Goal: Transaction & Acquisition: Purchase product/service

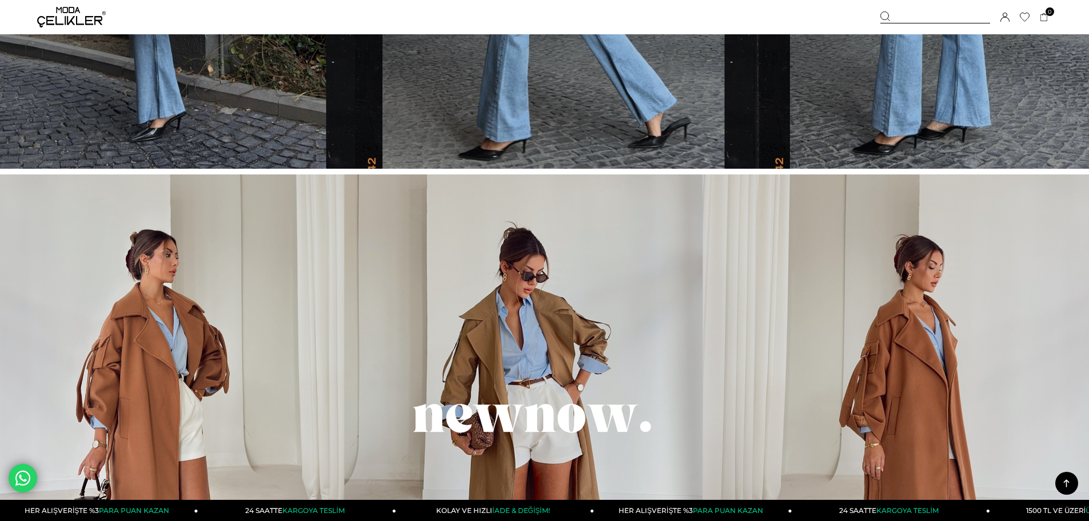
scroll to position [1029, 0]
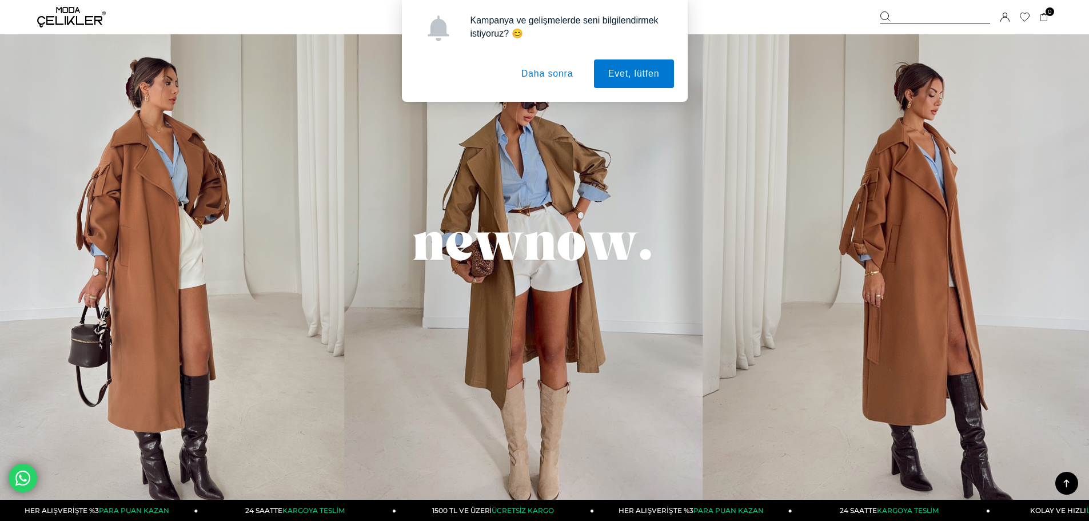
click at [534, 65] on button "Daha sonra" at bounding box center [547, 73] width 81 height 29
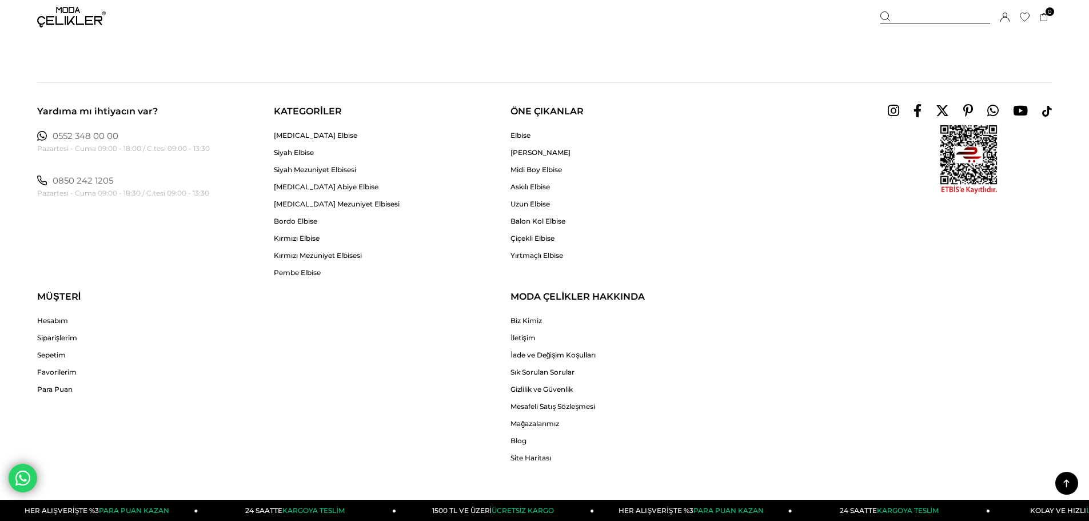
scroll to position [2629, 0]
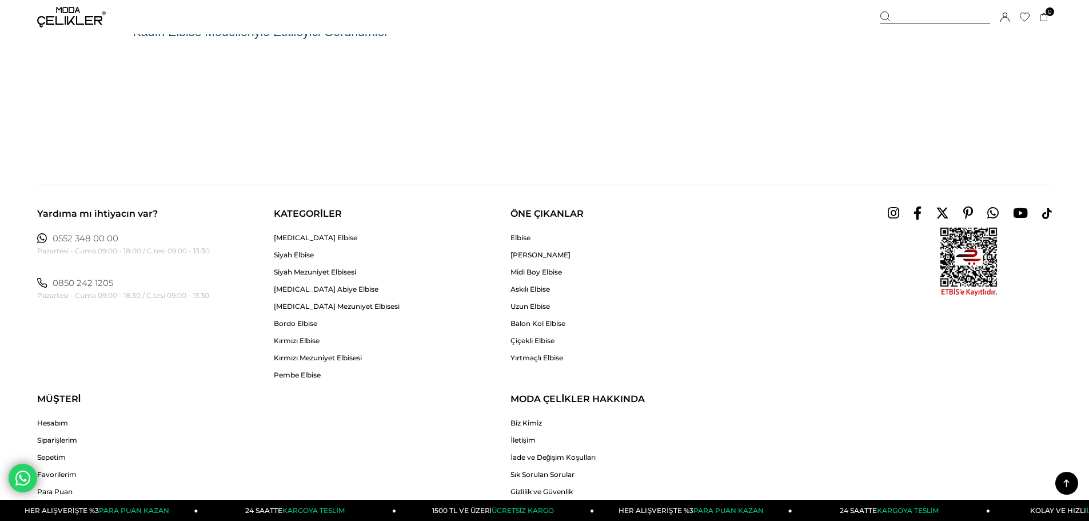
click at [65, 9] on img at bounding box center [71, 17] width 69 height 21
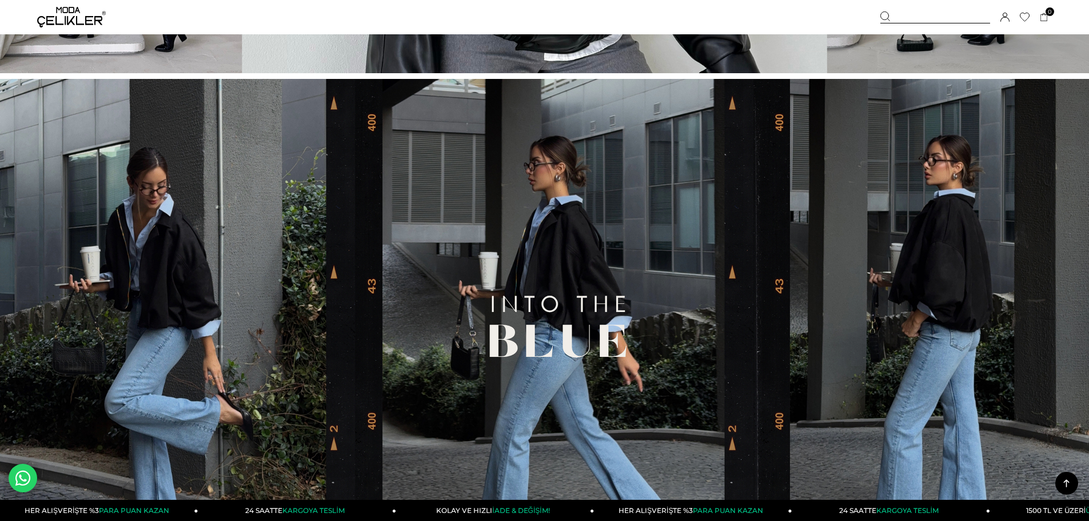
scroll to position [457, 0]
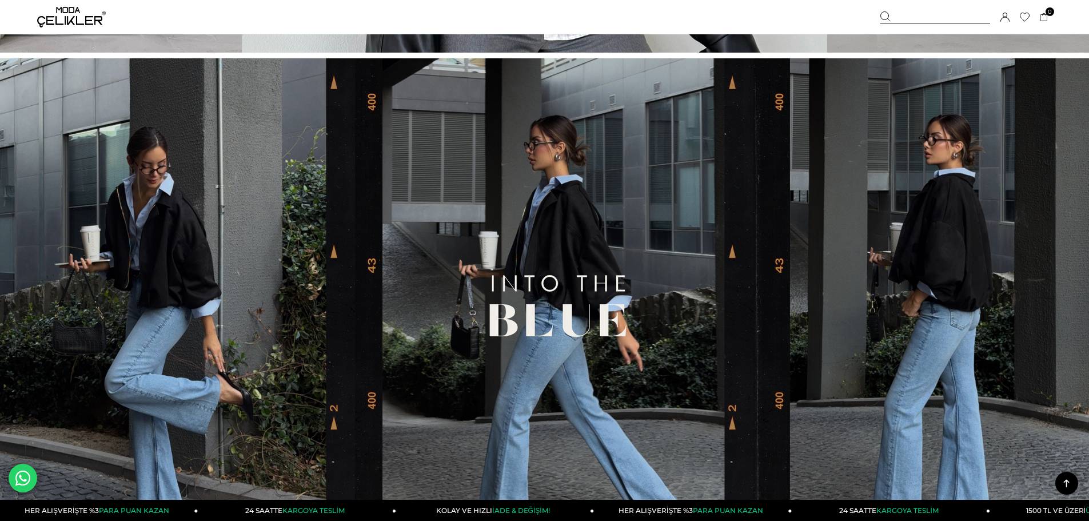
click at [594, 253] on img at bounding box center [544, 313] width 1089 height 510
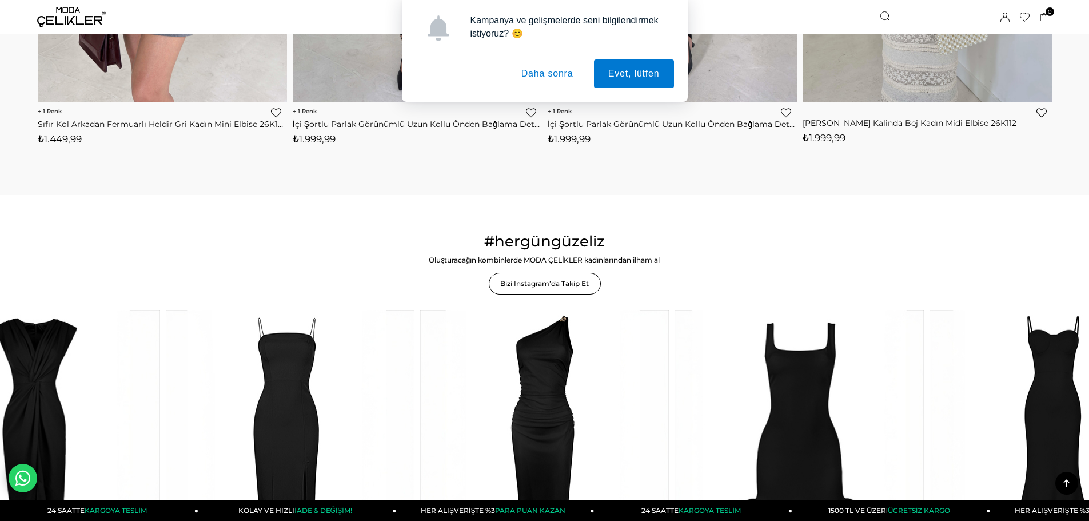
scroll to position [1943, 0]
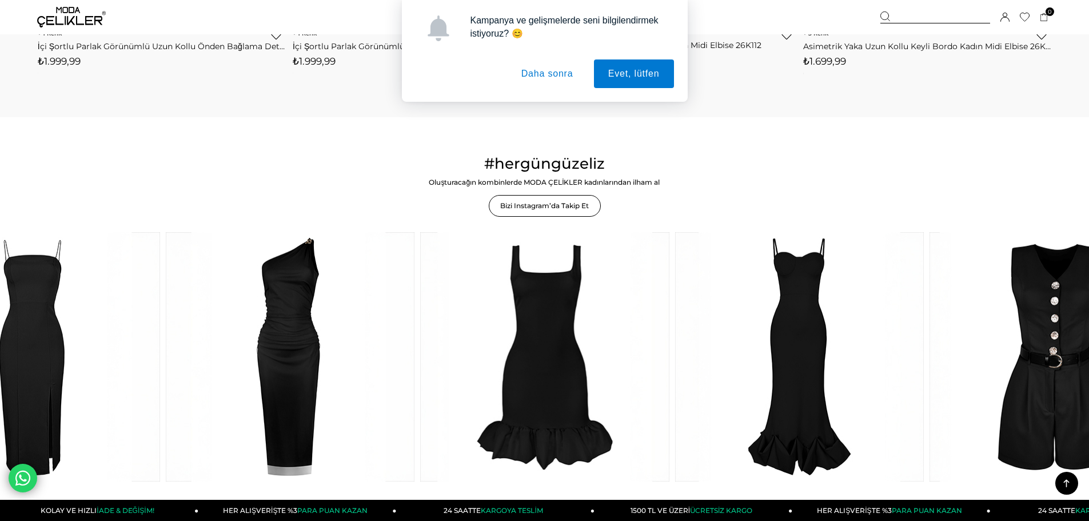
click at [534, 70] on button "Daha sonra" at bounding box center [547, 73] width 81 height 29
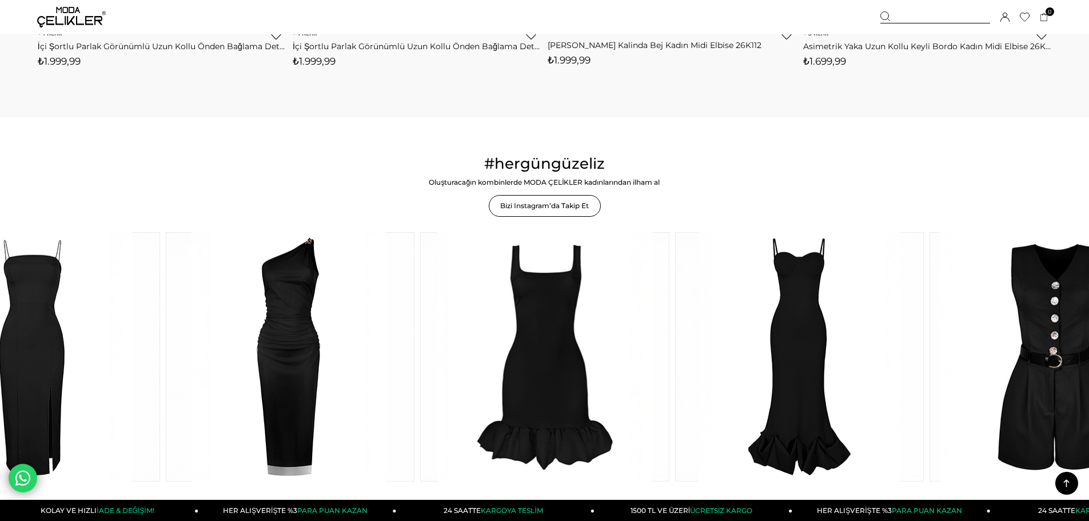
click at [86, 27] on div "Üye Girişi Üye Ol Hesabım Çıkış Yap Sepetim Favorilerim Yardım" at bounding box center [71, 17] width 69 height 34
click at [79, 20] on img at bounding box center [71, 17] width 69 height 21
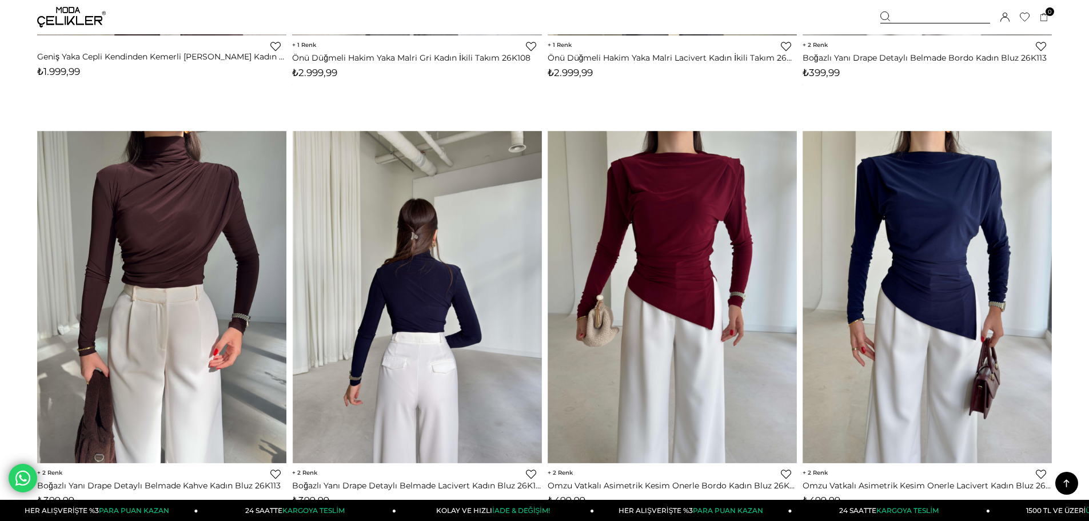
scroll to position [1029, 0]
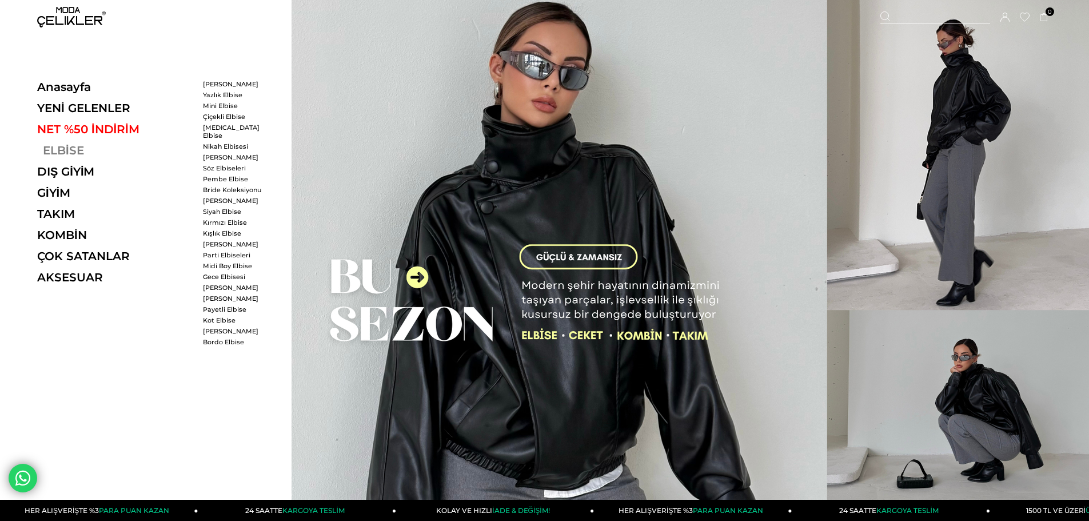
click at [51, 146] on link "ELBİSE" at bounding box center [115, 150] width 157 height 14
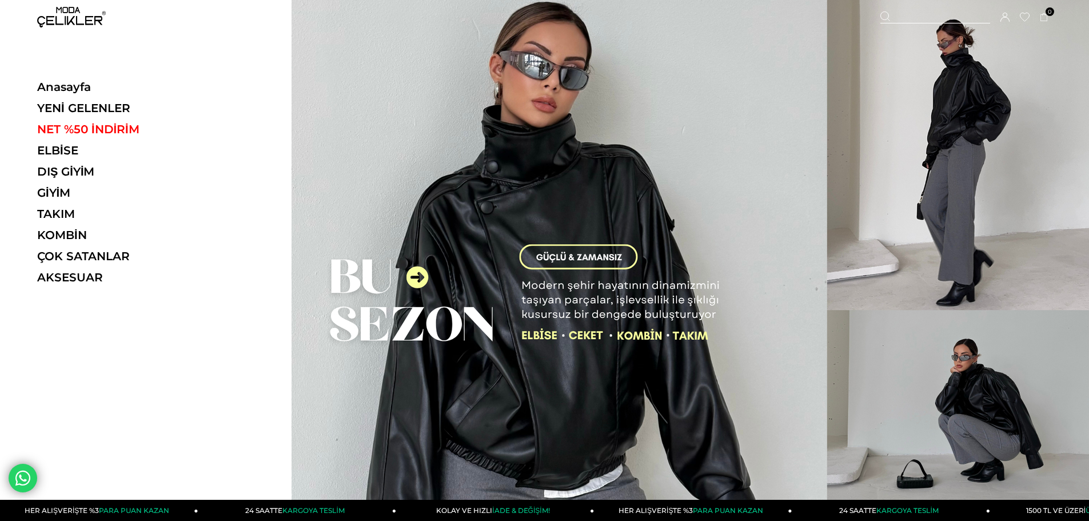
click at [210, 79] on div "Anasayfa YENİ GELENLER NET %50 İNDİRİM ELBİSE ELBİSE Tüm Elbiseler Yazlık Elbis…" at bounding box center [145, 260] width 291 height 521
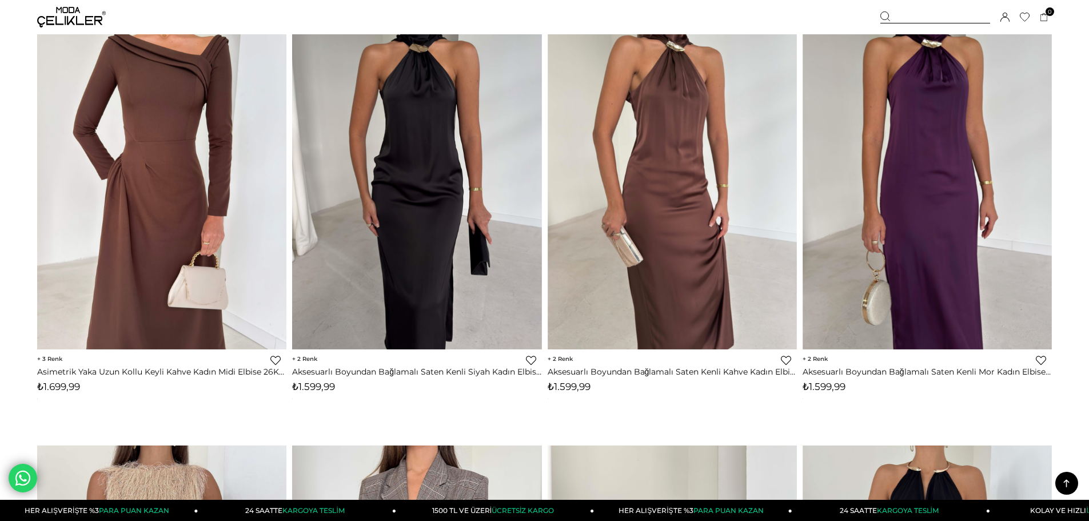
scroll to position [972, 0]
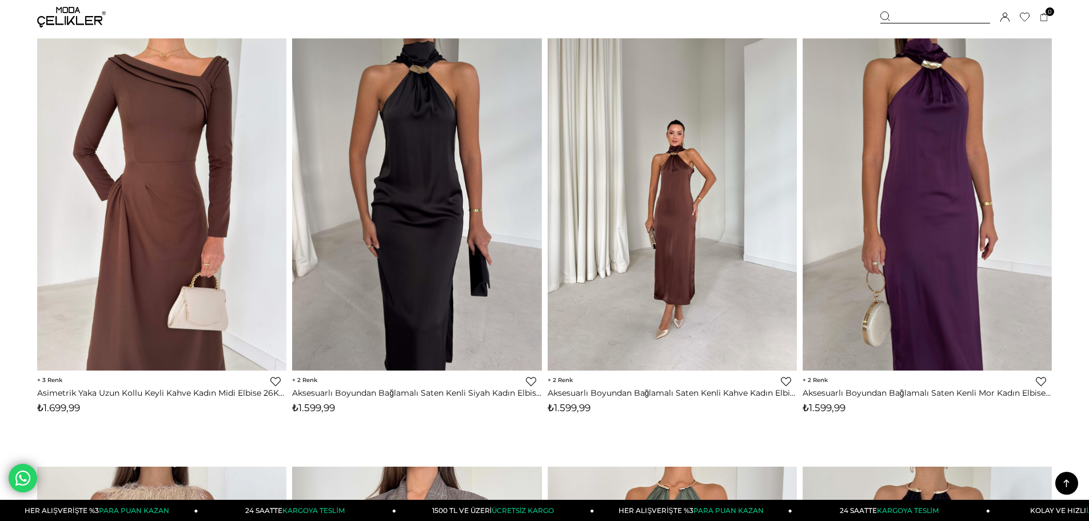
click at [644, 281] on img at bounding box center [672, 204] width 249 height 332
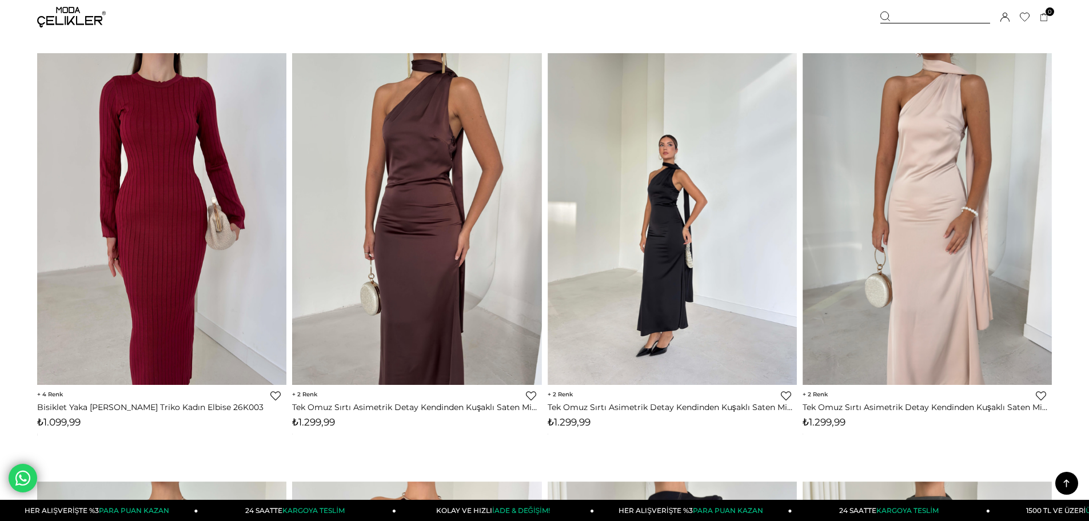
scroll to position [2259, 0]
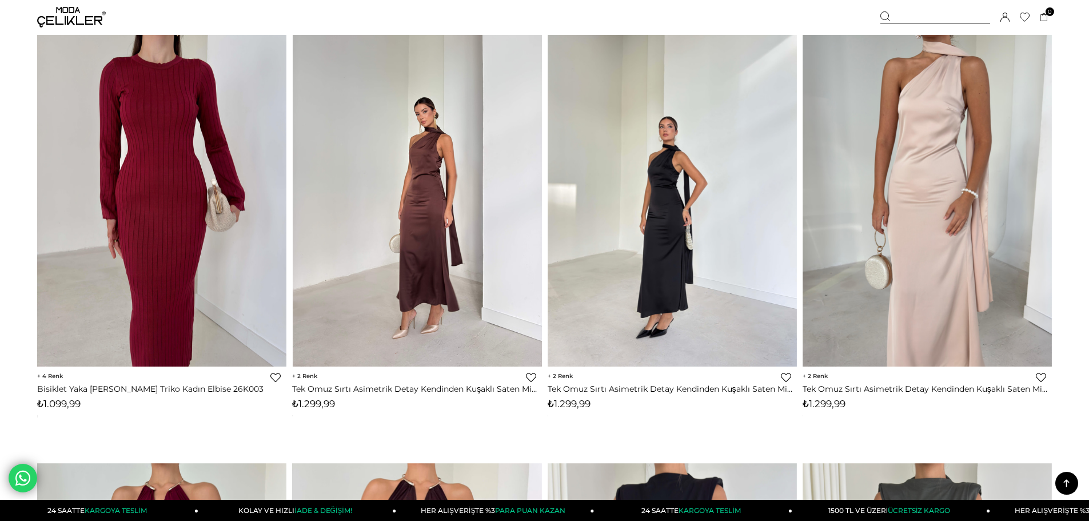
click at [474, 294] on img at bounding box center [417, 200] width 249 height 332
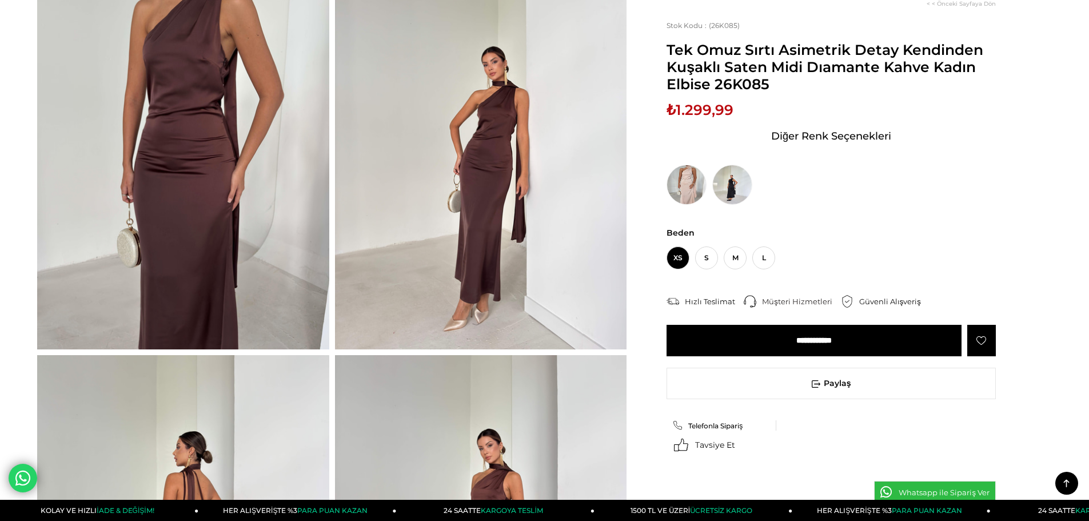
scroll to position [114, 0]
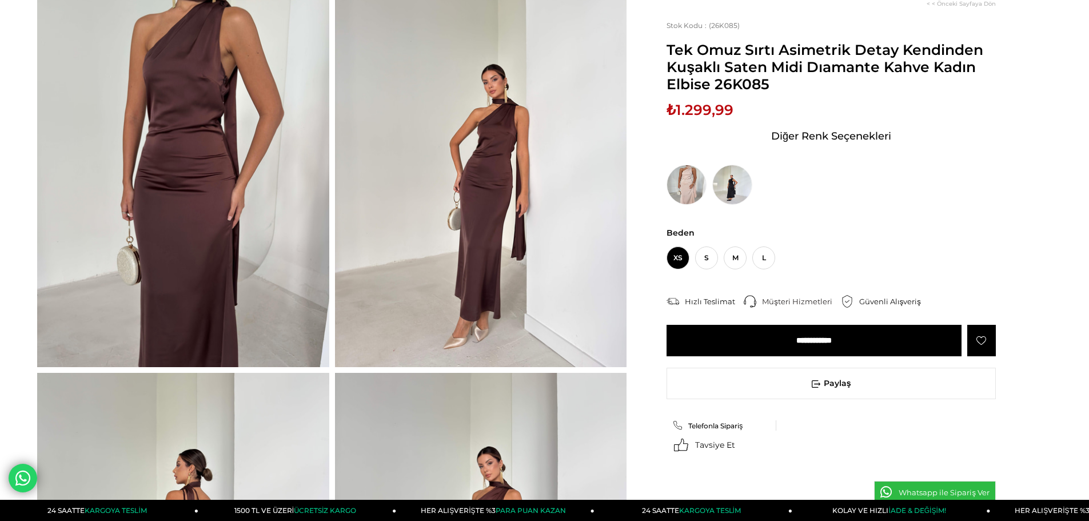
click at [717, 337] on input "**********" at bounding box center [813, 340] width 295 height 31
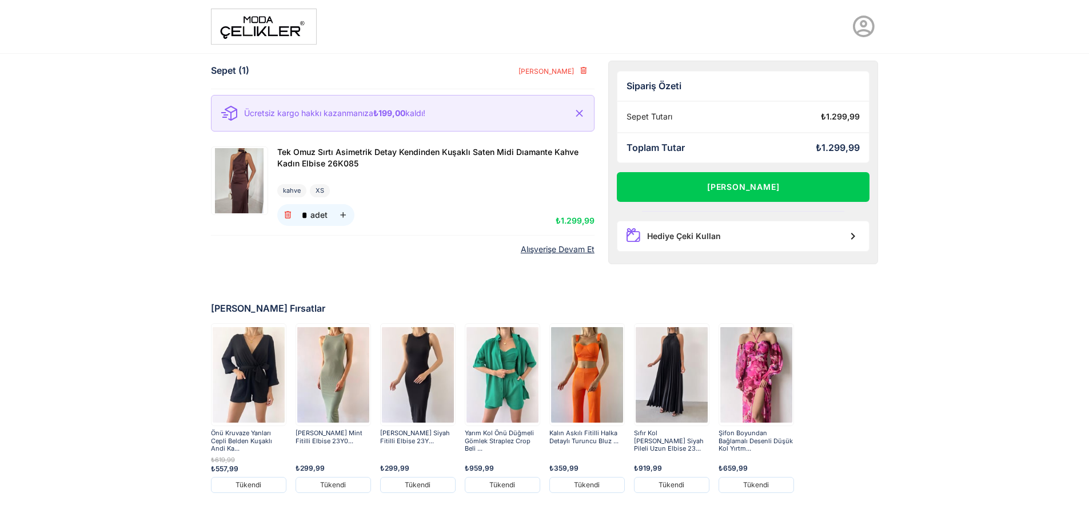
click at [278, 33] on img at bounding box center [264, 27] width 106 height 36
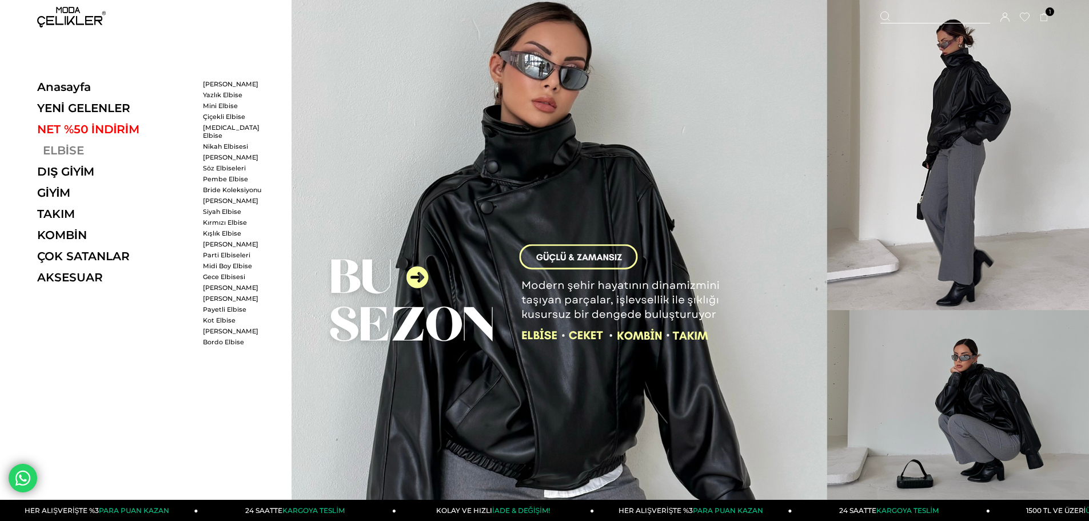
click at [62, 155] on link "ELBİSE" at bounding box center [115, 150] width 157 height 14
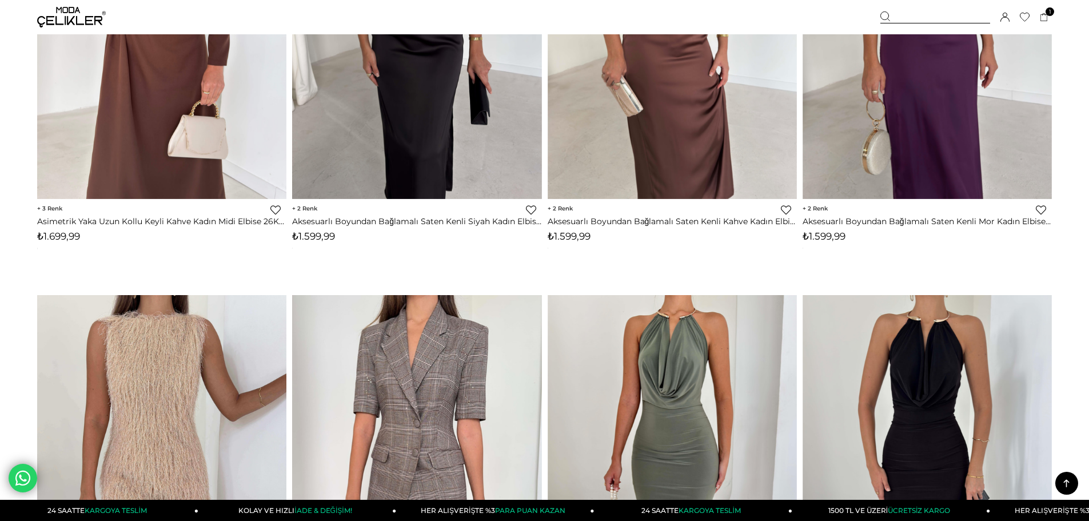
scroll to position [1029, 0]
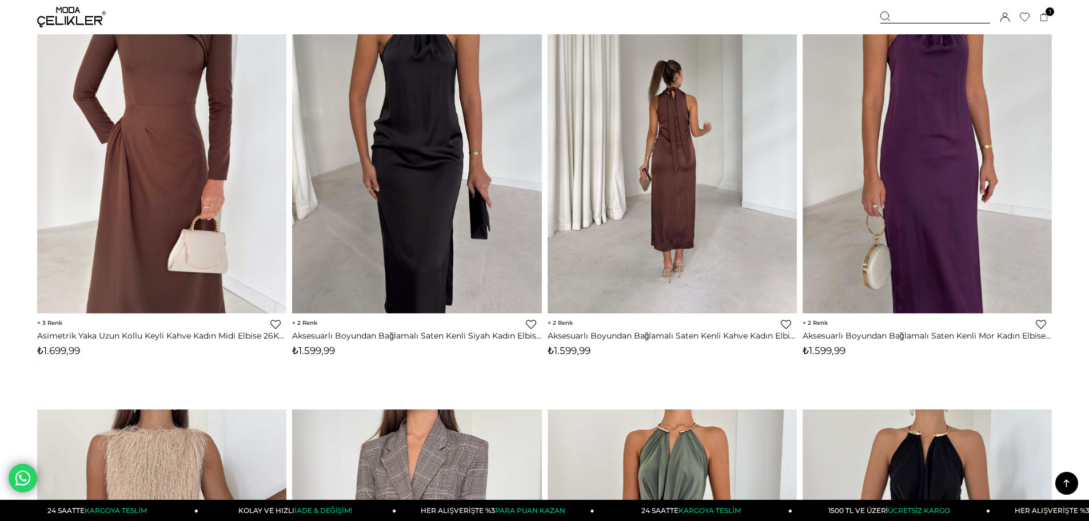
click at [709, 274] on img at bounding box center [672, 147] width 249 height 332
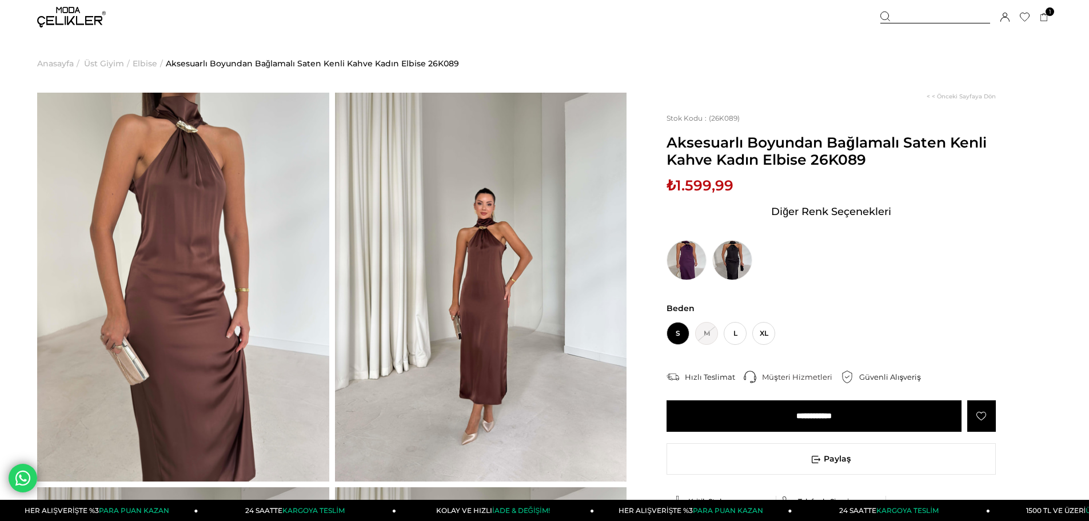
click at [744, 422] on input "**********" at bounding box center [813, 415] width 295 height 31
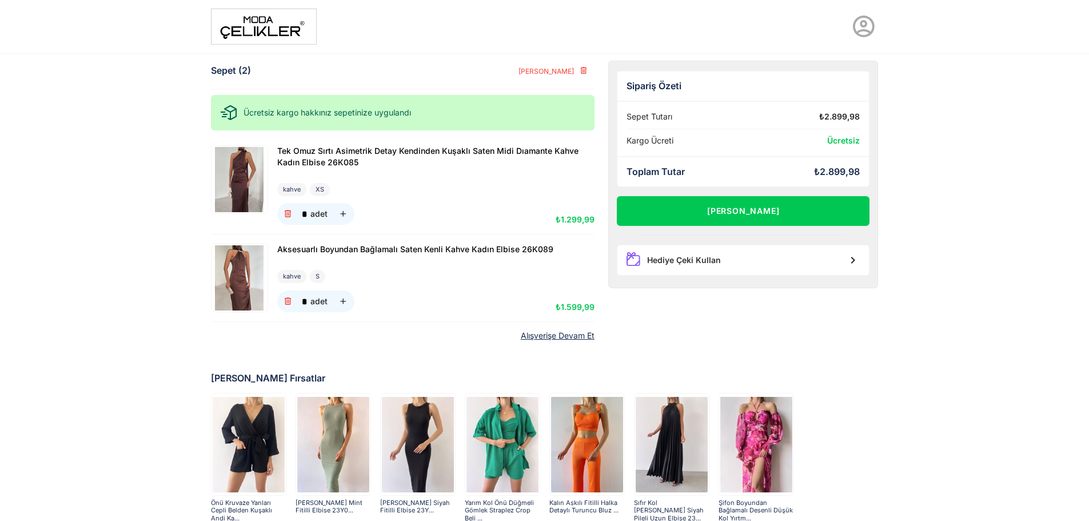
click at [238, 21] on img at bounding box center [264, 27] width 106 height 36
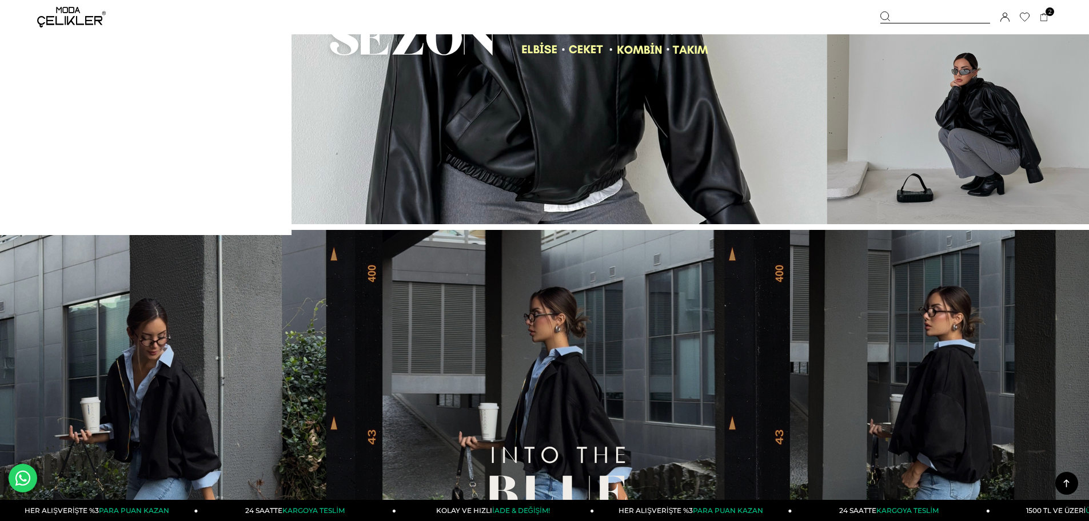
scroll to position [57, 0]
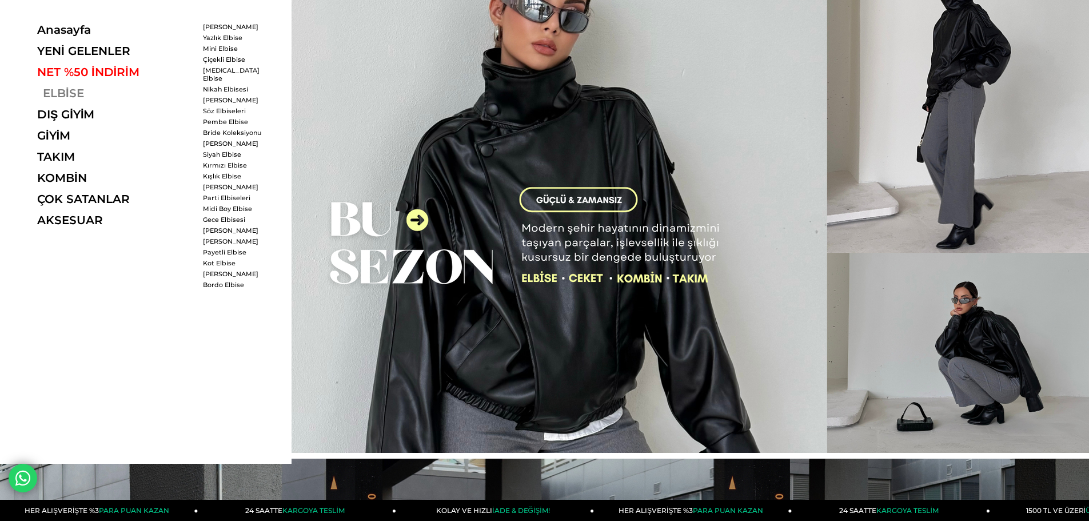
click at [67, 91] on link "ELBİSE" at bounding box center [115, 93] width 157 height 14
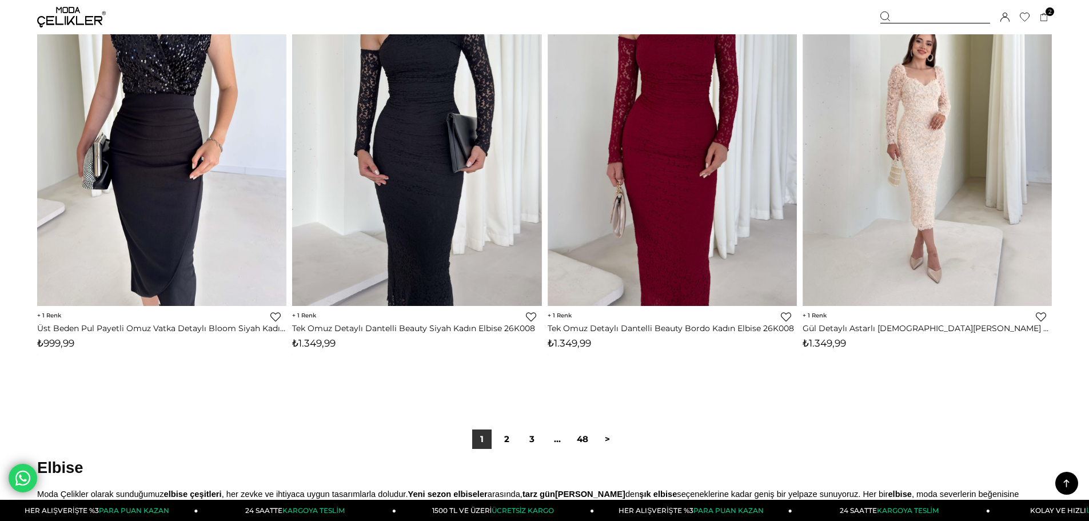
scroll to position [8515, 0]
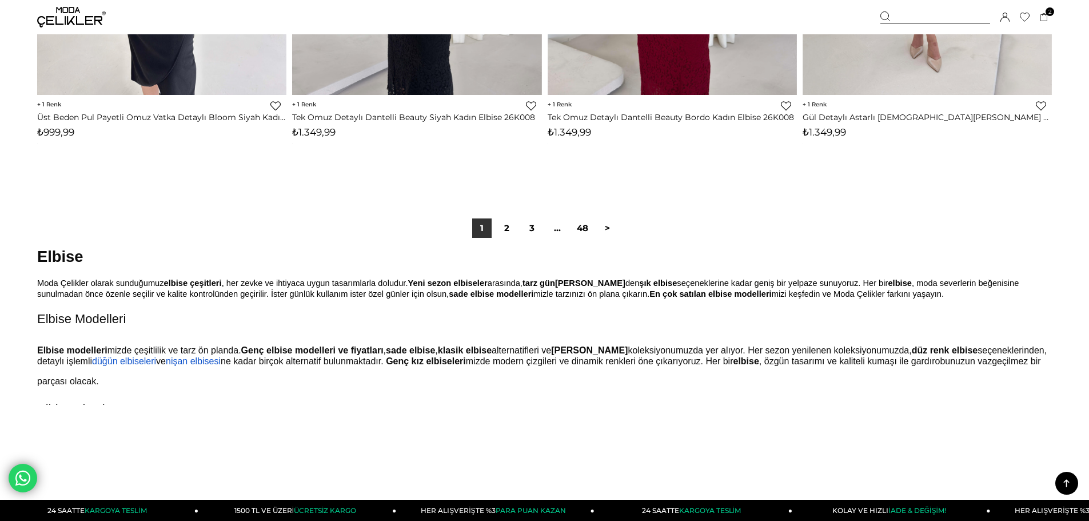
click at [509, 240] on div "1 2 3 ... 48 >" at bounding box center [544, 228] width 1014 height 77
click at [509, 231] on link "2" at bounding box center [506, 227] width 19 height 19
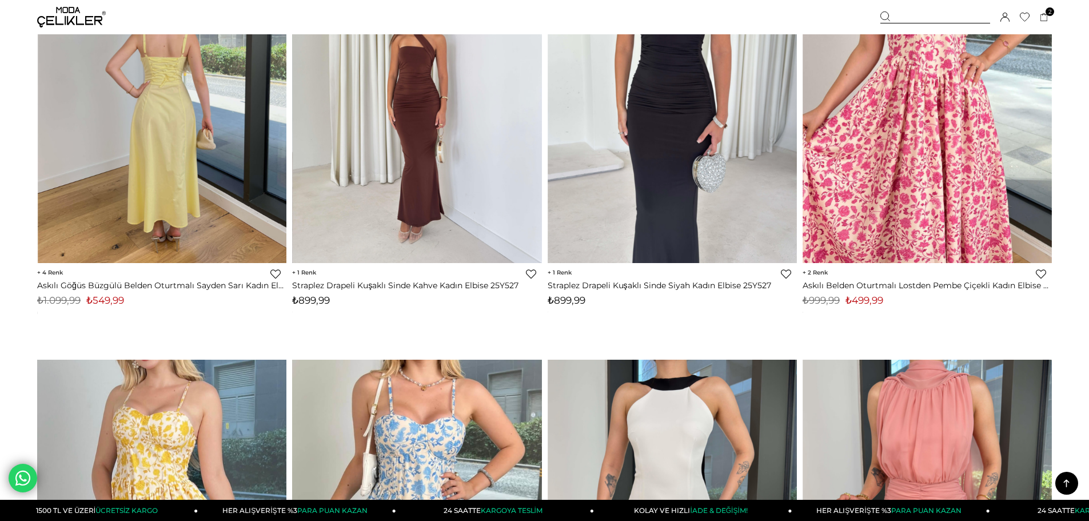
scroll to position [2115, 0]
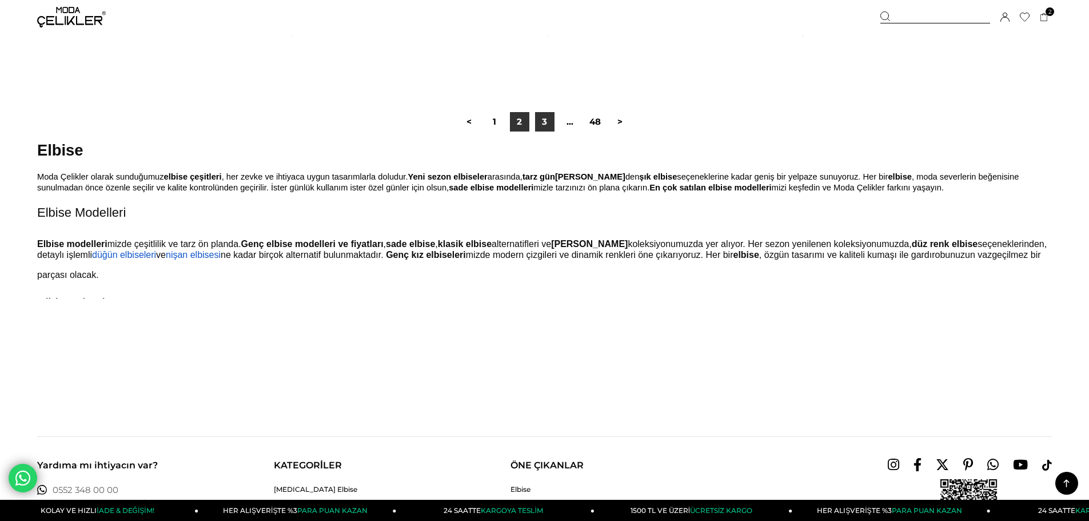
click at [538, 120] on link "3" at bounding box center [544, 121] width 19 height 19
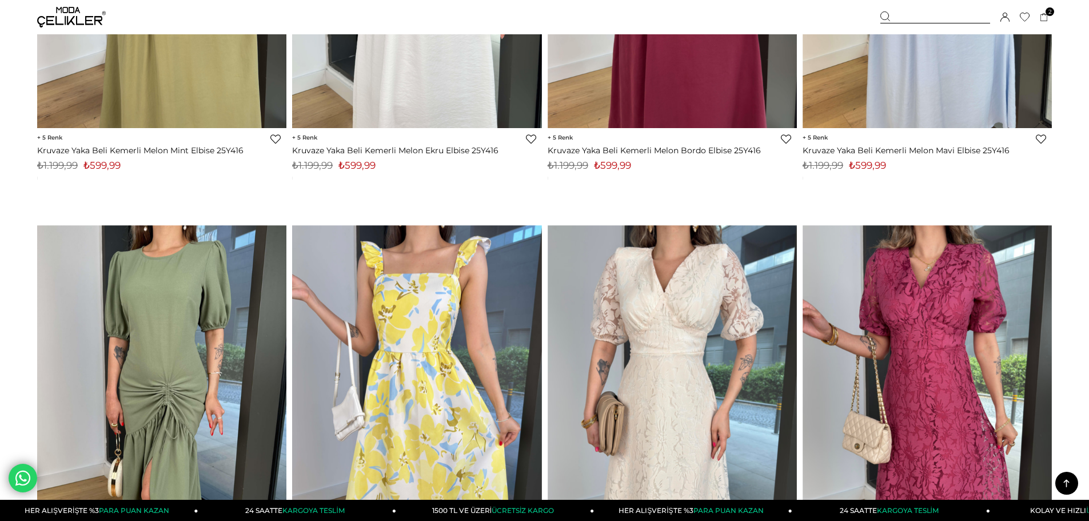
scroll to position [645, 0]
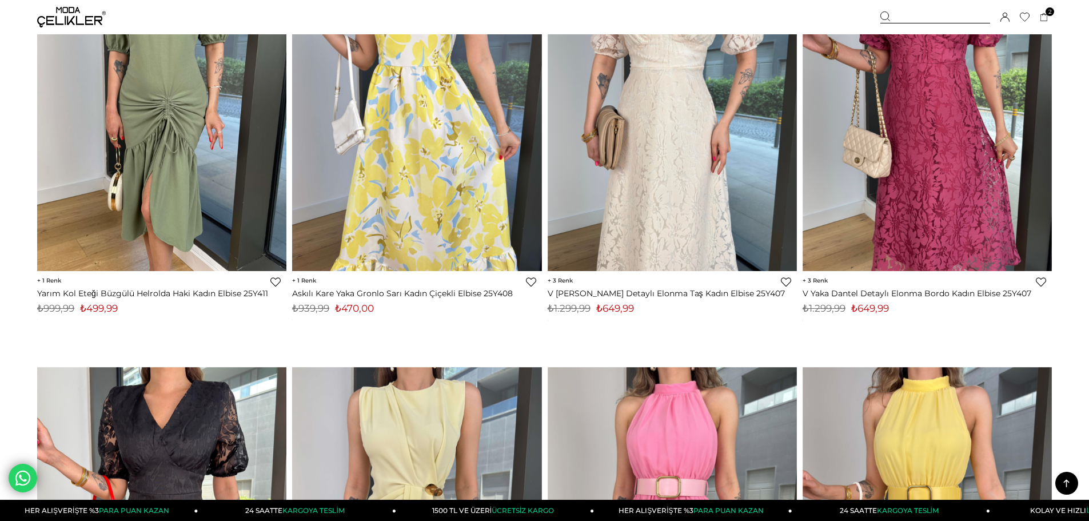
click at [58, 11] on img at bounding box center [71, 17] width 69 height 21
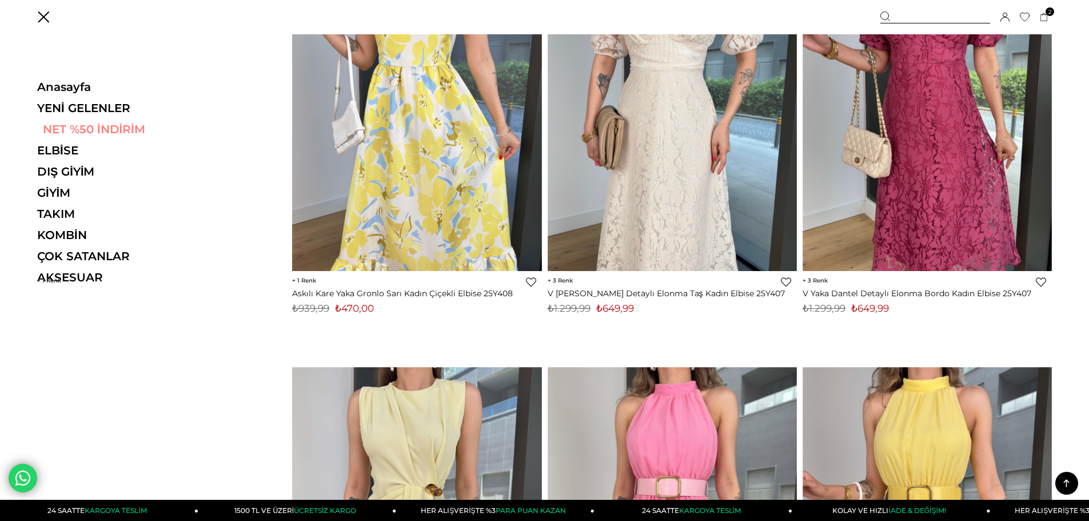
click at [73, 126] on link "NET %50 İNDİRİM" at bounding box center [115, 129] width 157 height 14
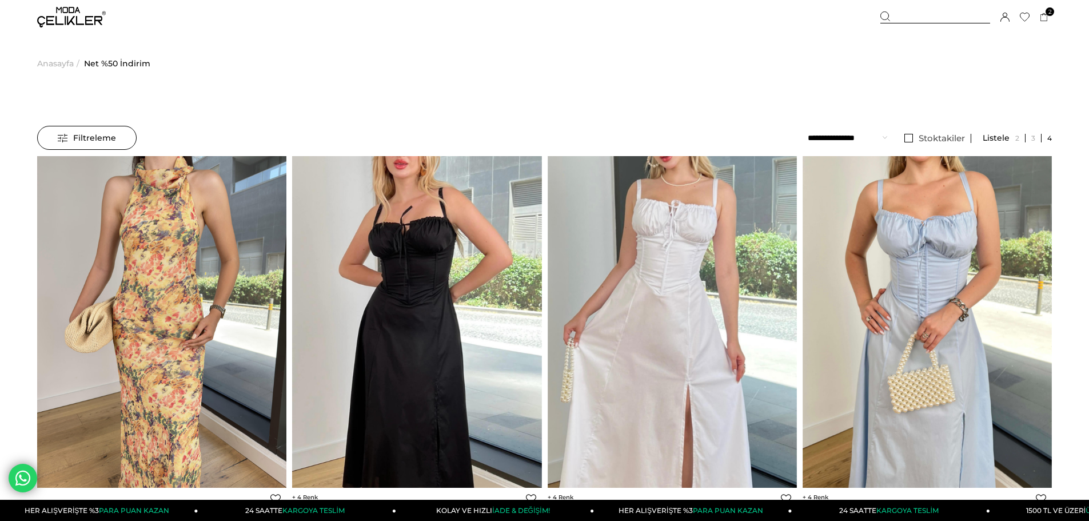
click at [90, 142] on span "Filtreleme" at bounding box center [87, 137] width 58 height 23
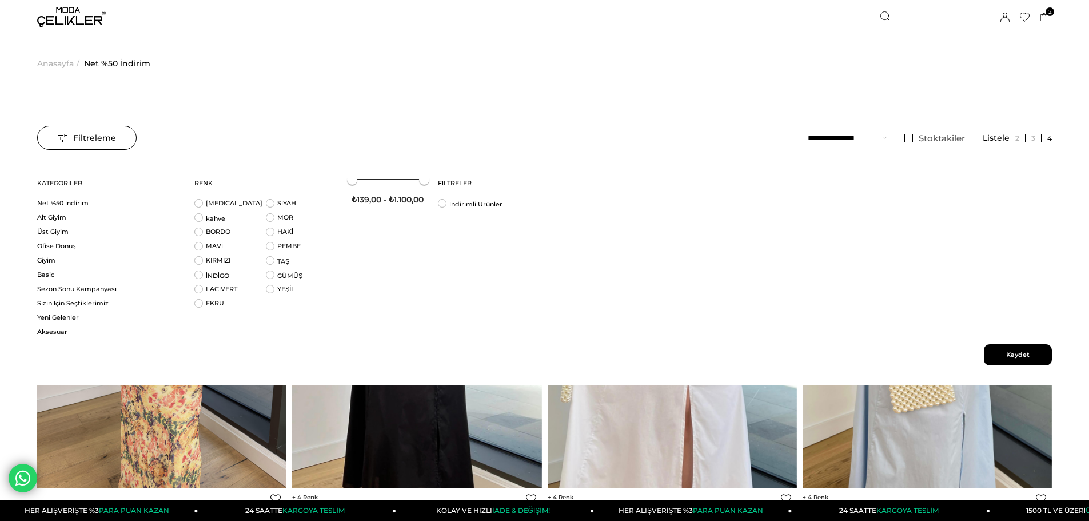
click at [90, 142] on span "Filtreleme" at bounding box center [87, 137] width 58 height 23
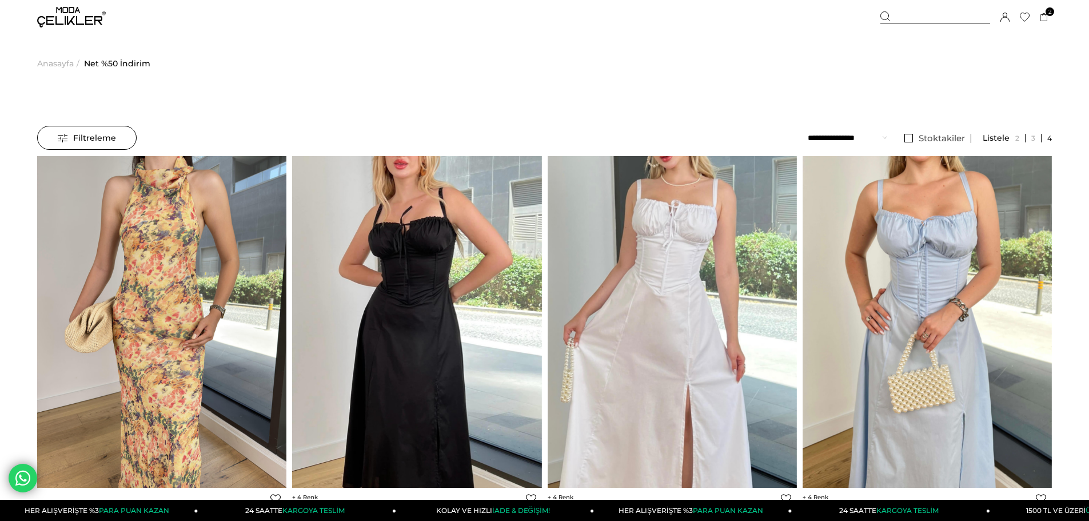
click at [854, 134] on select "**********" at bounding box center [847, 138] width 79 height 24
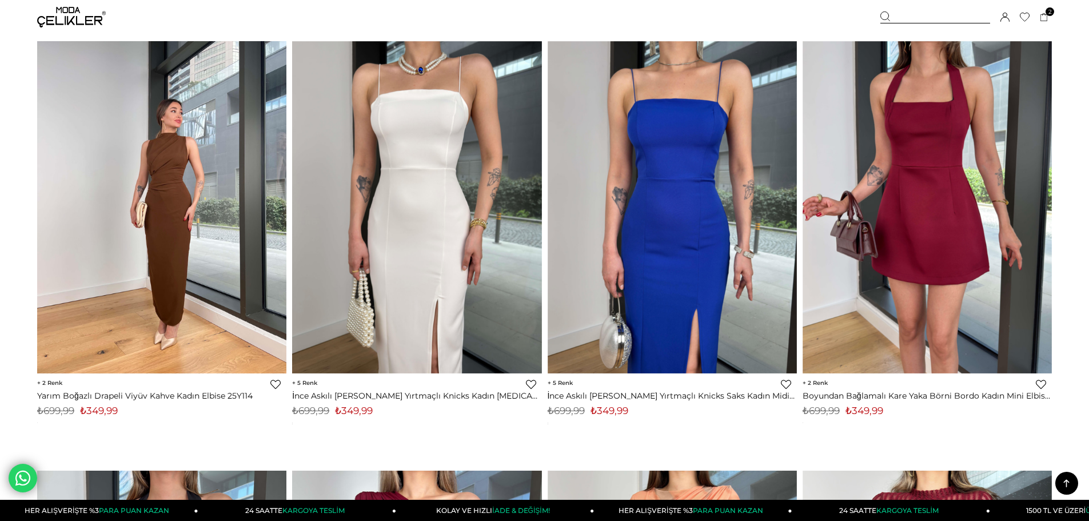
scroll to position [7430, 0]
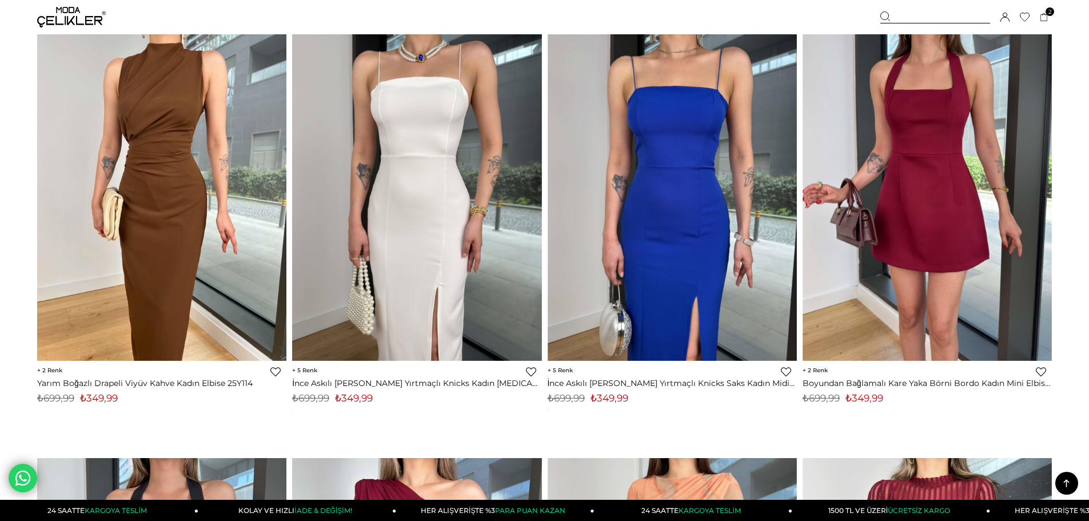
click at [107, 275] on img at bounding box center [161, 195] width 249 height 332
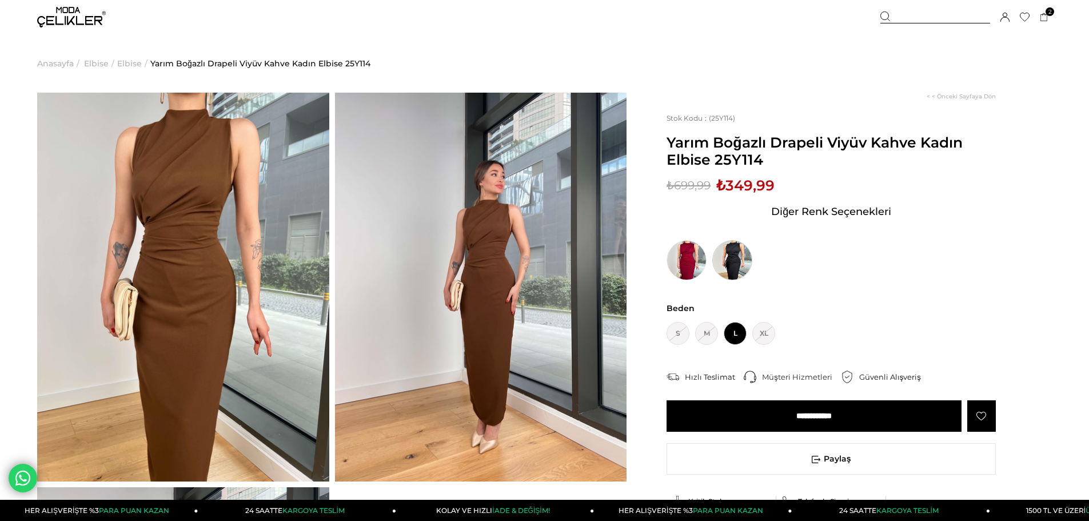
click at [736, 258] on img at bounding box center [732, 260] width 40 height 40
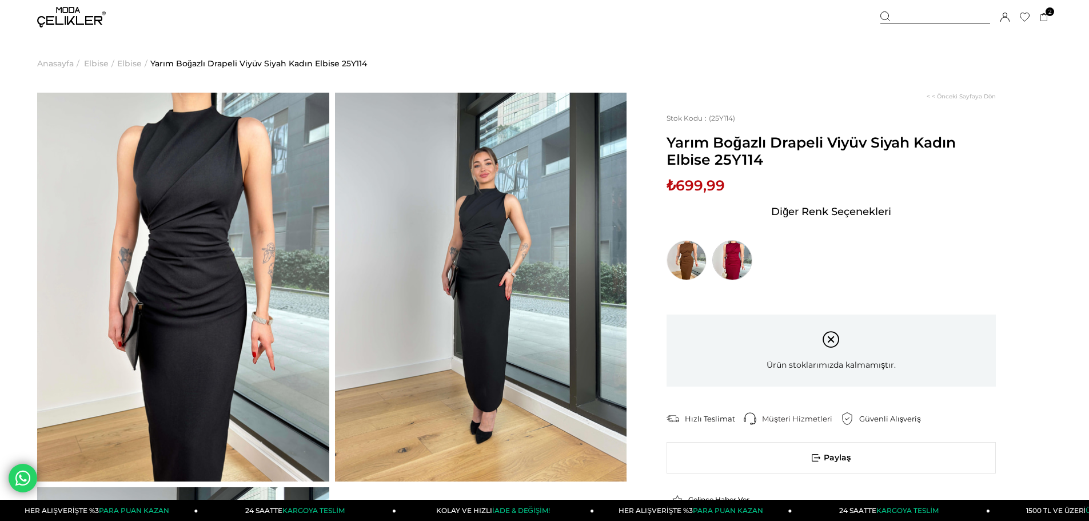
click at [737, 261] on img at bounding box center [732, 260] width 40 height 40
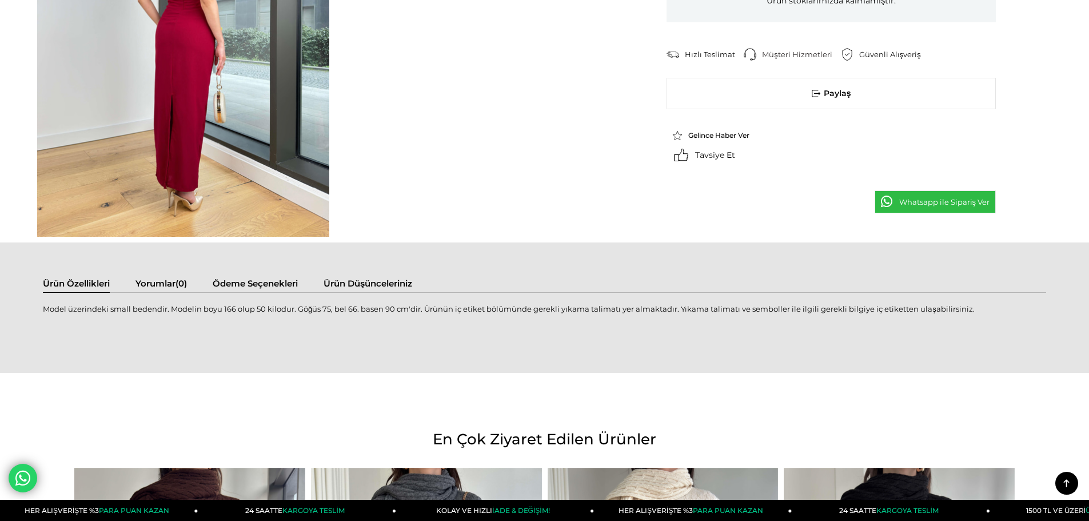
scroll to position [686, 0]
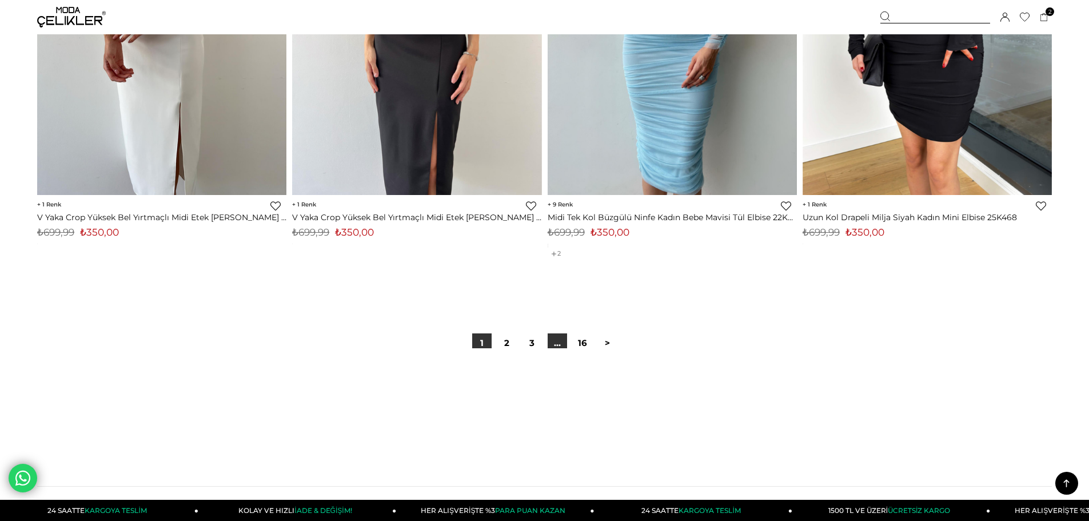
scroll to position [8287, 0]
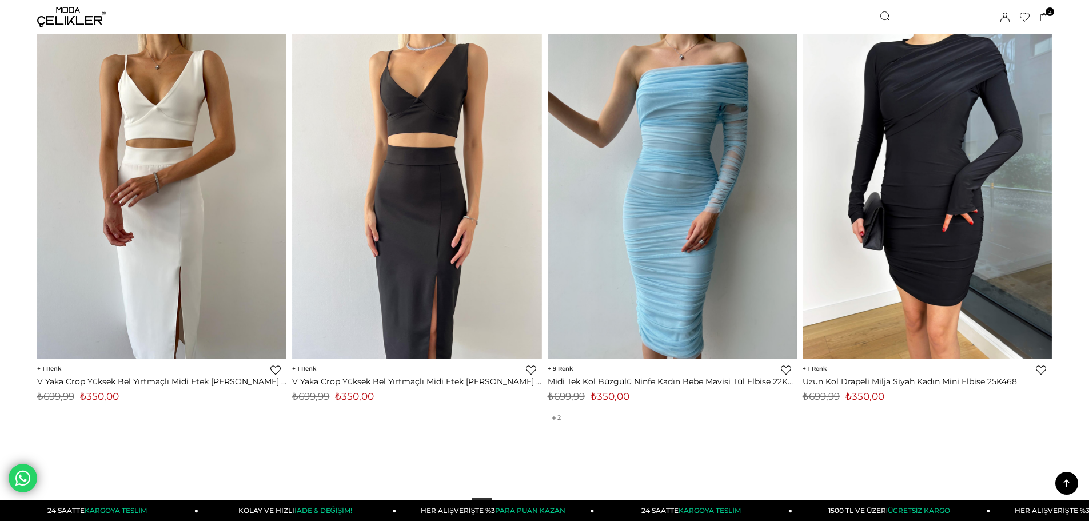
click at [1074, 481] on link at bounding box center [1066, 483] width 23 height 23
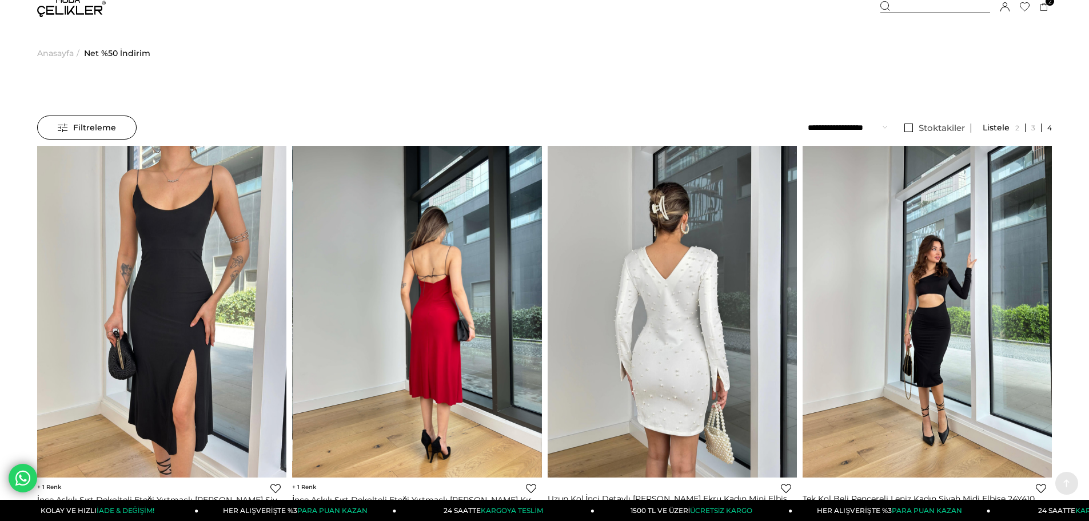
scroll to position [0, 0]
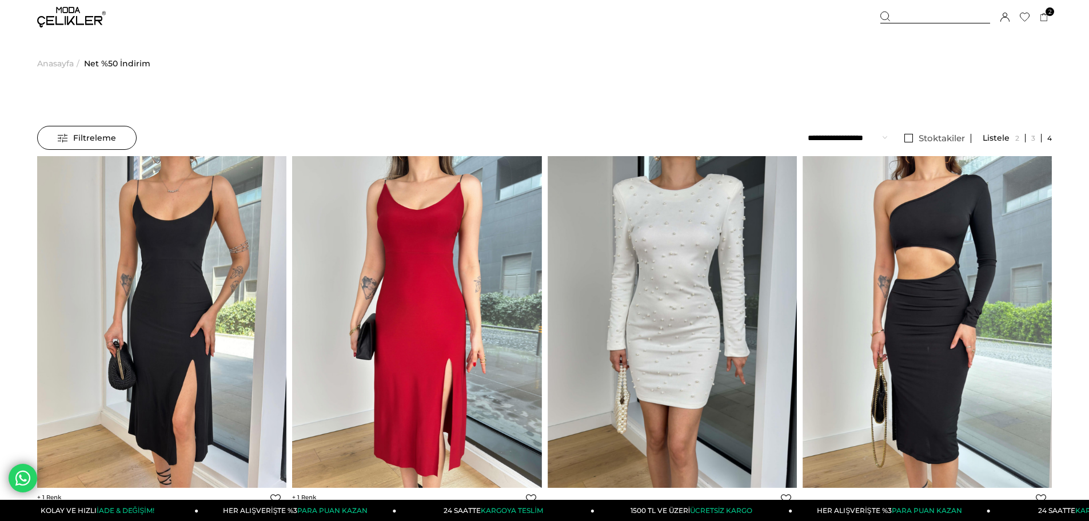
click at [82, 136] on span "Filtreleme" at bounding box center [87, 137] width 58 height 23
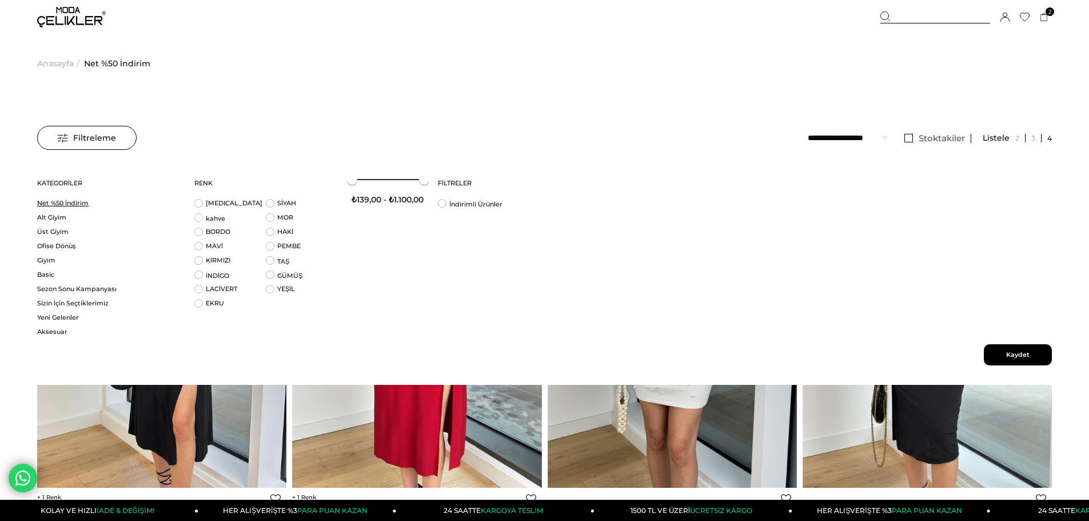
click at [52, 203] on link "Net %50 İndirim" at bounding box center [108, 203] width 143 height 9
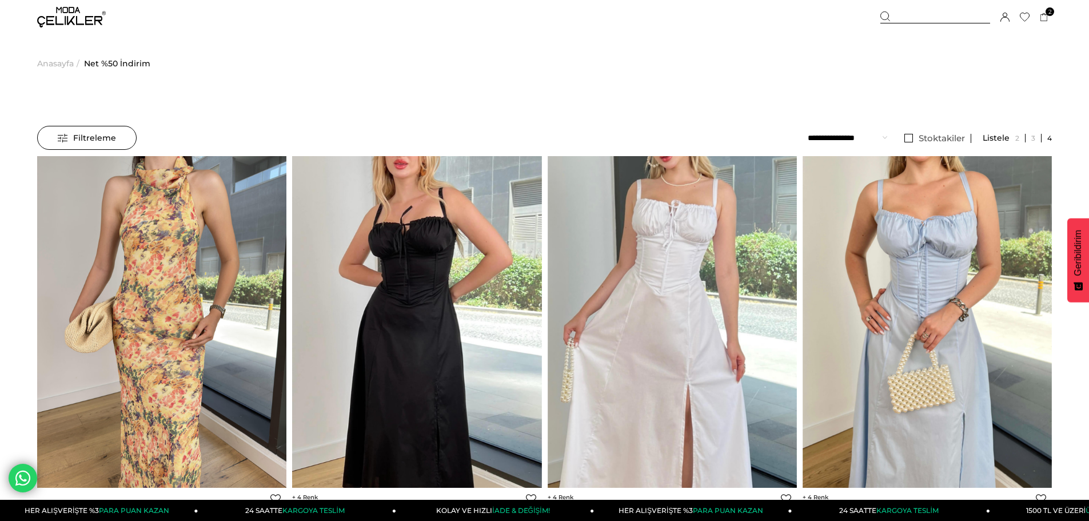
click at [71, 138] on span "Filtreleme" at bounding box center [87, 137] width 58 height 23
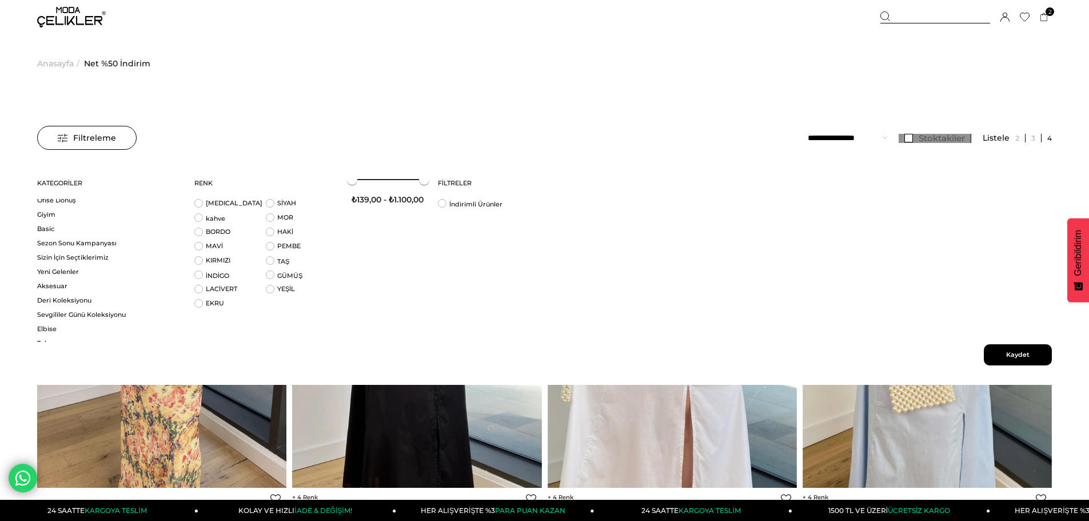
click at [948, 133] on span "Stoktakiler" at bounding box center [941, 138] width 46 height 11
click at [993, 348] on span "Kaydet" at bounding box center [1018, 354] width 68 height 21
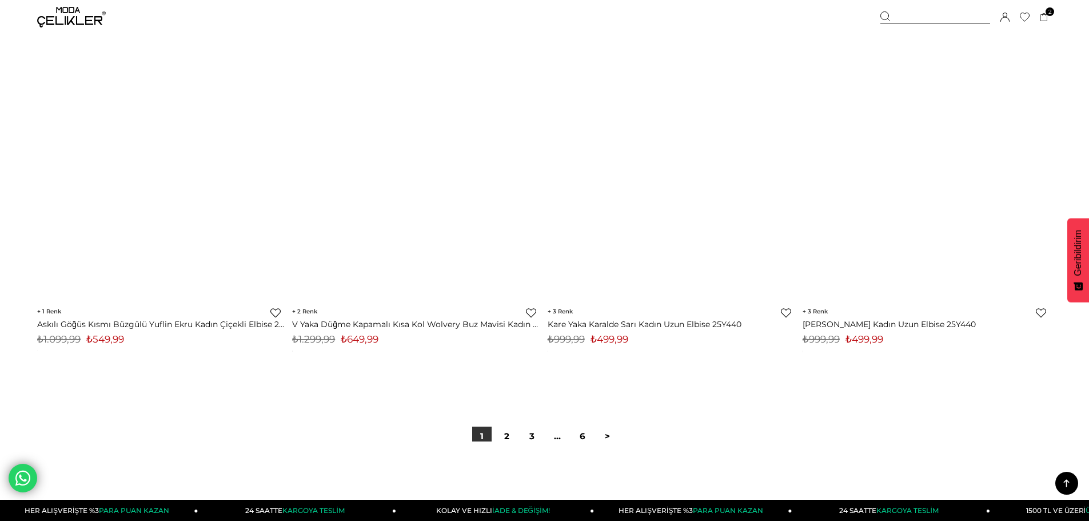
scroll to position [8516, 0]
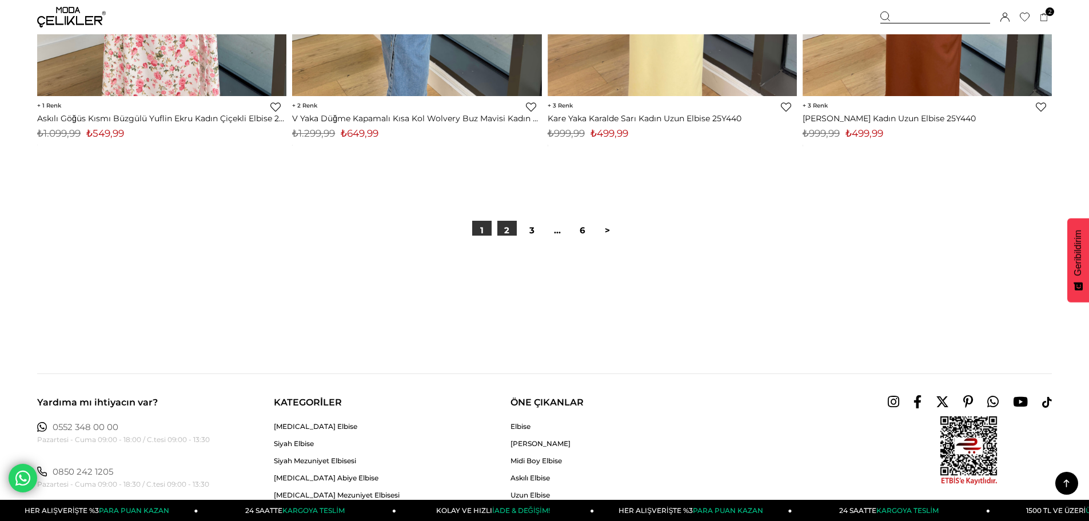
click at [512, 226] on link "2" at bounding box center [506, 230] width 19 height 19
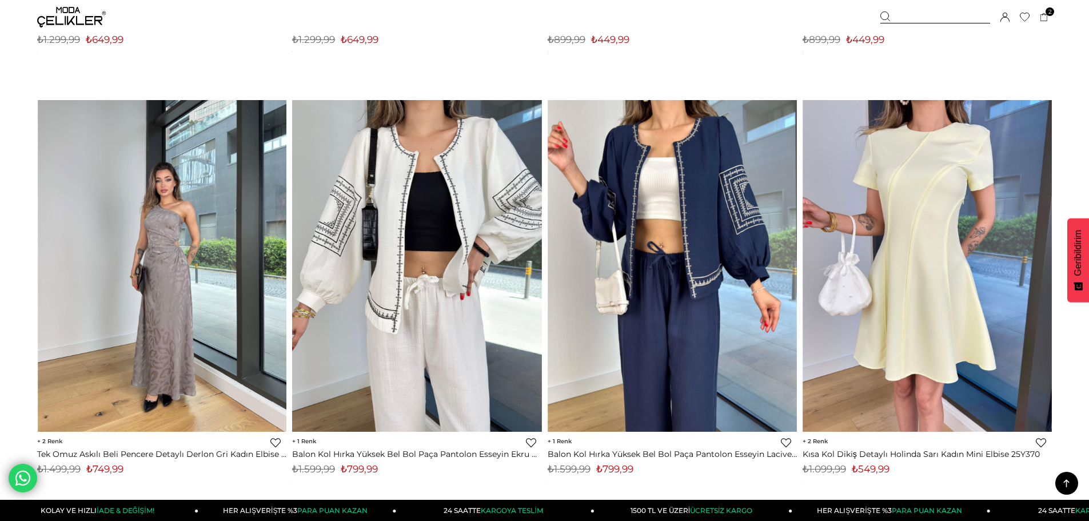
scroll to position [2188, 0]
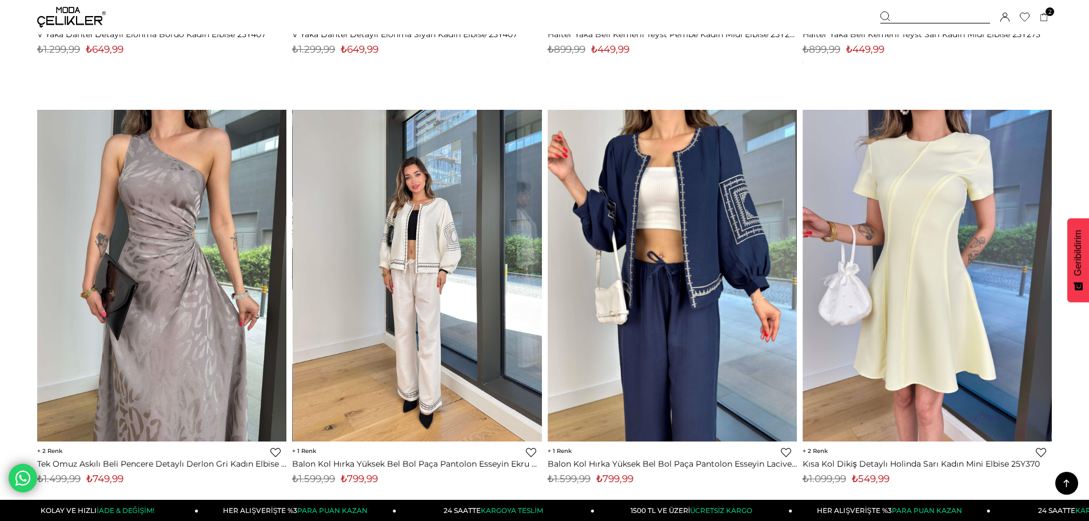
click at [410, 307] on img at bounding box center [417, 275] width 249 height 332
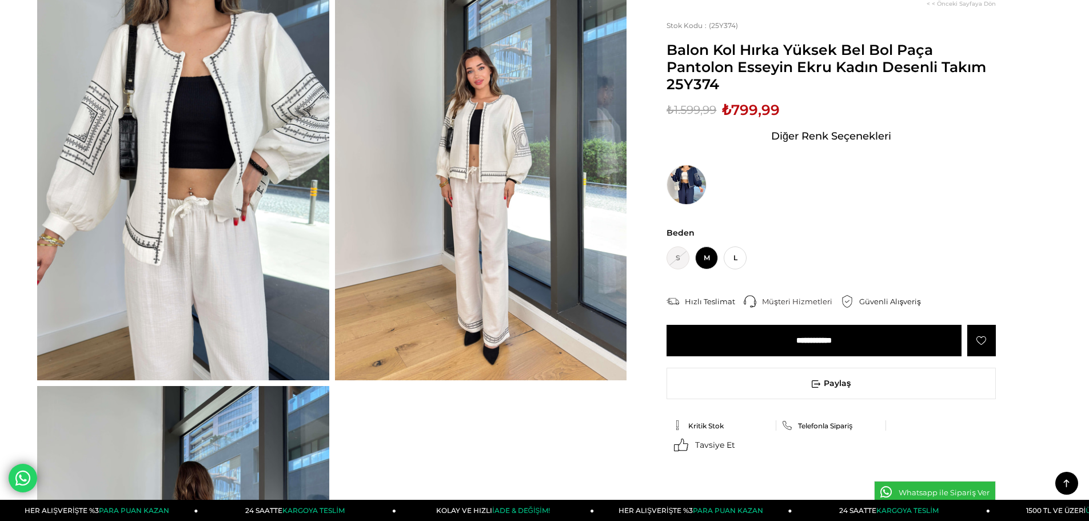
scroll to position [343, 0]
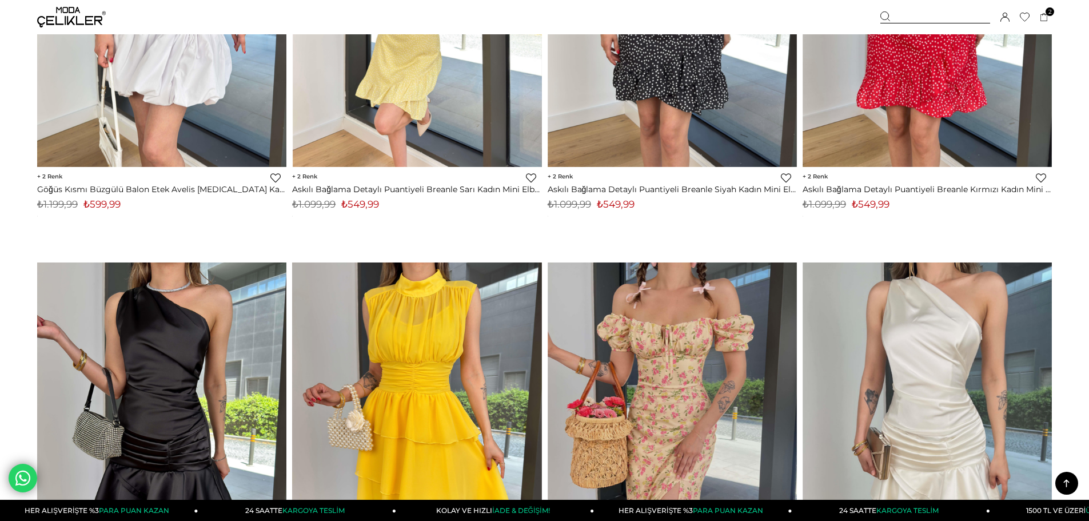
scroll to position [3384, 0]
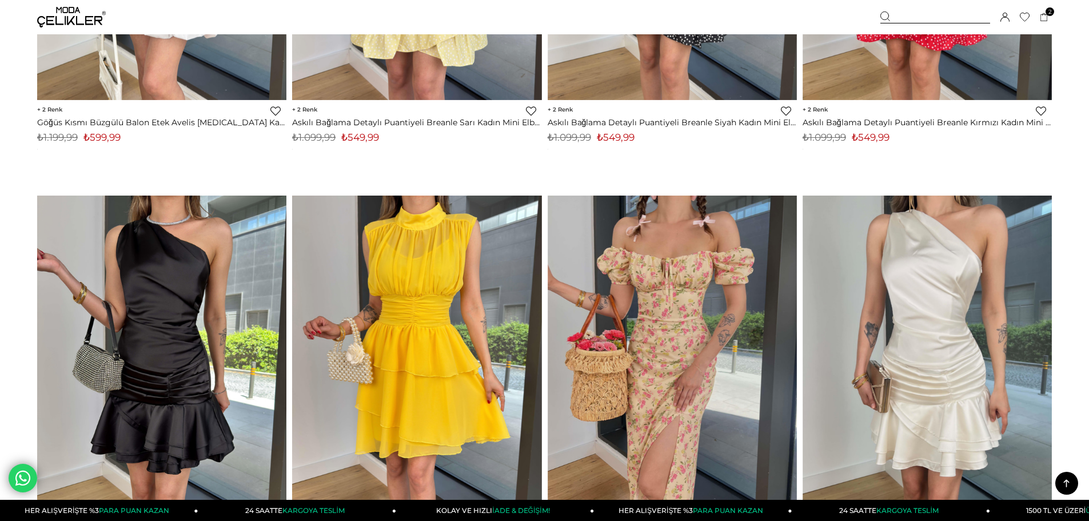
click at [69, 30] on div "Üye Girişi Üye Ol Hesabım Çıkış Yap Sepetim Favorilerim Yardım" at bounding box center [71, 17] width 69 height 34
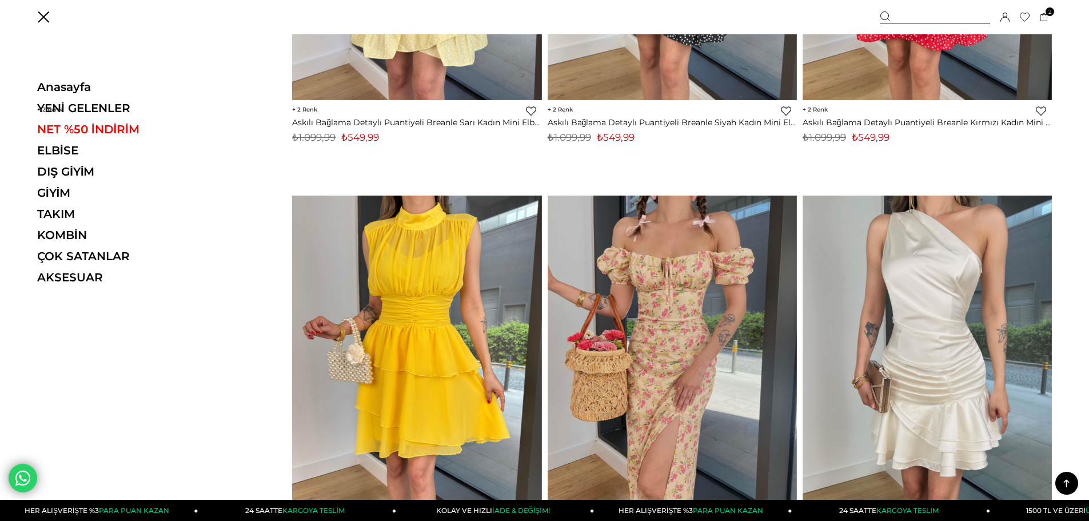
click at [67, 20] on img at bounding box center [71, 17] width 69 height 21
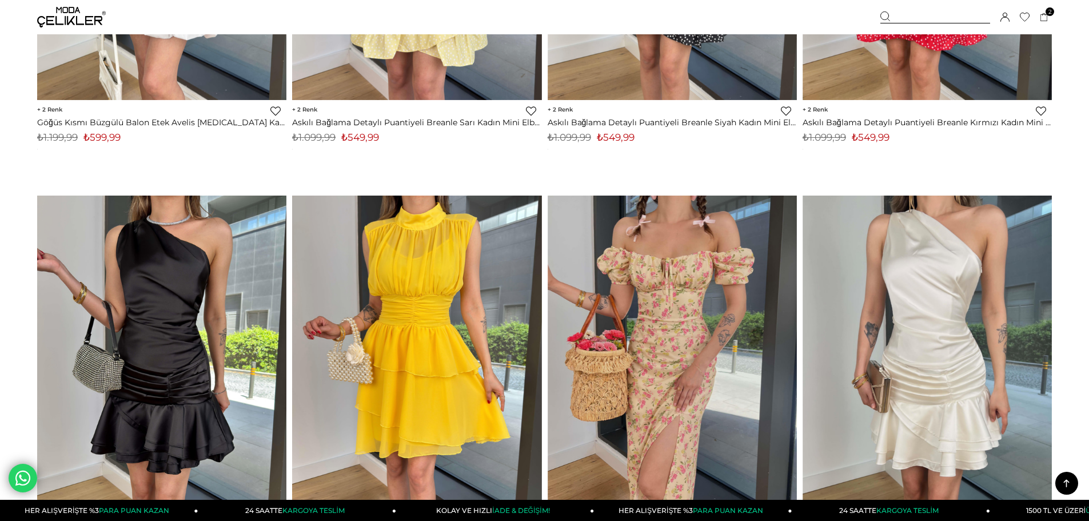
click at [67, 15] on img at bounding box center [71, 17] width 69 height 21
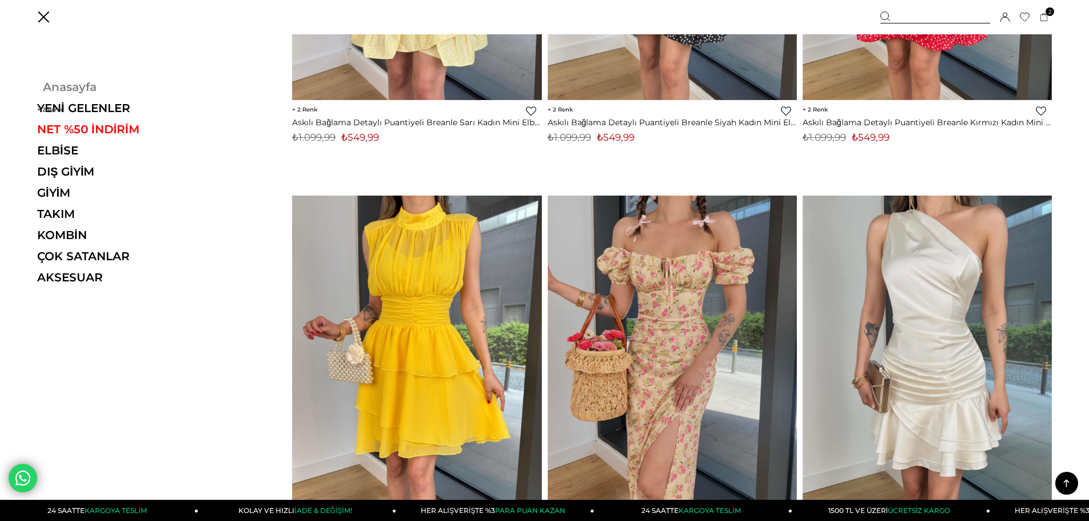
click at [69, 85] on link "Anasayfa" at bounding box center [115, 87] width 157 height 14
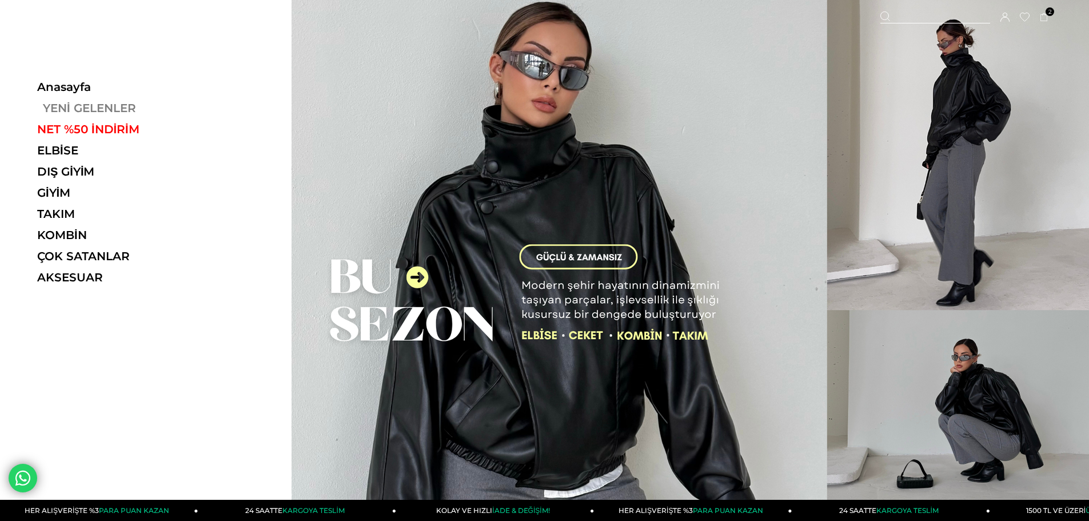
click at [81, 106] on link "YENİ GELENLER" at bounding box center [115, 108] width 157 height 14
click at [96, 110] on link "YENİ GELENLER" at bounding box center [115, 108] width 157 height 14
click at [59, 234] on link "KOMBİN" at bounding box center [115, 235] width 157 height 14
click at [59, 210] on link "TAKIM" at bounding box center [115, 214] width 157 height 14
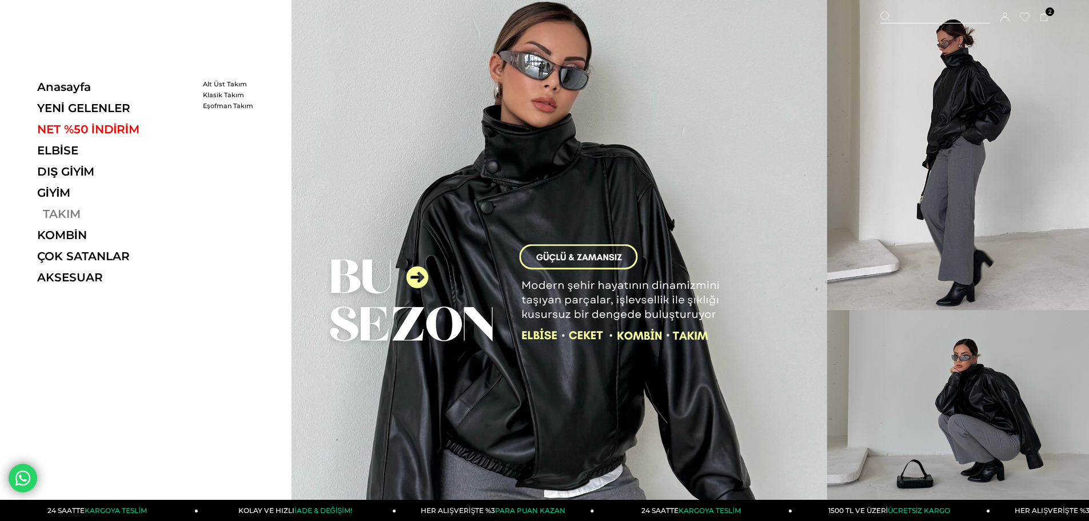
click at [59, 210] on link "TAKIM" at bounding box center [115, 214] width 157 height 14
click at [74, 94] on ul "Anasayfa YENİ GELENLER NET %50 İNDİRİM ELBİSE ELBİSE [PERSON_NAME] Yazlık Elbis…" at bounding box center [115, 185] width 157 height 211
click at [74, 89] on link "Anasayfa" at bounding box center [115, 87] width 157 height 14
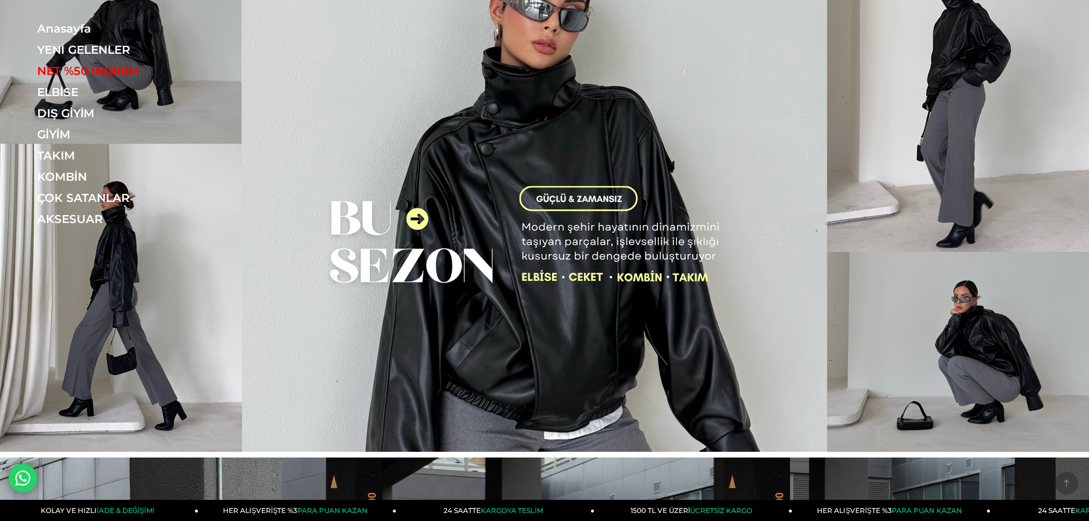
scroll to position [57, 0]
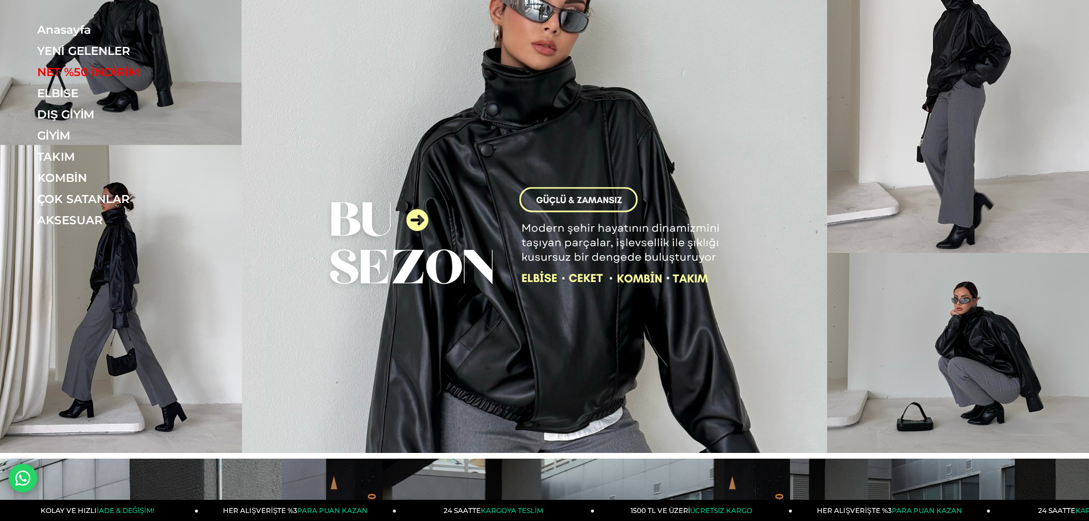
click at [411, 202] on img at bounding box center [544, 198] width 1089 height 510
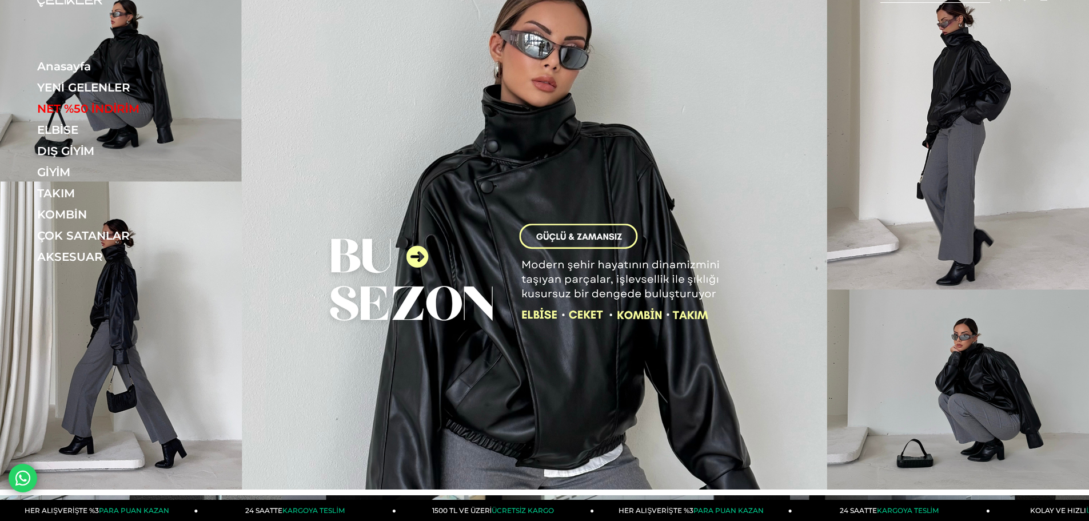
scroll to position [0, 0]
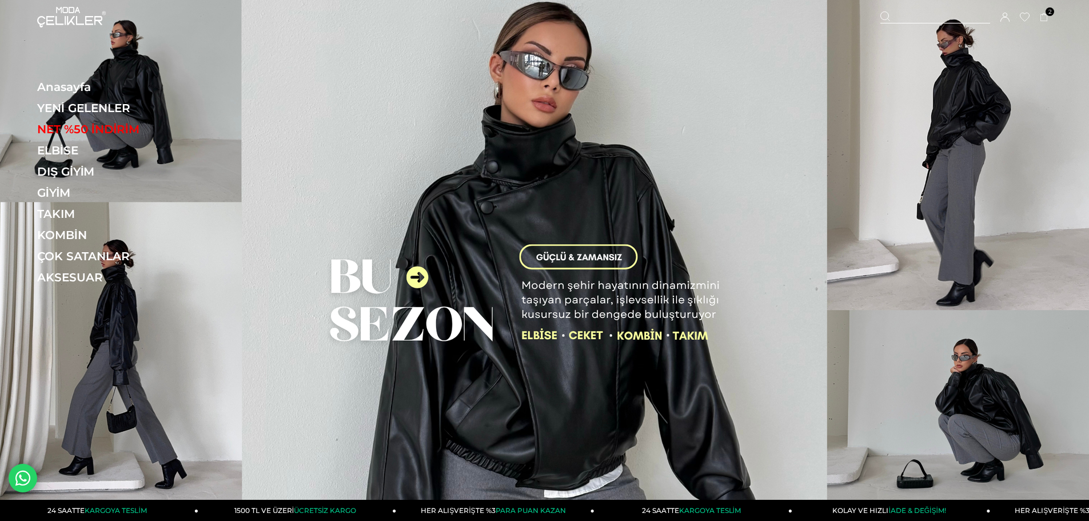
click at [404, 257] on img at bounding box center [544, 255] width 1089 height 510
click at [557, 253] on img at bounding box center [544, 255] width 1089 height 510
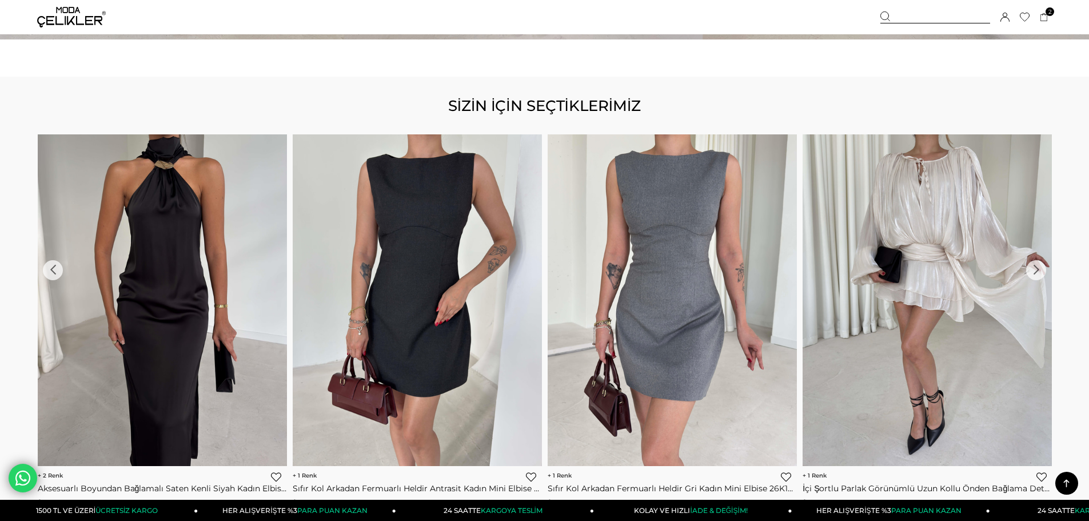
scroll to position [1600, 0]
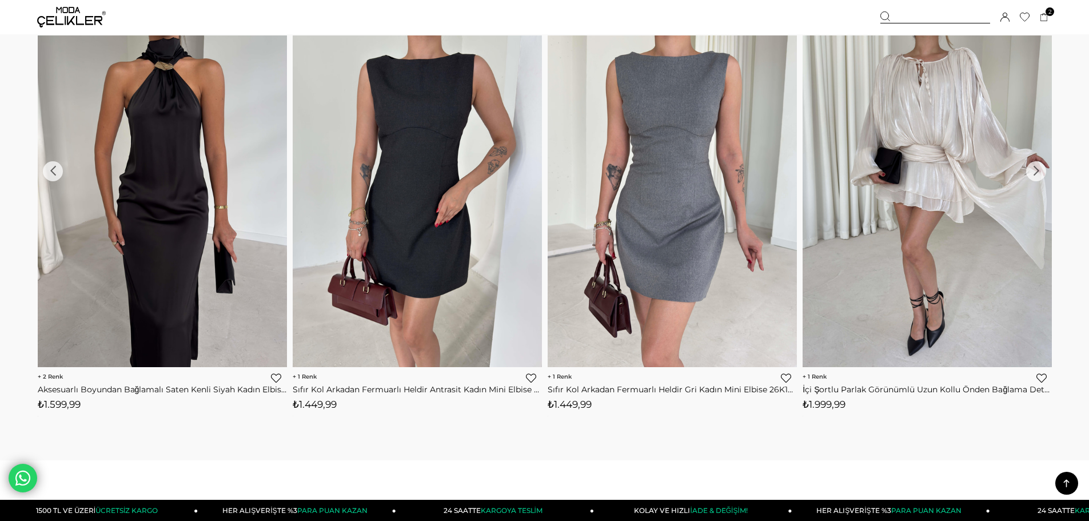
click at [1036, 171] on div "›" at bounding box center [1036, 171] width 20 height 20
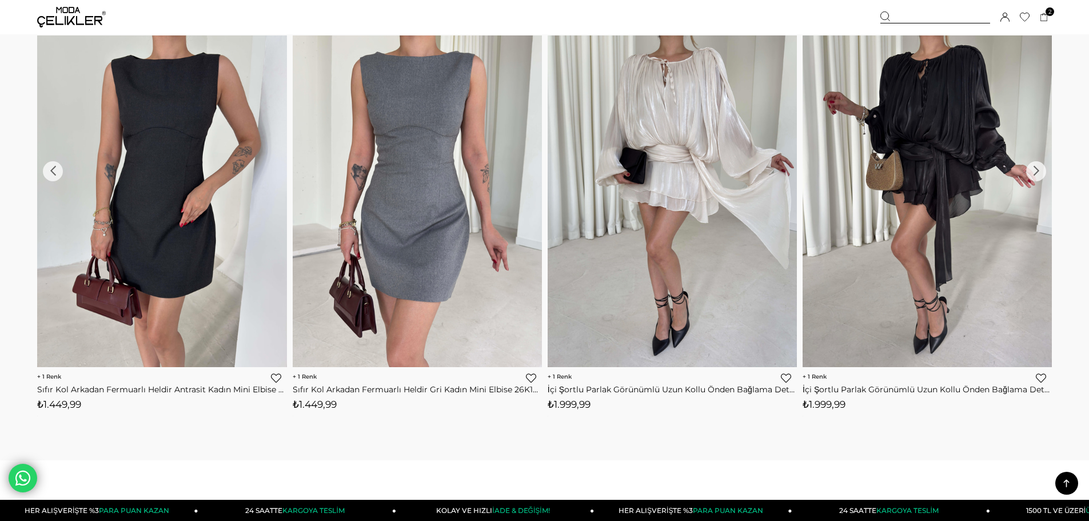
click at [1036, 171] on div "›" at bounding box center [1036, 171] width 20 height 20
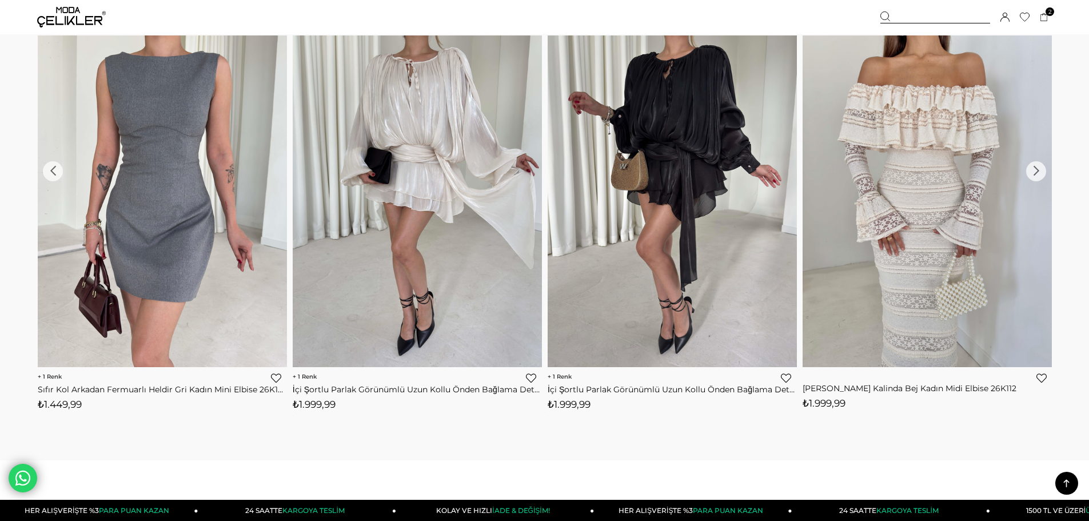
click at [1036, 171] on div "›" at bounding box center [1036, 171] width 20 height 20
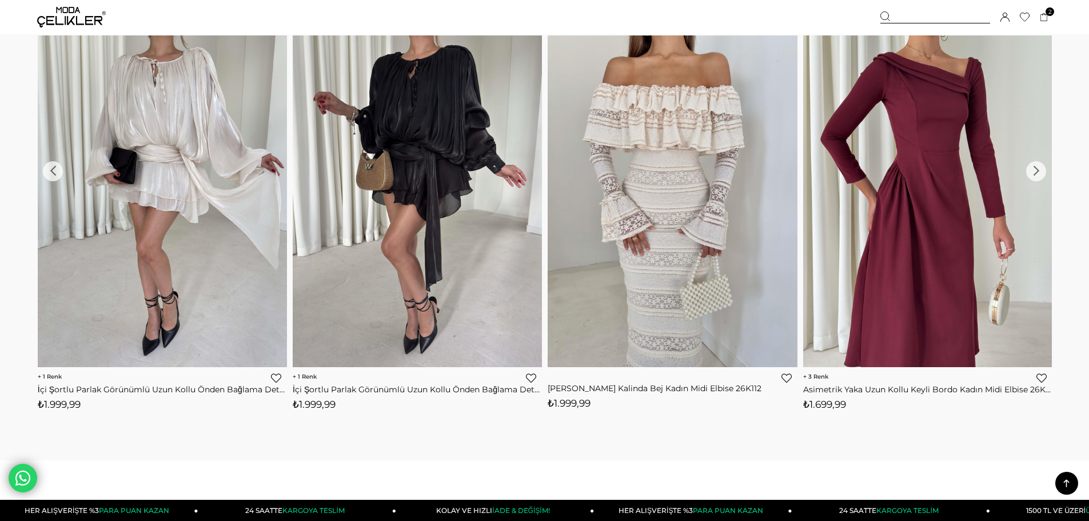
click at [1036, 171] on div "›" at bounding box center [1036, 171] width 20 height 20
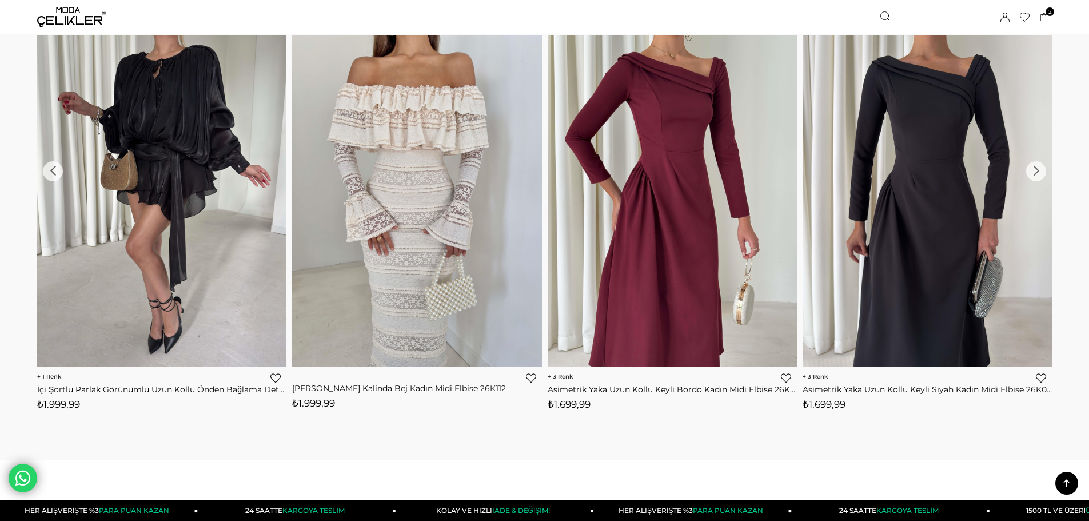
click at [1036, 171] on div "›" at bounding box center [1036, 171] width 20 height 20
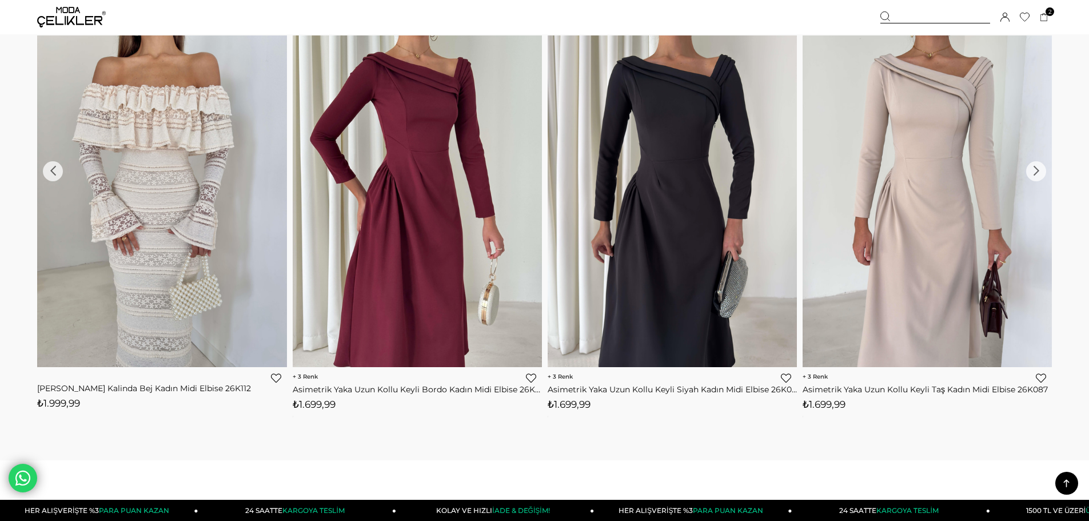
click at [1036, 171] on div "›" at bounding box center [1036, 171] width 20 height 20
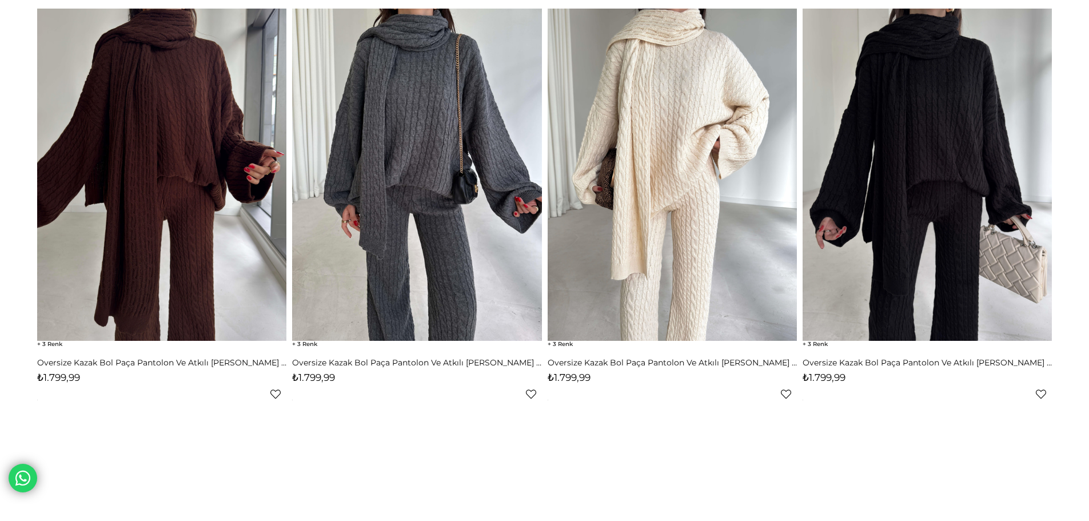
scroll to position [343, 0]
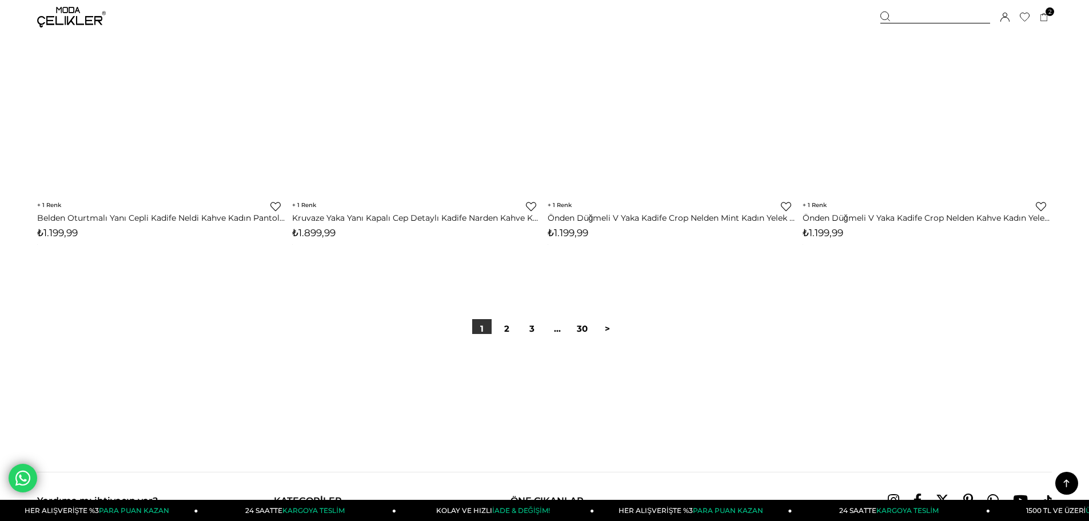
scroll to position [8605, 0]
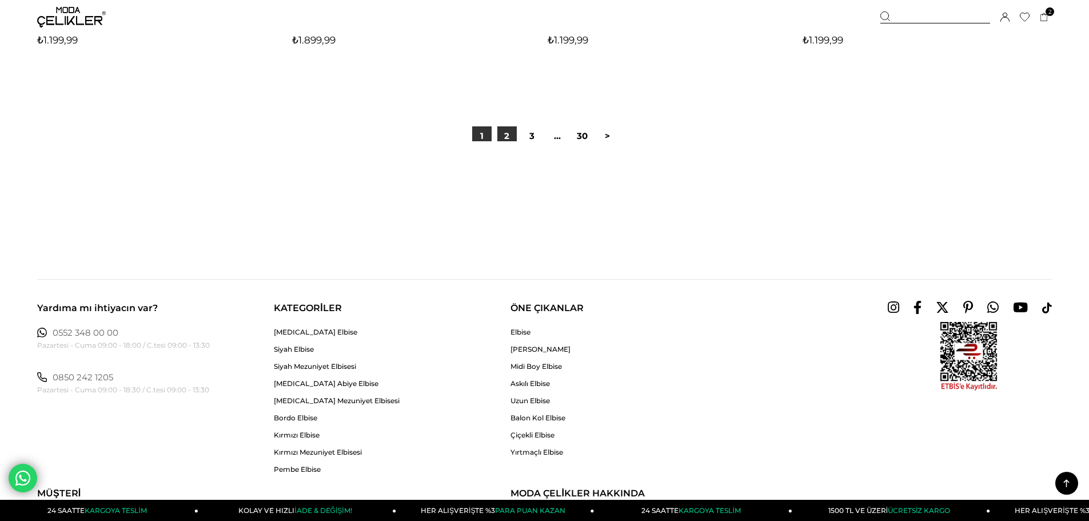
click at [514, 132] on link "2" at bounding box center [506, 135] width 19 height 19
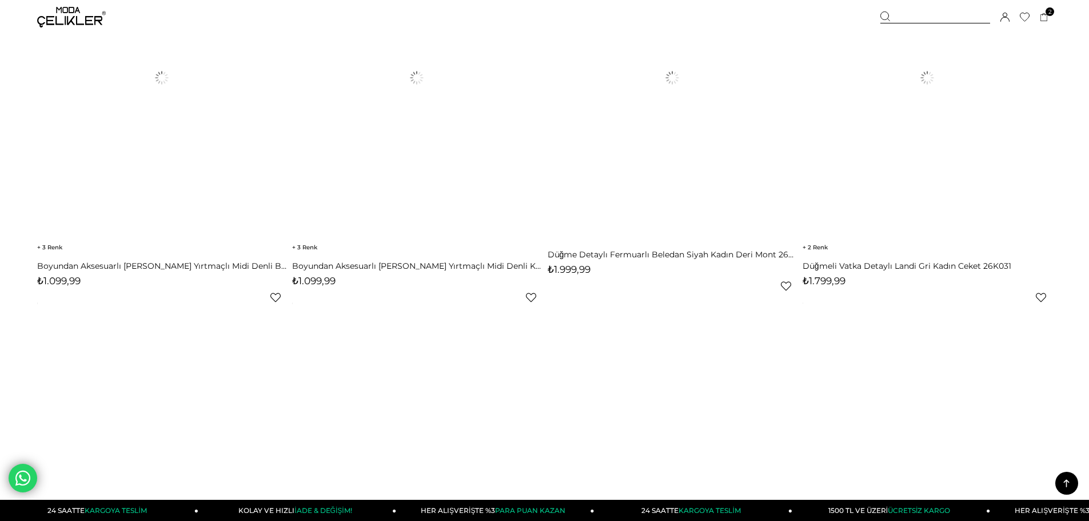
scroll to position [514, 0]
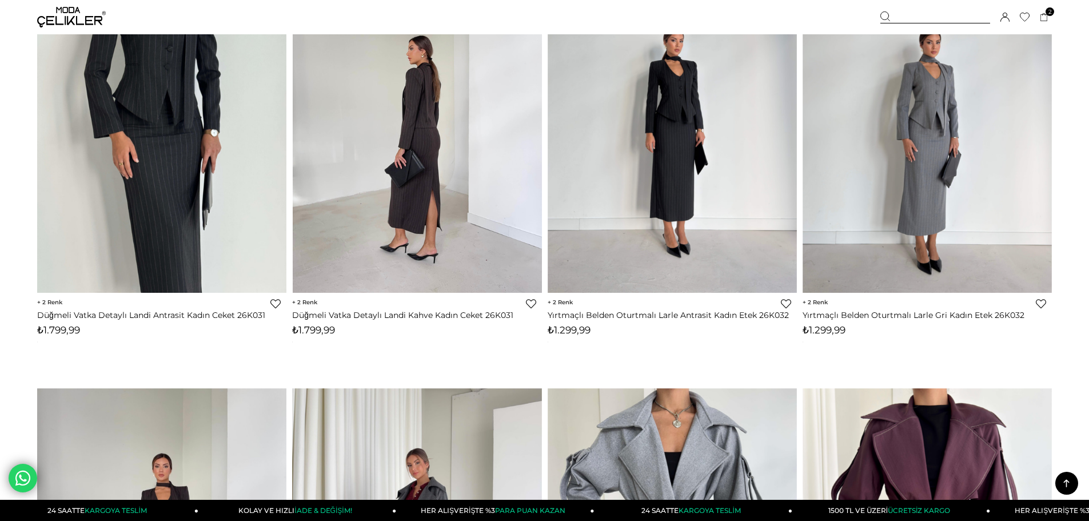
click at [381, 264] on div "‹ › 2 Favorilere Ekle Moda Celikler *" at bounding box center [416, 163] width 249 height 404
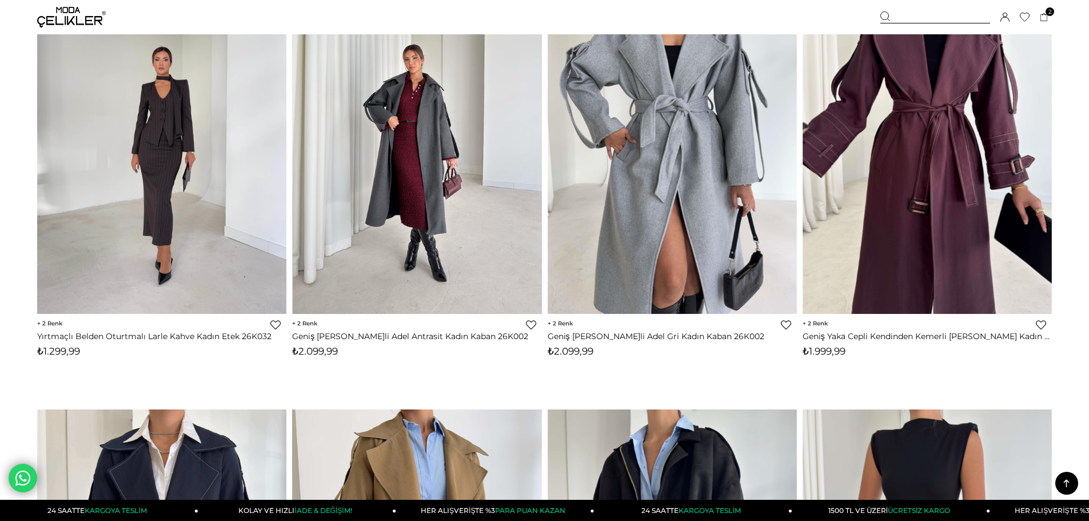
drag, startPoint x: 381, startPoint y: 236, endPoint x: 7, endPoint y: 206, distance: 375.0
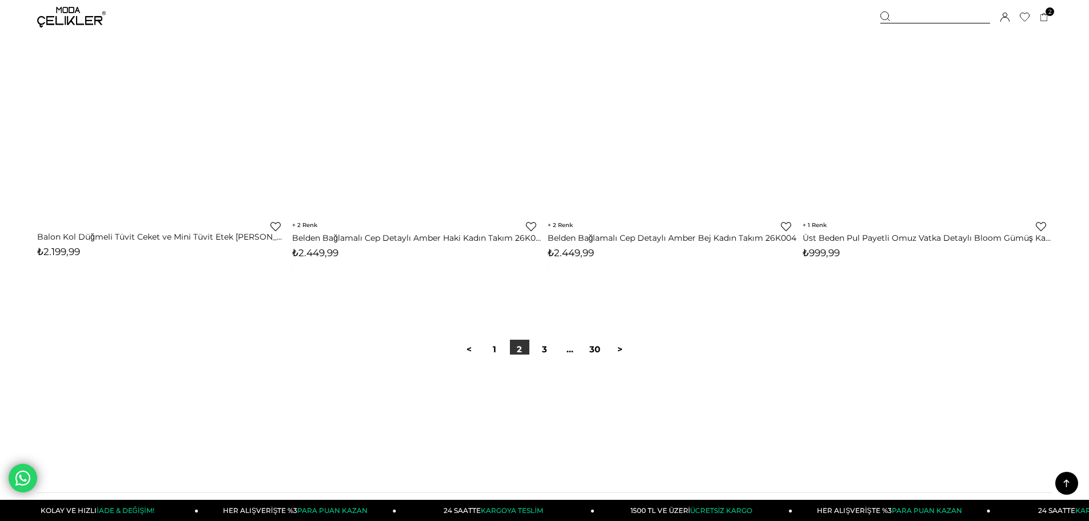
scroll to position [8573, 0]
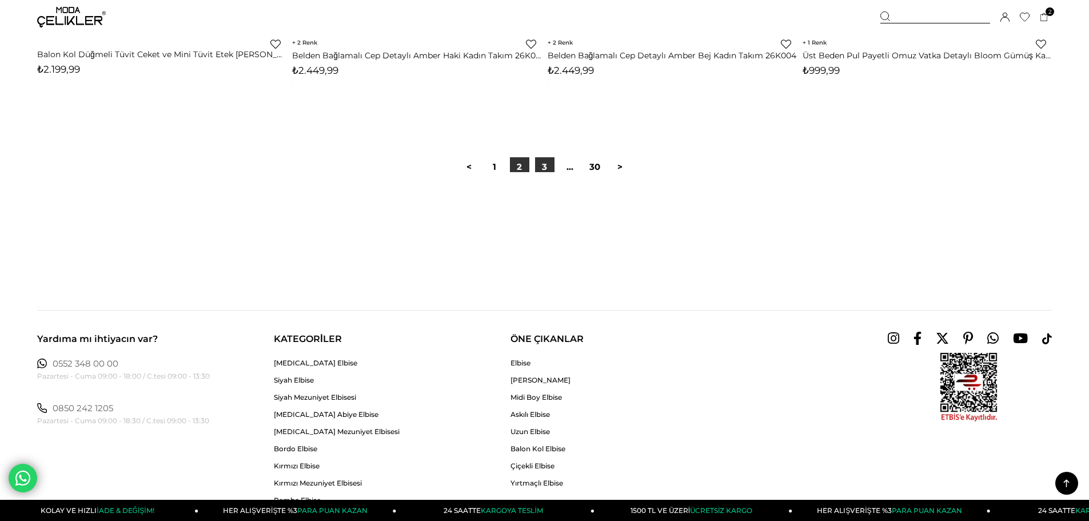
click at [541, 167] on link "3" at bounding box center [544, 166] width 19 height 19
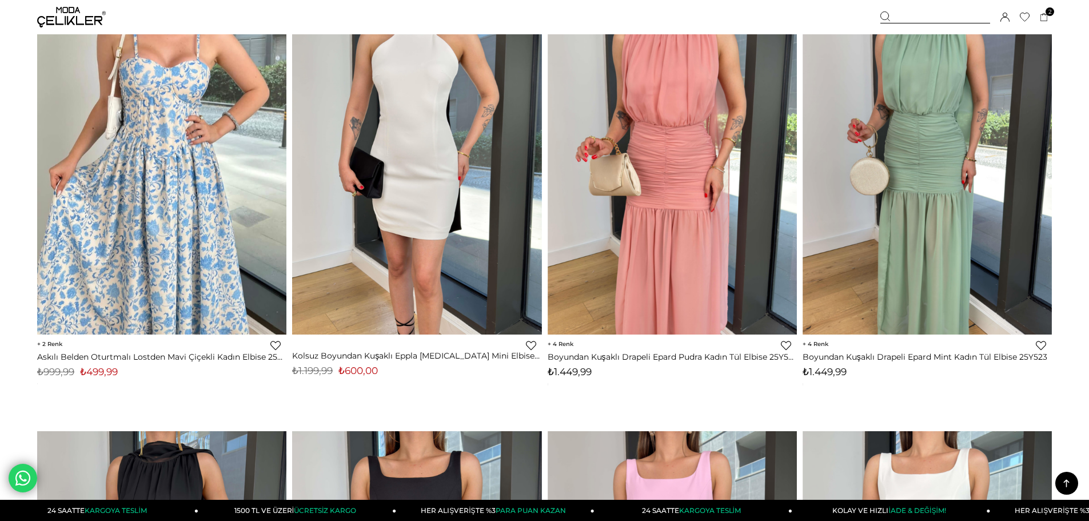
scroll to position [4344, 0]
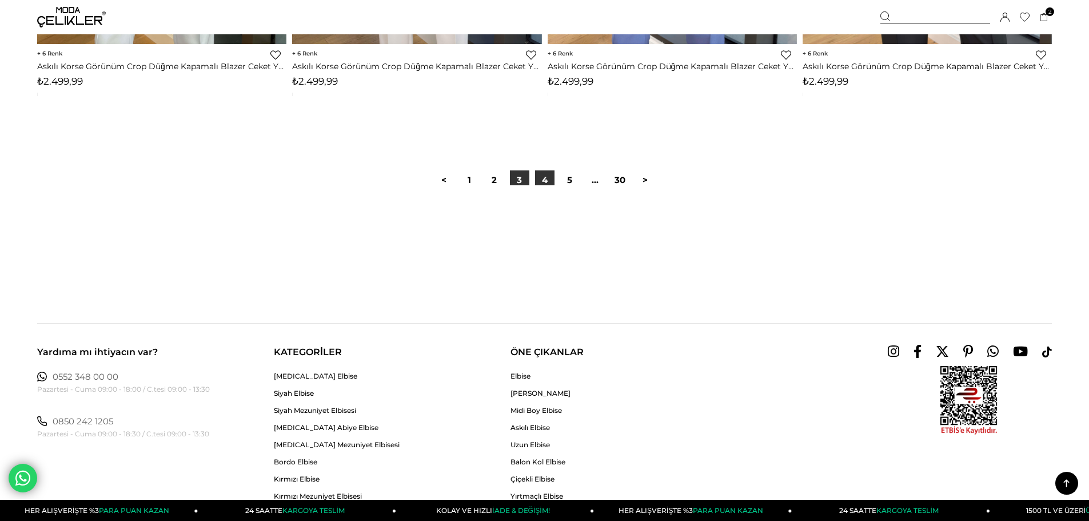
click at [544, 178] on link "4" at bounding box center [544, 179] width 19 height 19
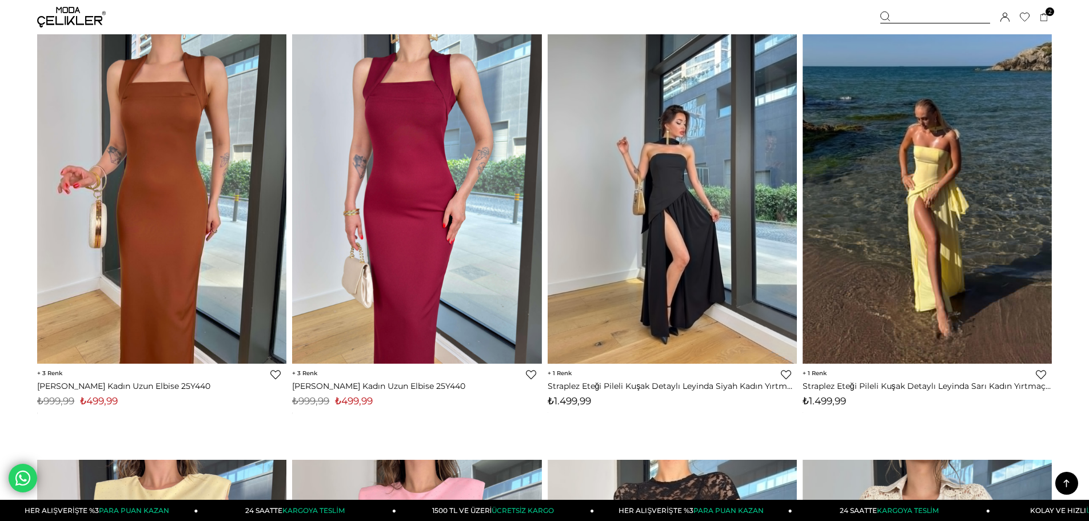
scroll to position [5258, 0]
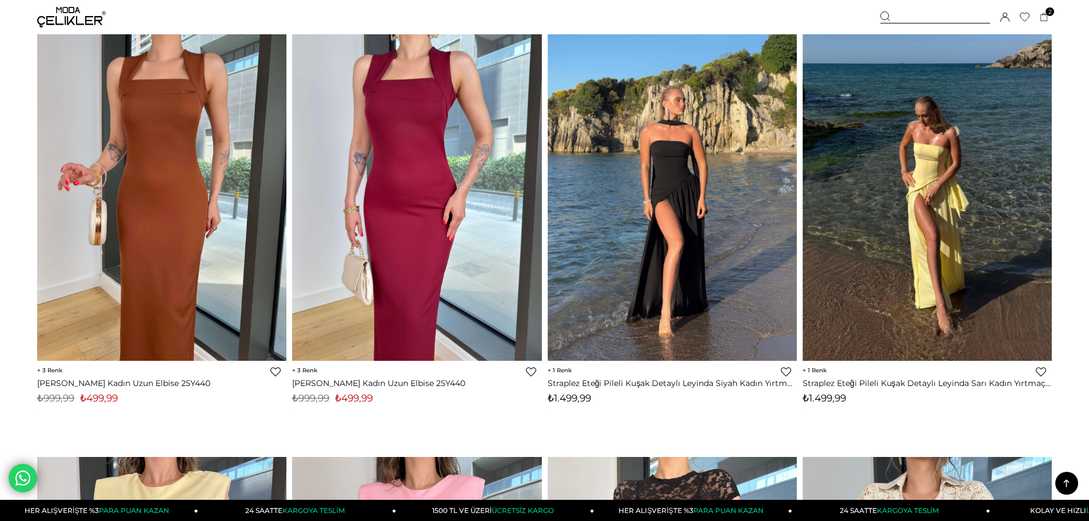
click at [47, 19] on img at bounding box center [71, 17] width 69 height 21
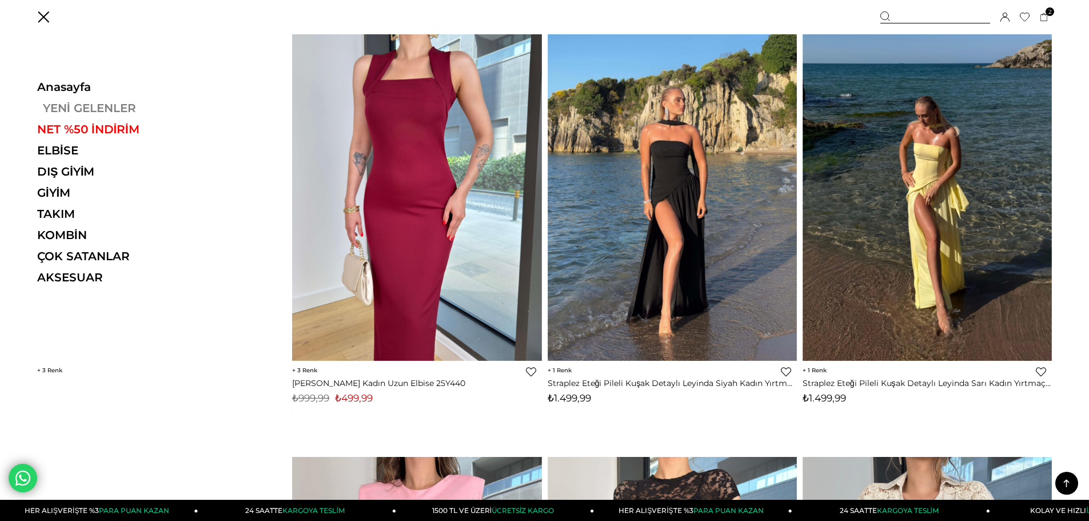
click at [77, 106] on link "YENİ GELENLER" at bounding box center [115, 108] width 157 height 14
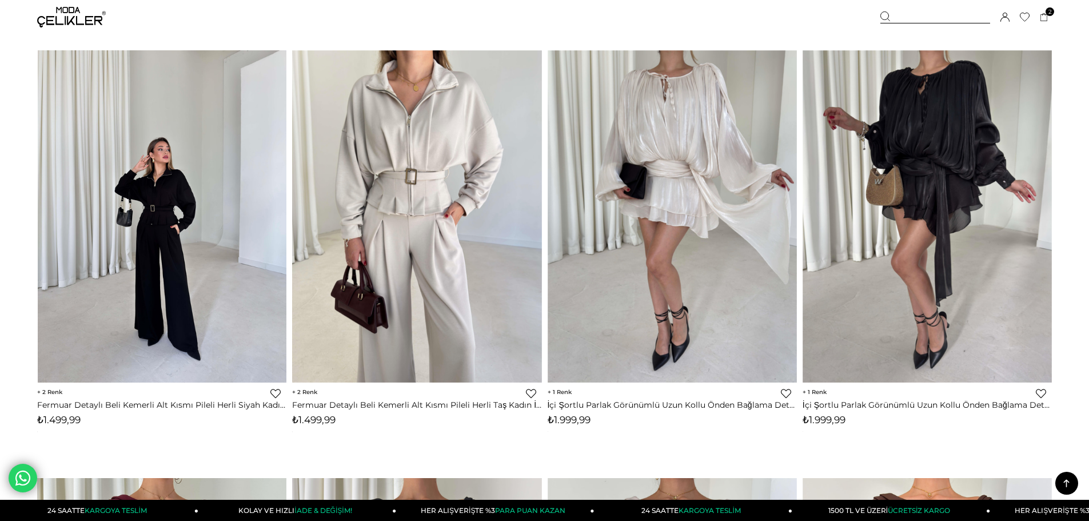
scroll to position [3086, 0]
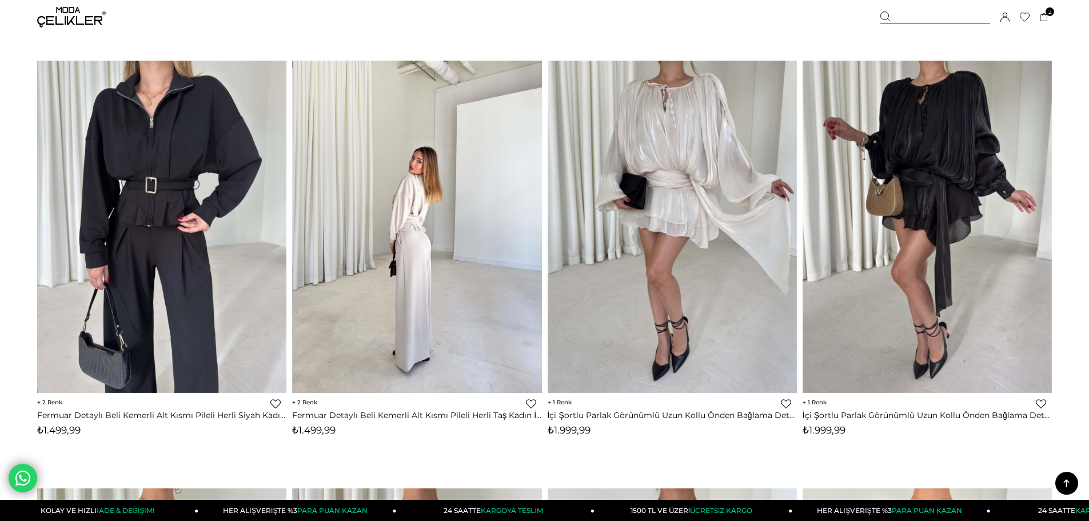
click at [432, 210] on img at bounding box center [417, 227] width 249 height 332
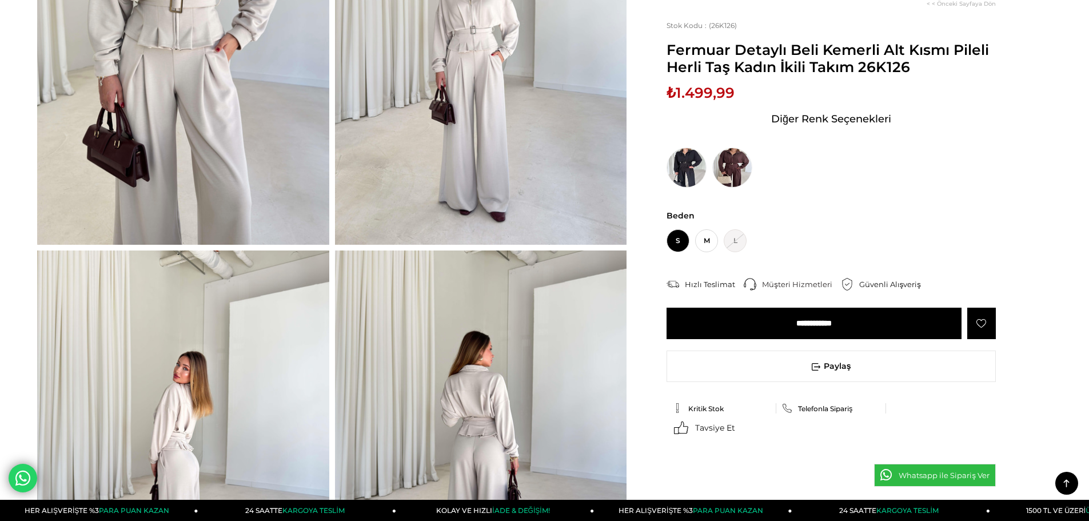
scroll to position [57, 0]
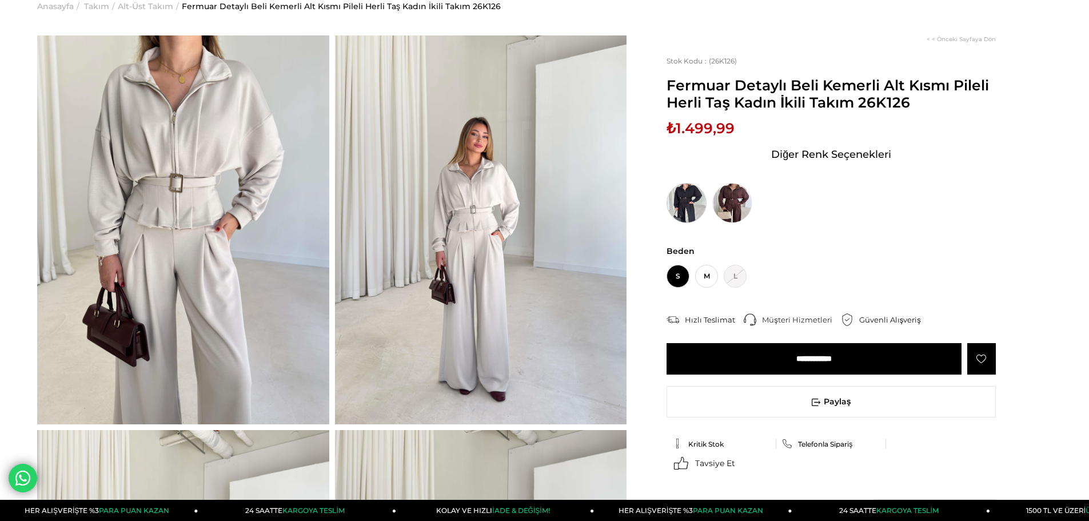
click at [672, 202] on img at bounding box center [686, 203] width 40 height 40
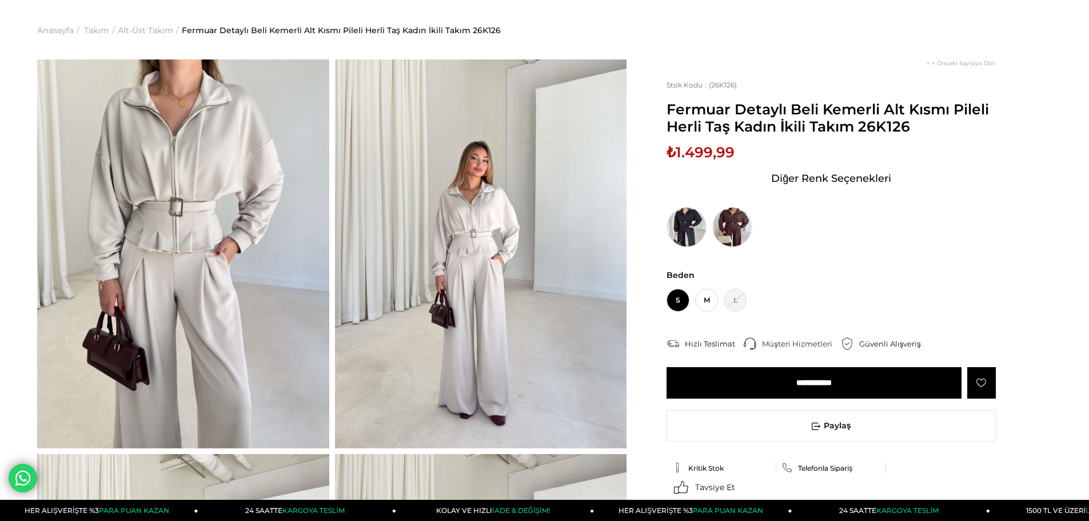
drag, startPoint x: 0, startPoint y: 0, endPoint x: 199, endPoint y: 114, distance: 229.9
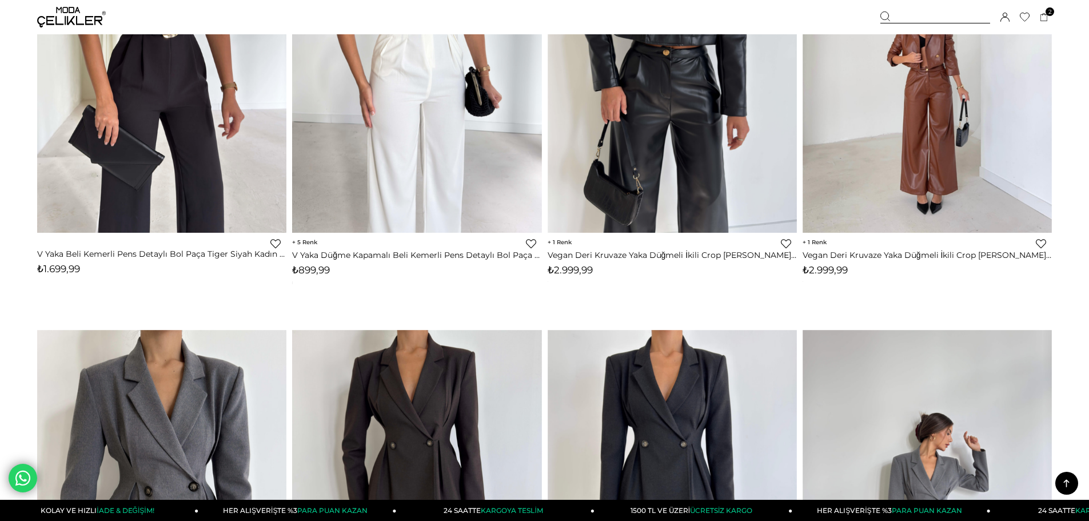
scroll to position [7262, 0]
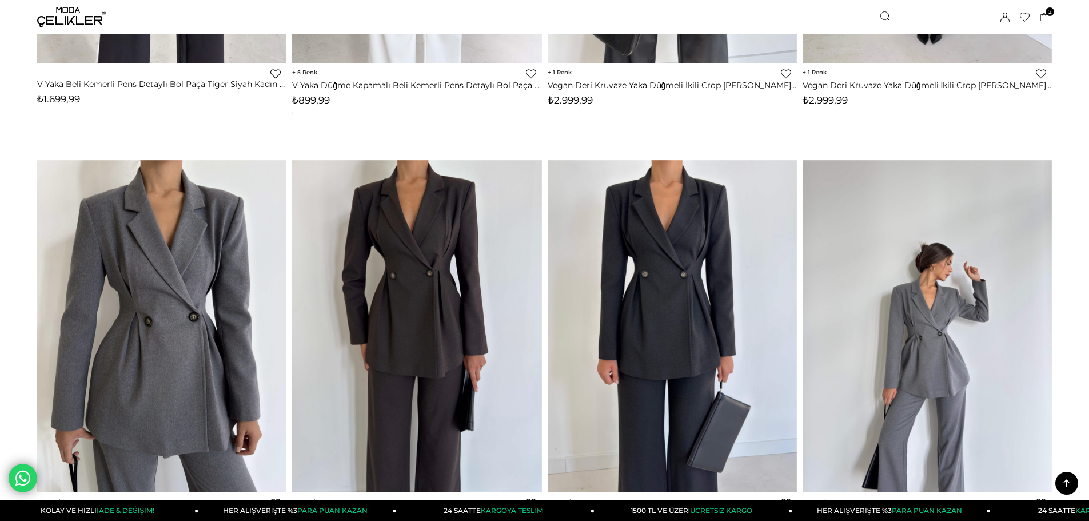
click at [47, 14] on img at bounding box center [71, 17] width 69 height 21
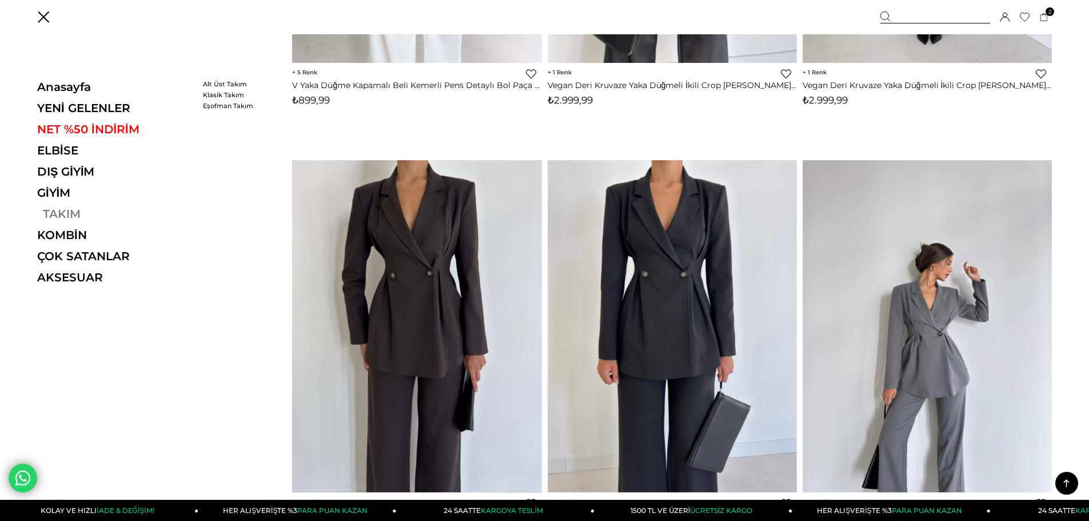
click at [55, 212] on link "TAKIM" at bounding box center [115, 214] width 157 height 14
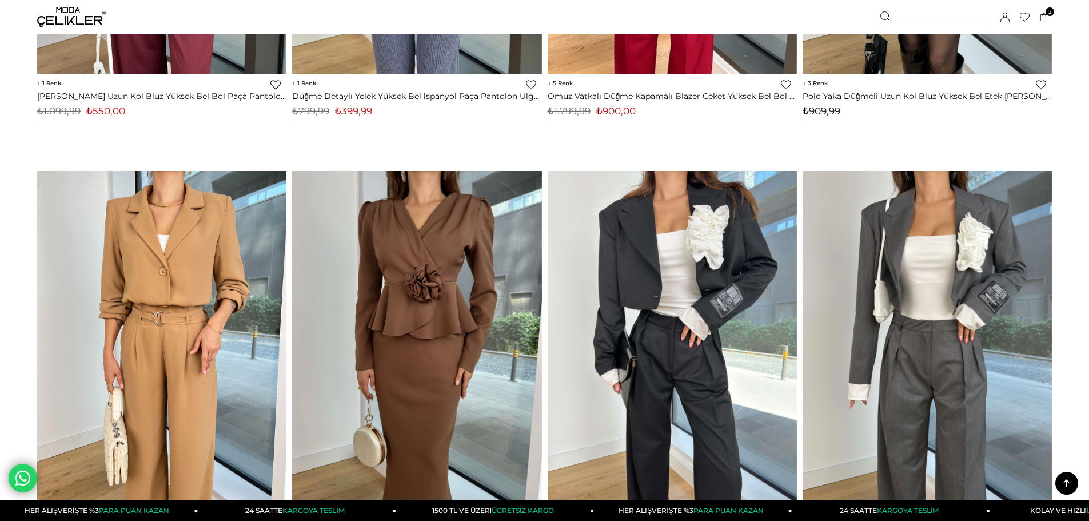
scroll to position [8516, 0]
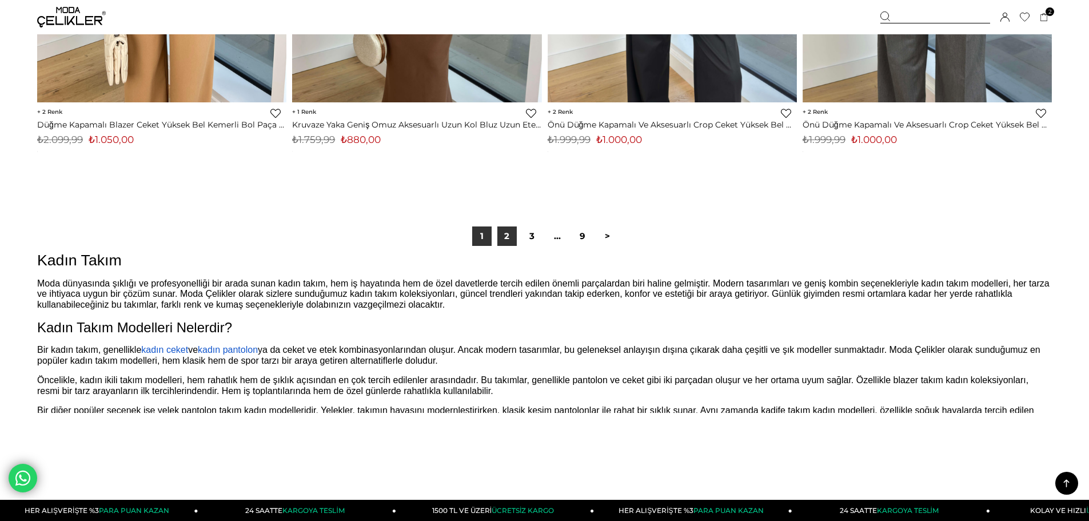
click at [500, 228] on link "2" at bounding box center [506, 235] width 19 height 19
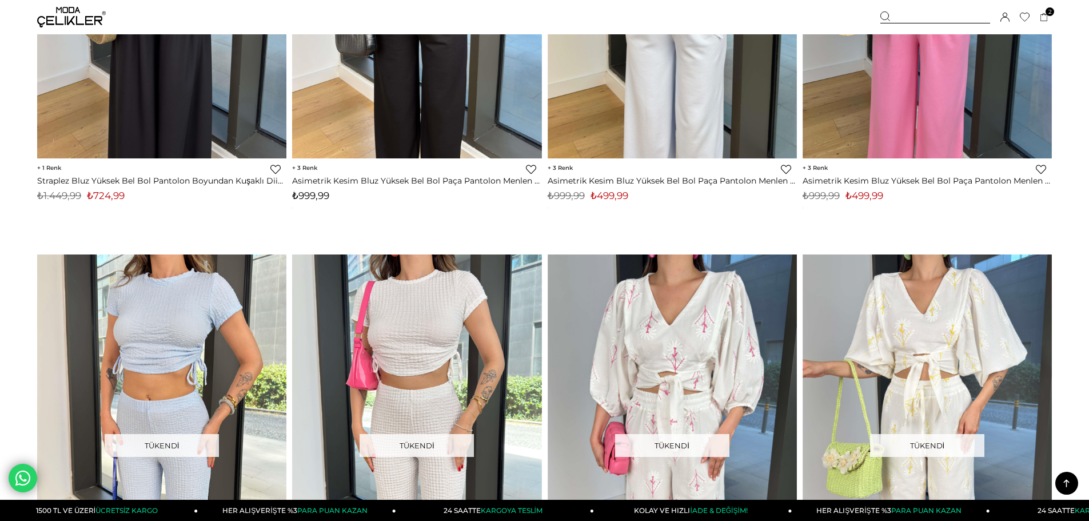
scroll to position [1772, 0]
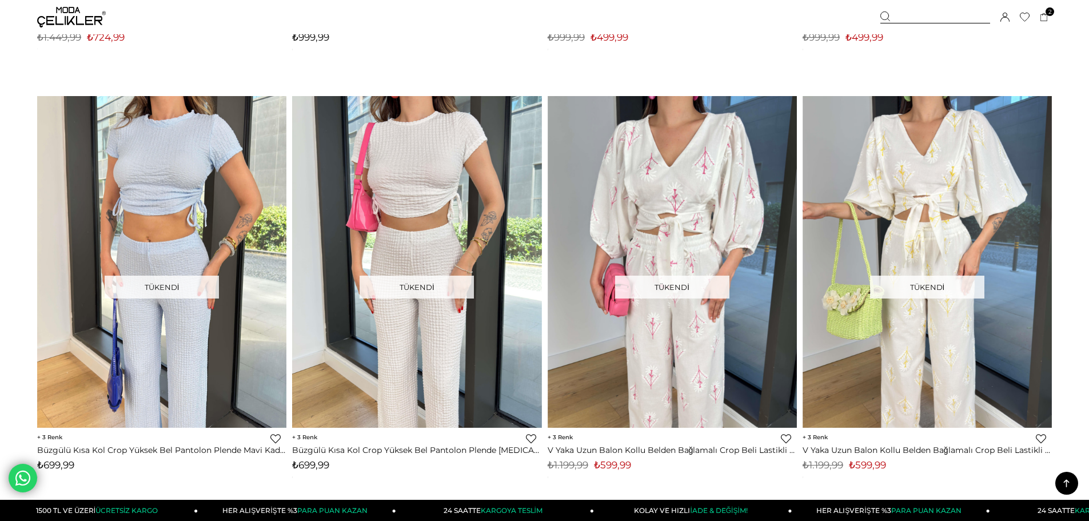
click at [69, 18] on img at bounding box center [71, 17] width 69 height 21
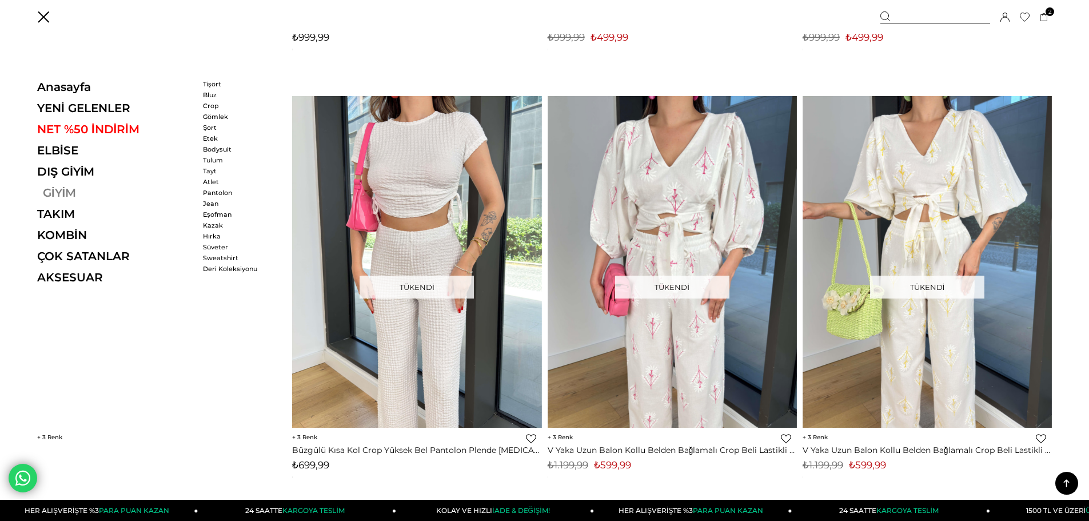
click at [49, 190] on link "GİYİM" at bounding box center [115, 193] width 157 height 14
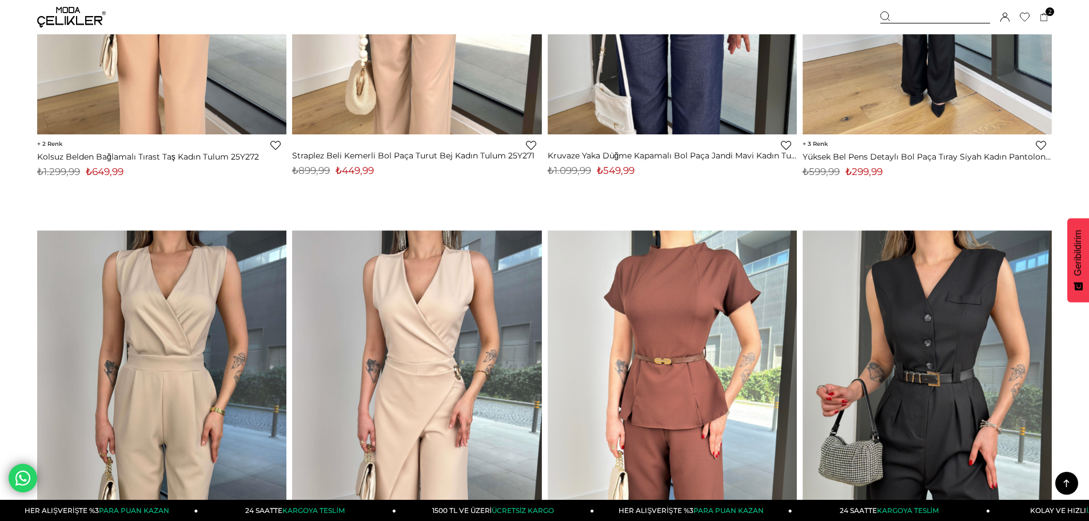
scroll to position [7373, 0]
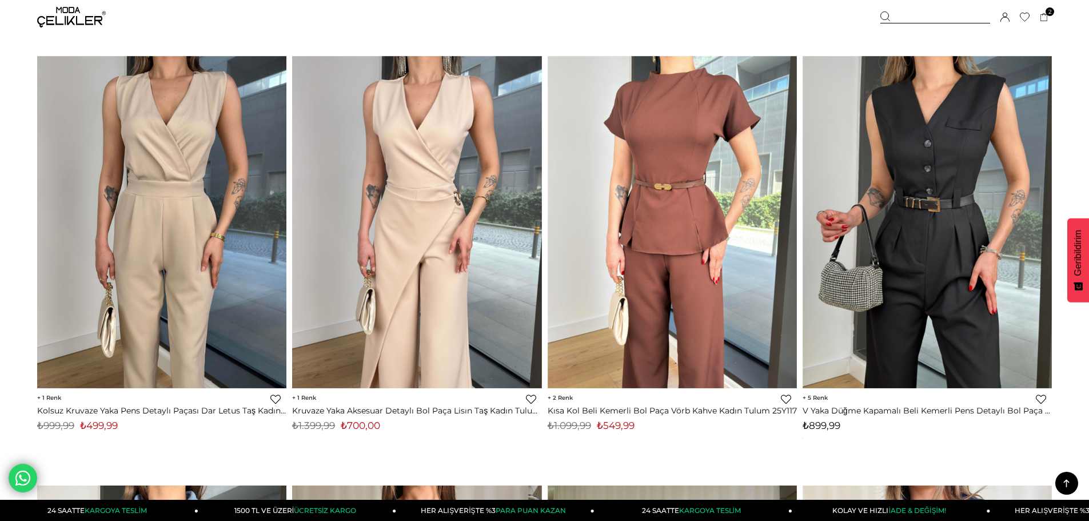
click at [612, 273] on img at bounding box center [672, 222] width 249 height 332
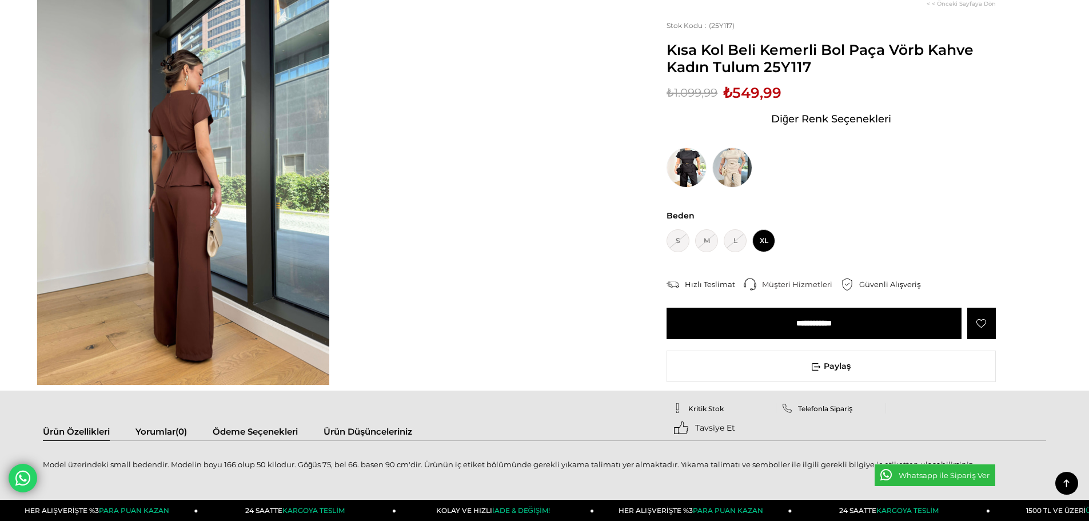
scroll to position [800, 0]
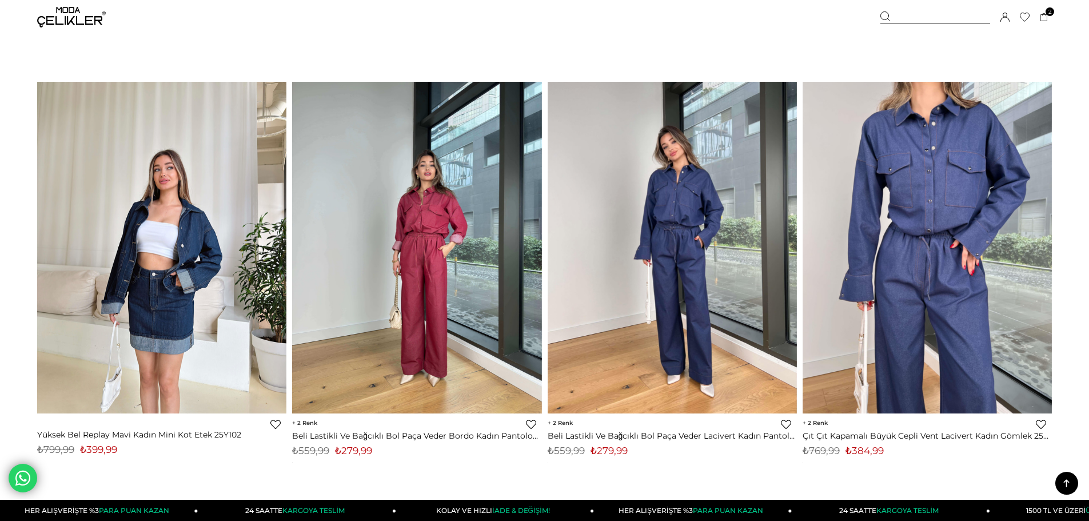
scroll to position [8286, 0]
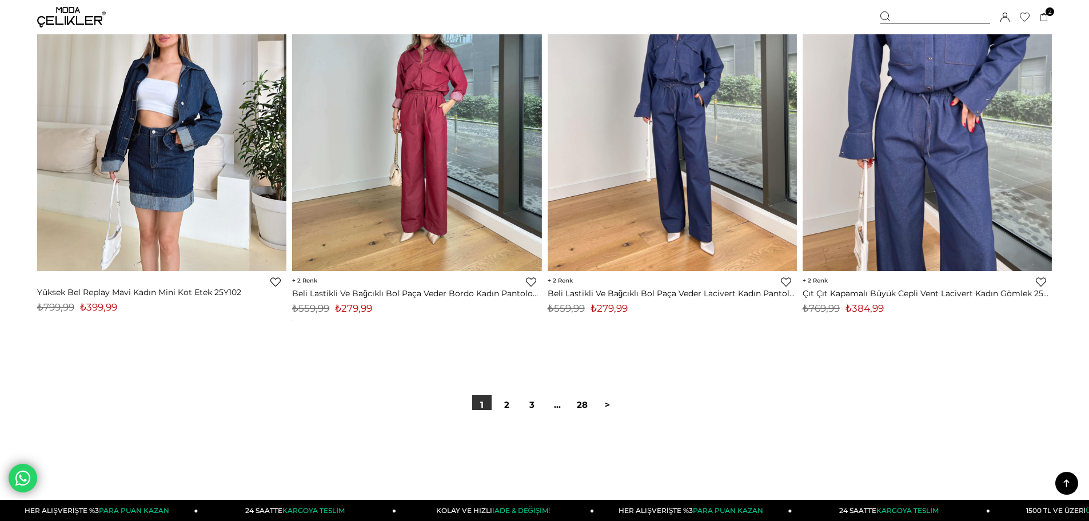
click at [508, 392] on div "1 2 3 ... 28 >" at bounding box center [544, 404] width 1014 height 77
click at [508, 401] on link "2" at bounding box center [506, 404] width 19 height 19
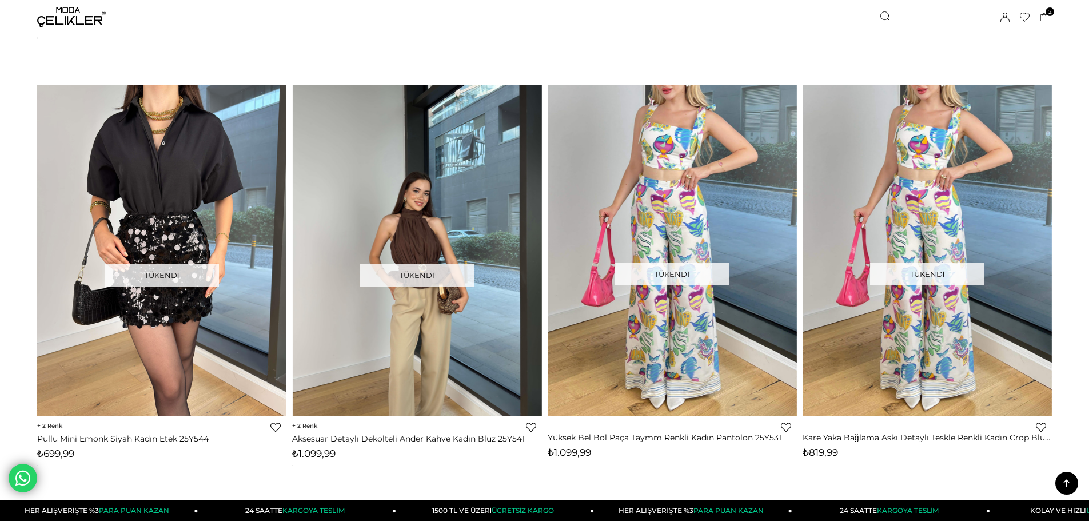
scroll to position [5430, 0]
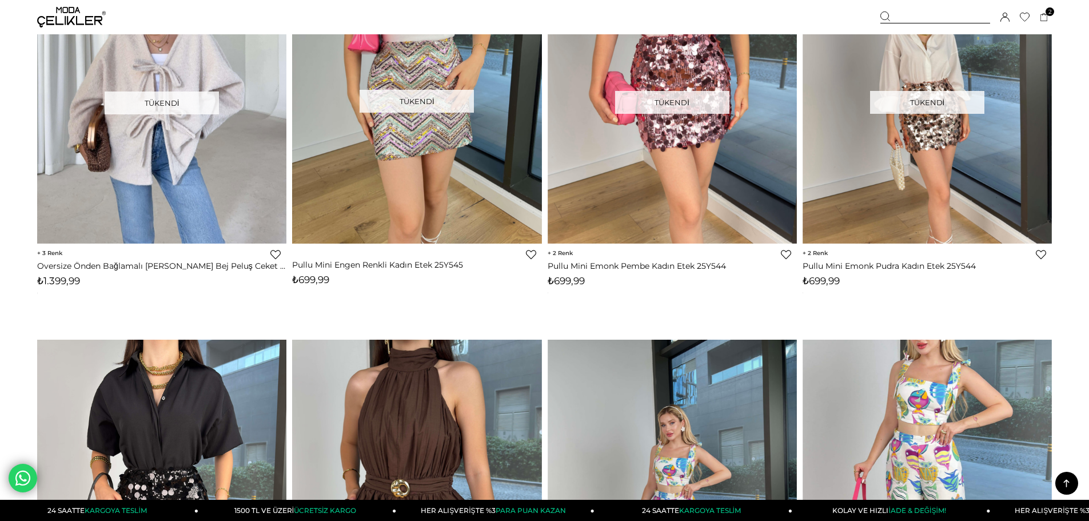
click at [94, 16] on img at bounding box center [71, 17] width 69 height 21
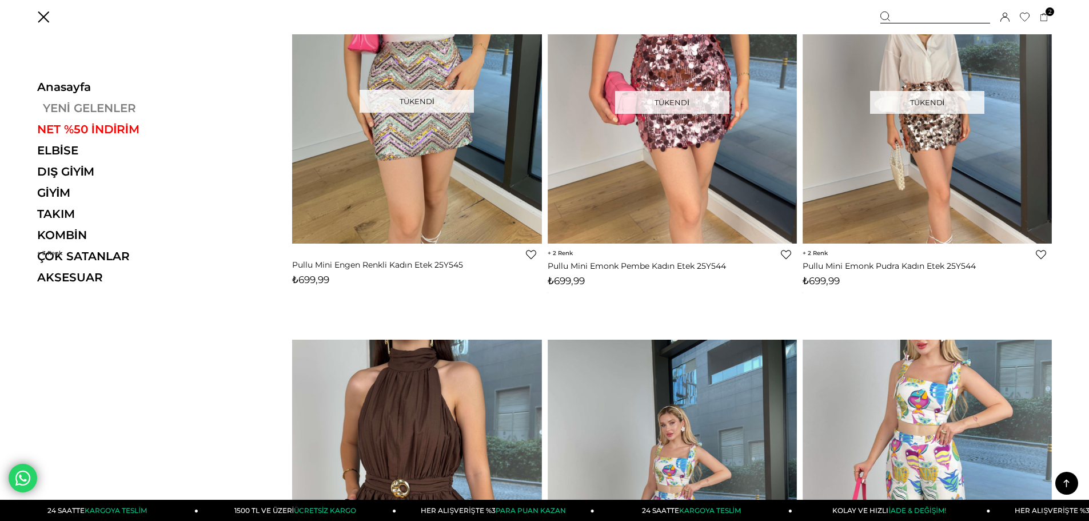
click at [55, 111] on link "YENİ GELENLER" at bounding box center [115, 108] width 157 height 14
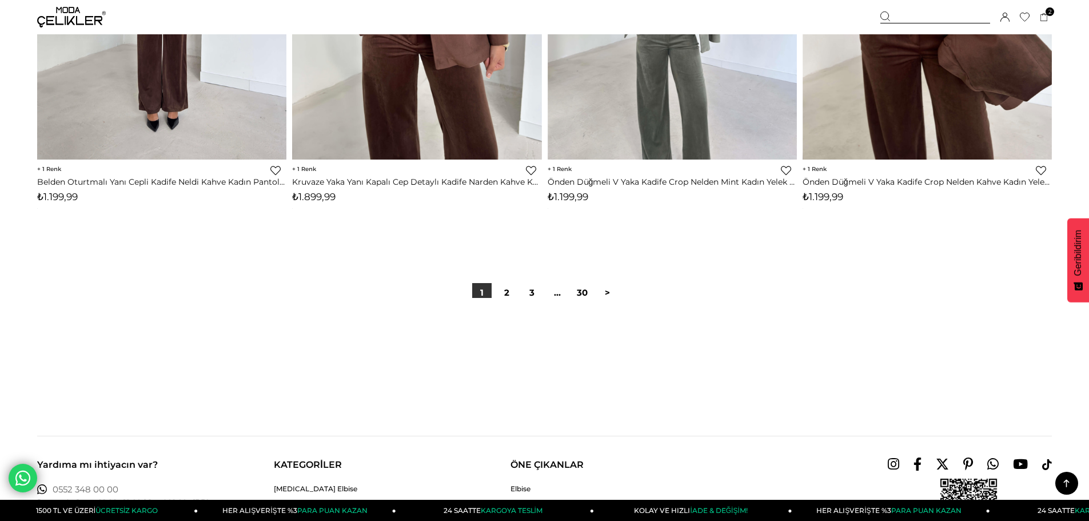
scroll to position [8630, 0]
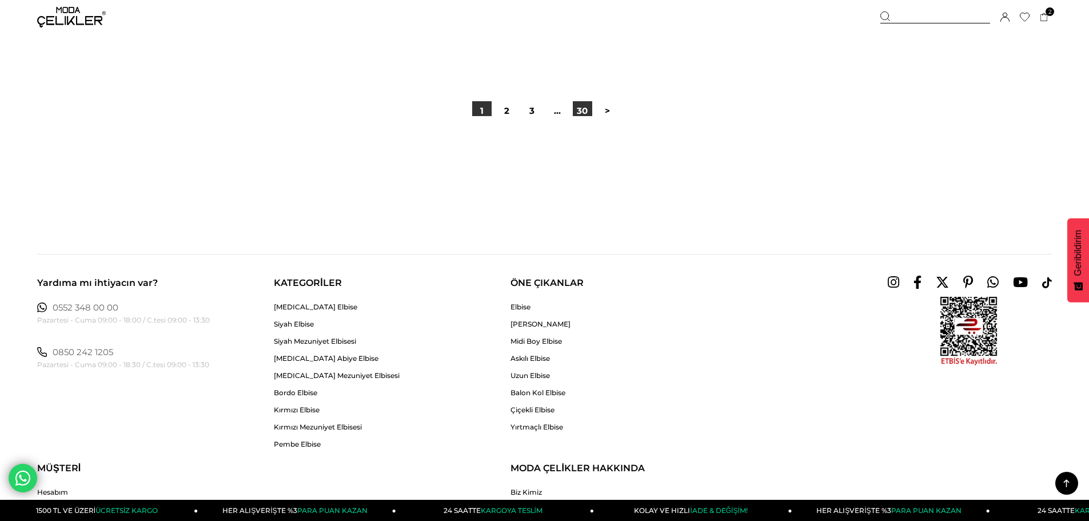
click at [590, 113] on link "30" at bounding box center [582, 110] width 19 height 19
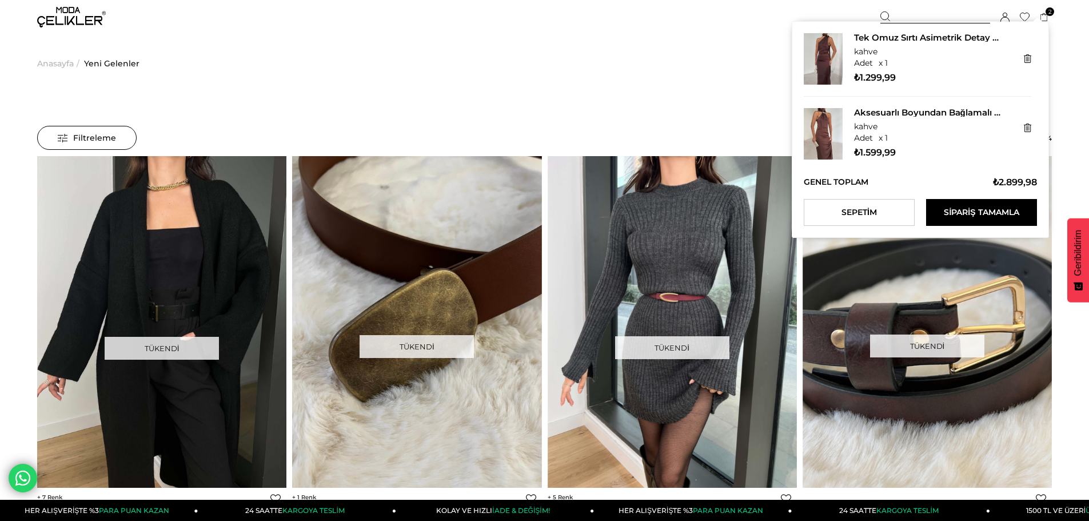
click at [1042, 20] on icon at bounding box center [1044, 17] width 9 height 9
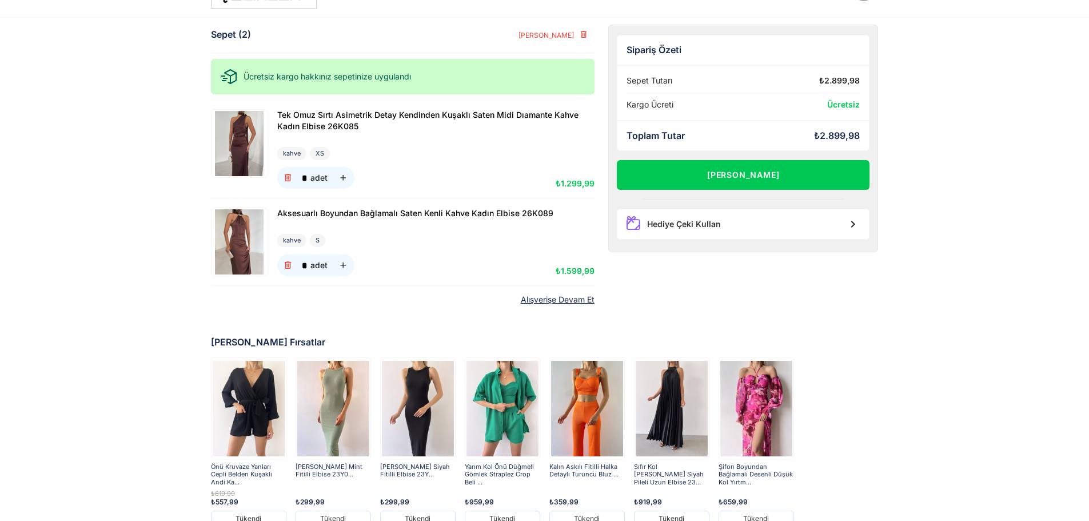
scroll to position [73, 0]
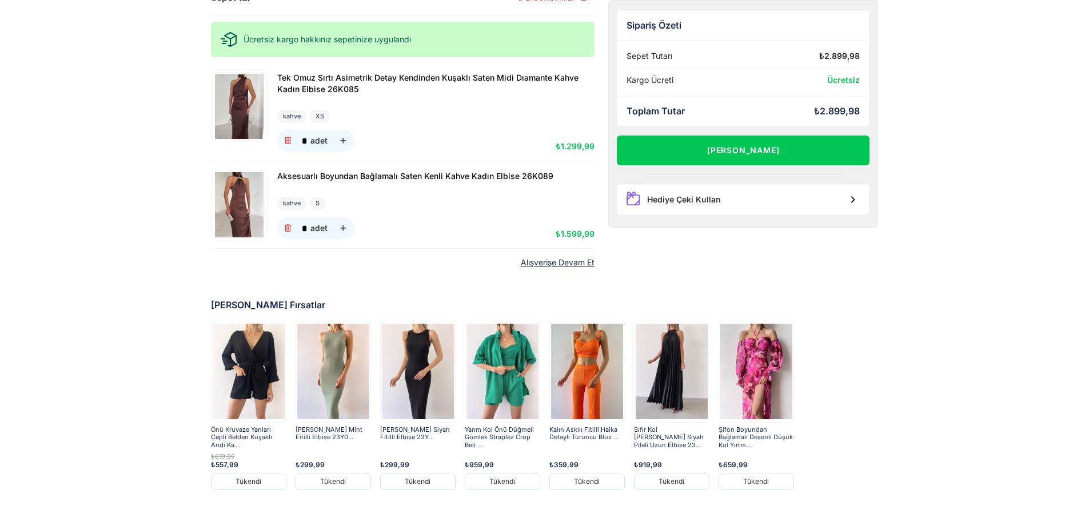
click at [235, 203] on img at bounding box center [240, 204] width 54 height 65
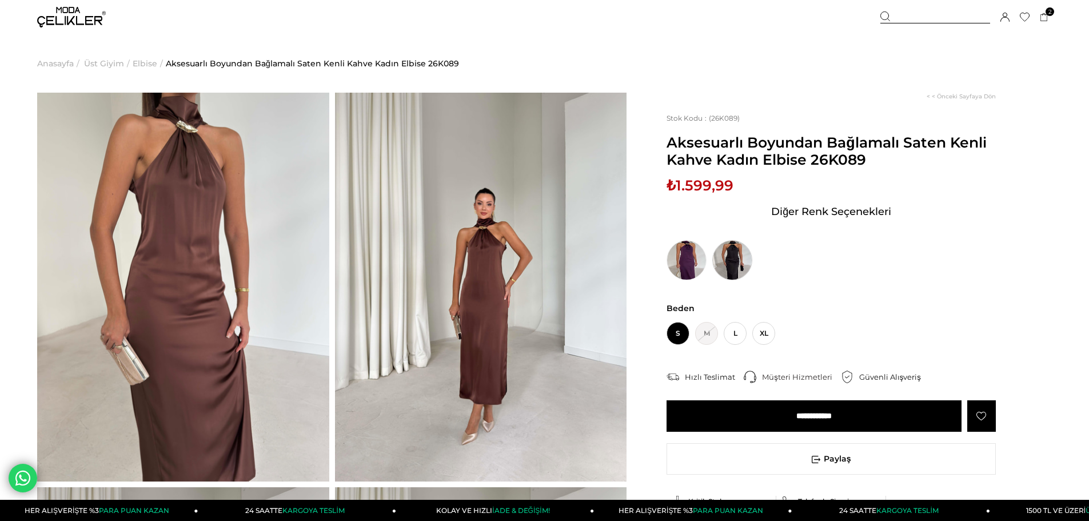
click at [725, 246] on img at bounding box center [732, 260] width 40 height 40
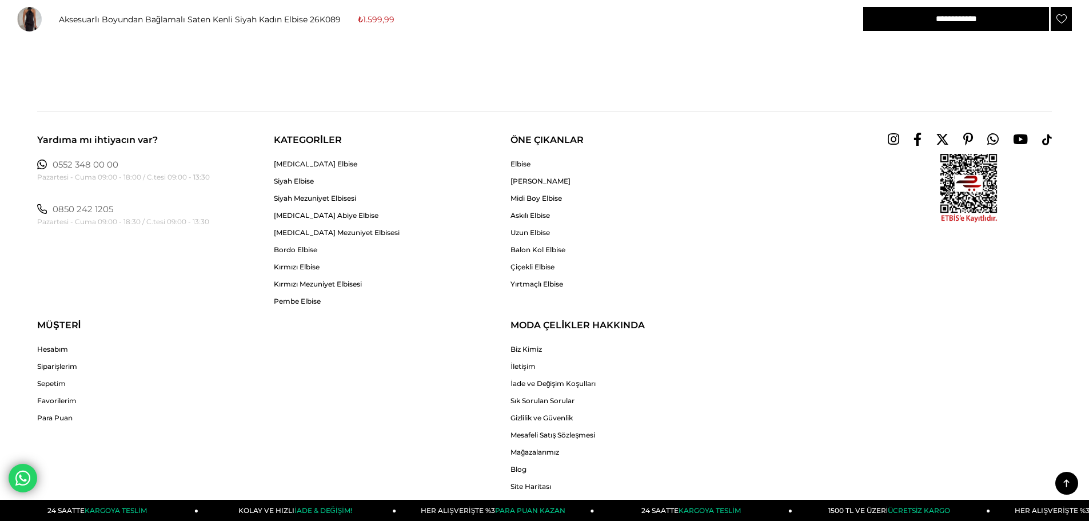
scroll to position [2721, 0]
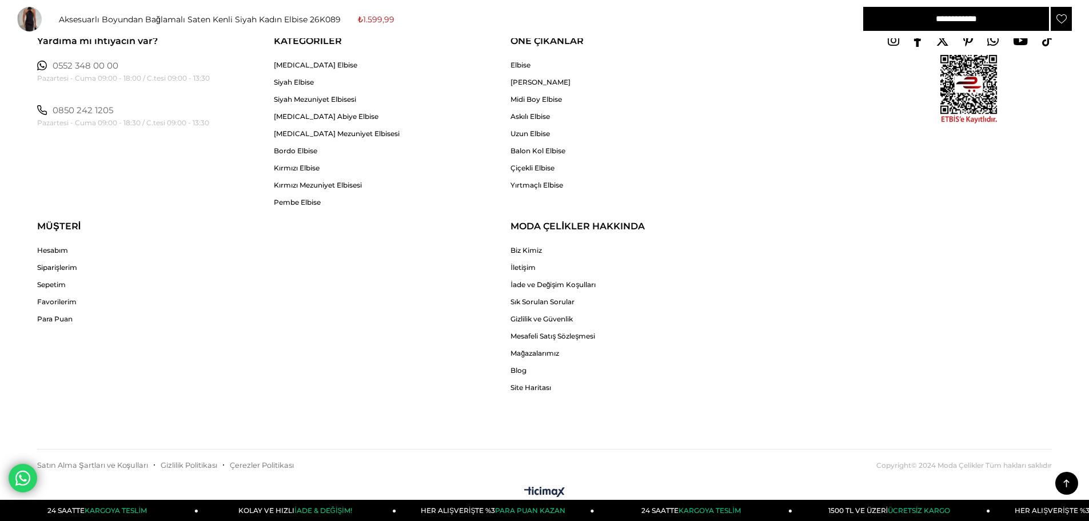
drag, startPoint x: 346, startPoint y: 283, endPoint x: 333, endPoint y: 286, distance: 13.5
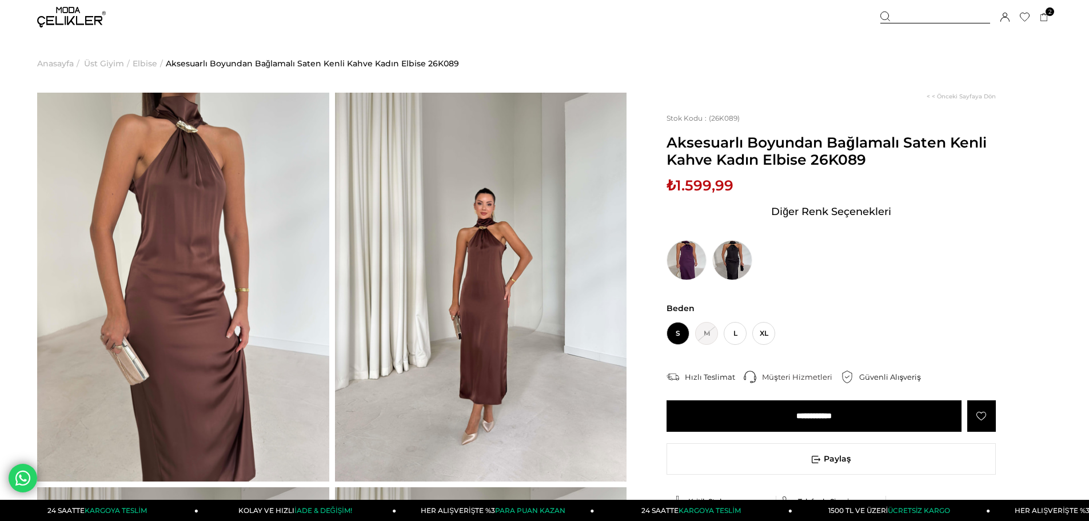
click at [499, 266] on img at bounding box center [481, 287] width 292 height 389
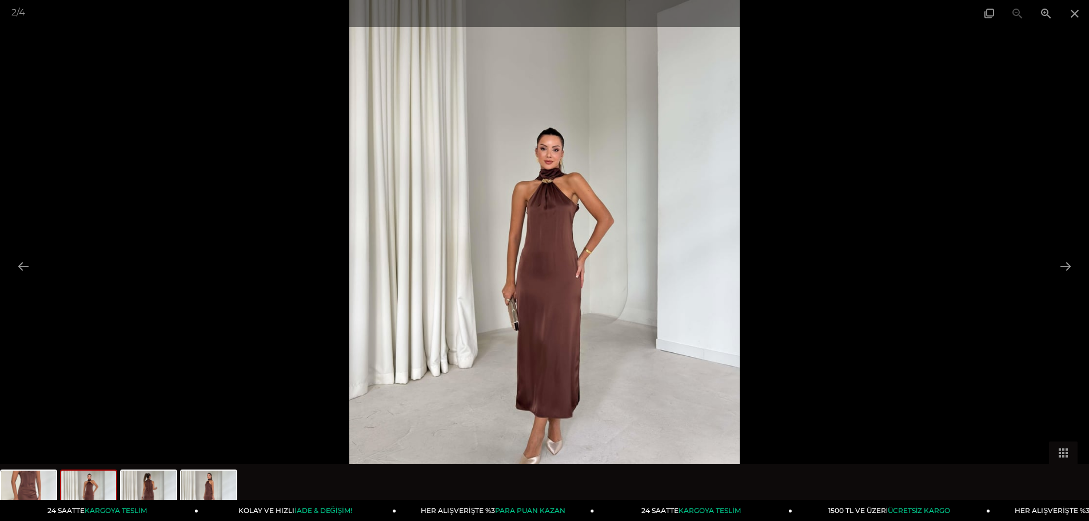
click at [6, 258] on div at bounding box center [544, 260] width 1089 height 521
click at [19, 259] on button at bounding box center [23, 266] width 24 height 22
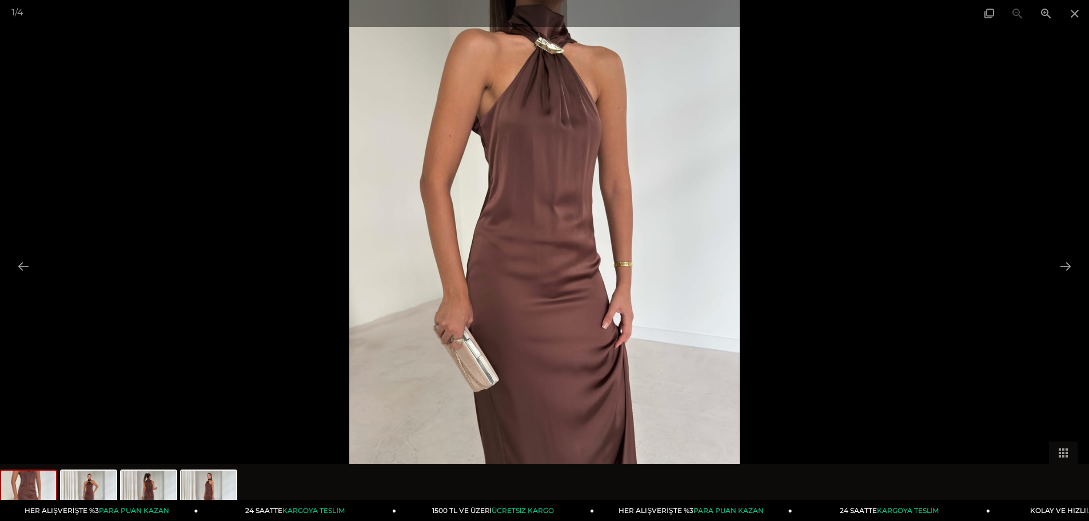
click at [1075, 143] on div at bounding box center [544, 260] width 1089 height 521
click at [1077, 14] on span at bounding box center [1074, 13] width 29 height 27
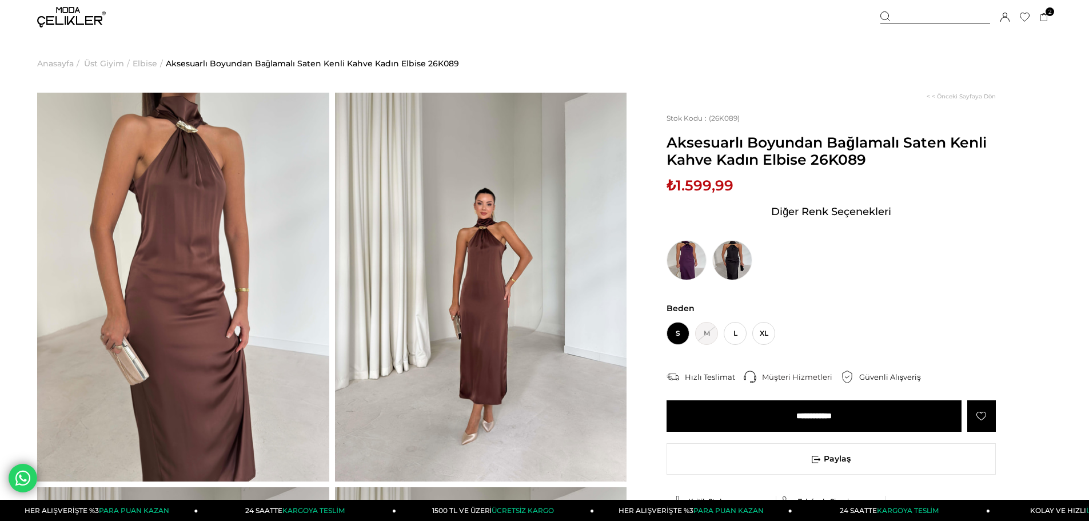
click at [1050, 17] on div "Sepetim 2 Ürün ₺2.899,98 Tek Omuz Sırtı Asimetrik Detay Kendinden Kuşaklı Saten…" at bounding box center [965, 17] width 171 height 34
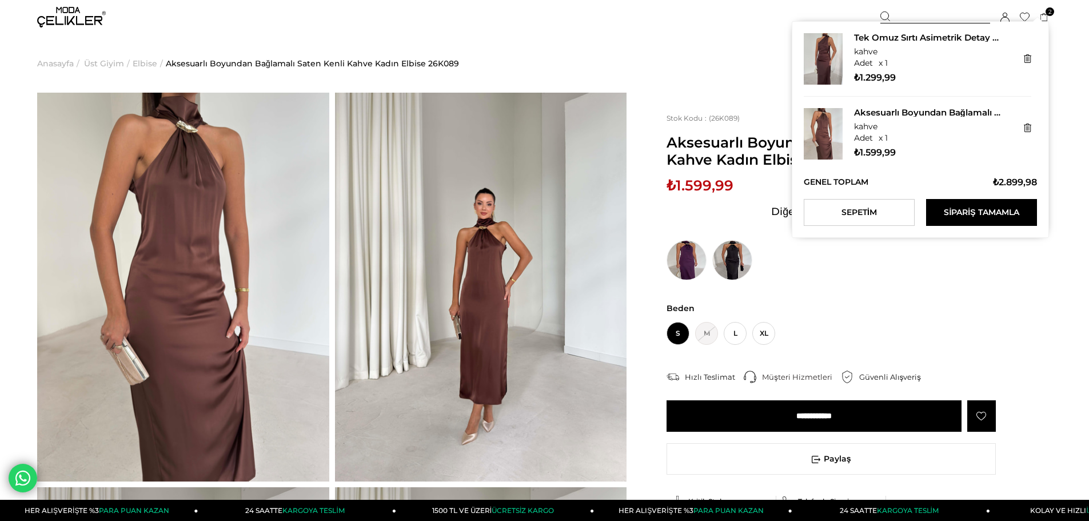
click at [1046, 19] on icon at bounding box center [1044, 17] width 9 height 9
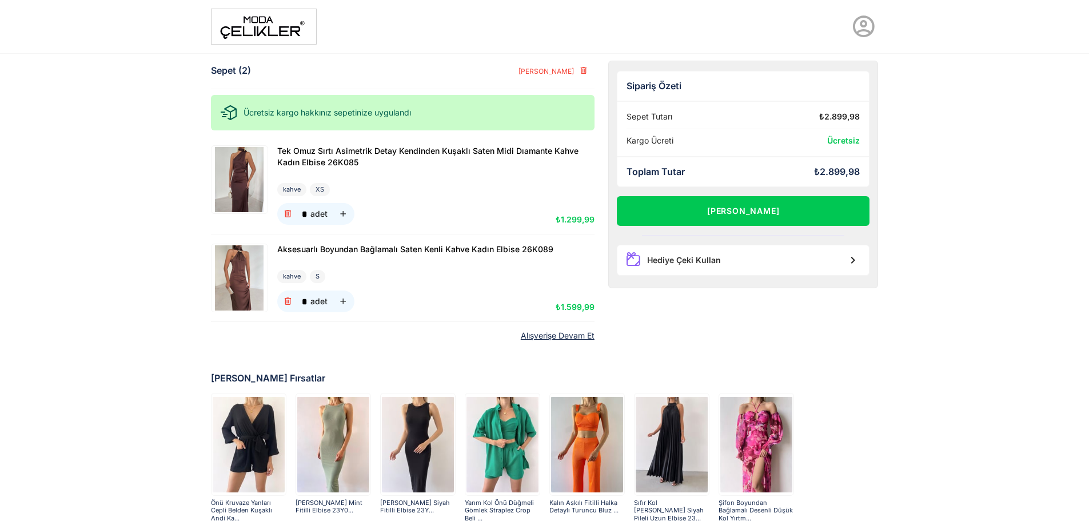
click at [242, 142] on div "Tek Omuz Sırtı Asimetrik Detay Kendinden Kuşaklı Saten Midi Dıamante Kahve Kadı…" at bounding box center [403, 185] width 384 height 98
click at [240, 158] on img at bounding box center [240, 179] width 54 height 65
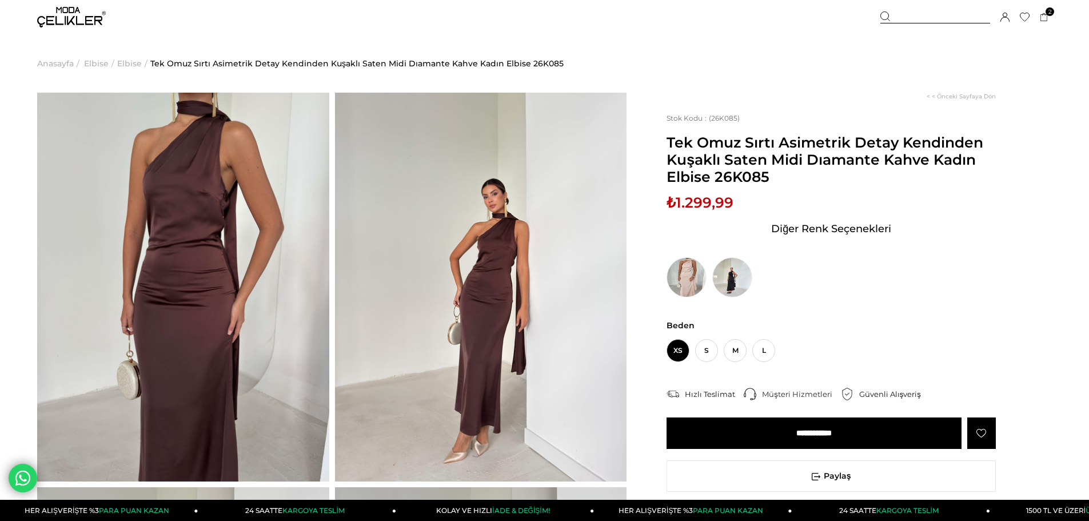
click at [147, 266] on img at bounding box center [183, 287] width 292 height 389
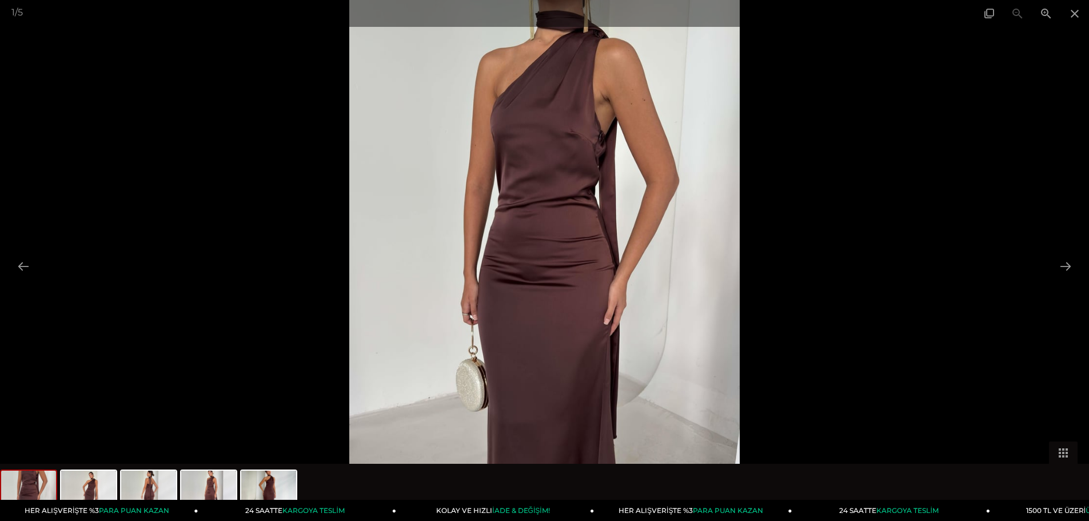
click at [1039, 259] on div at bounding box center [544, 260] width 1089 height 521
click at [1060, 264] on button at bounding box center [1065, 266] width 24 height 22
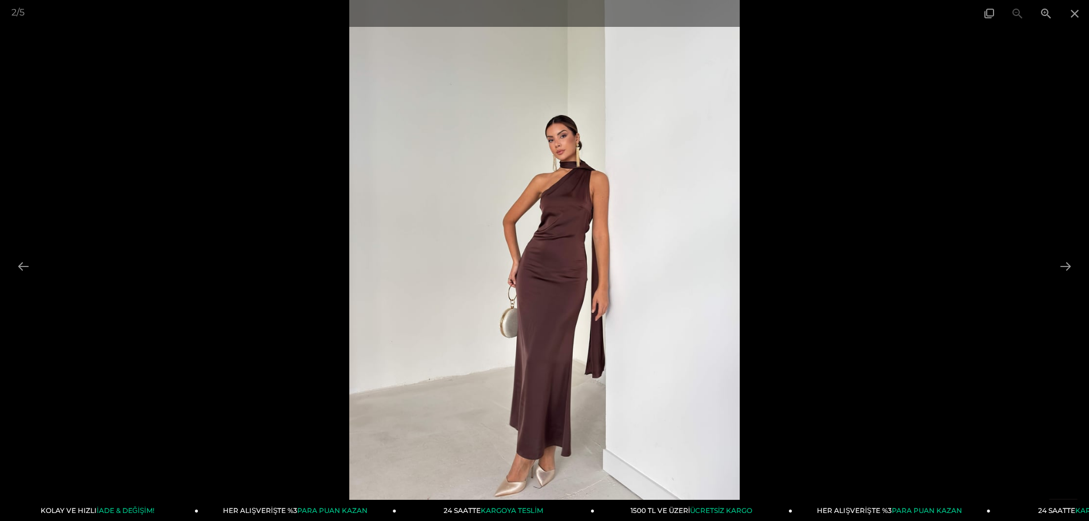
click at [873, 133] on div at bounding box center [544, 260] width 1089 height 521
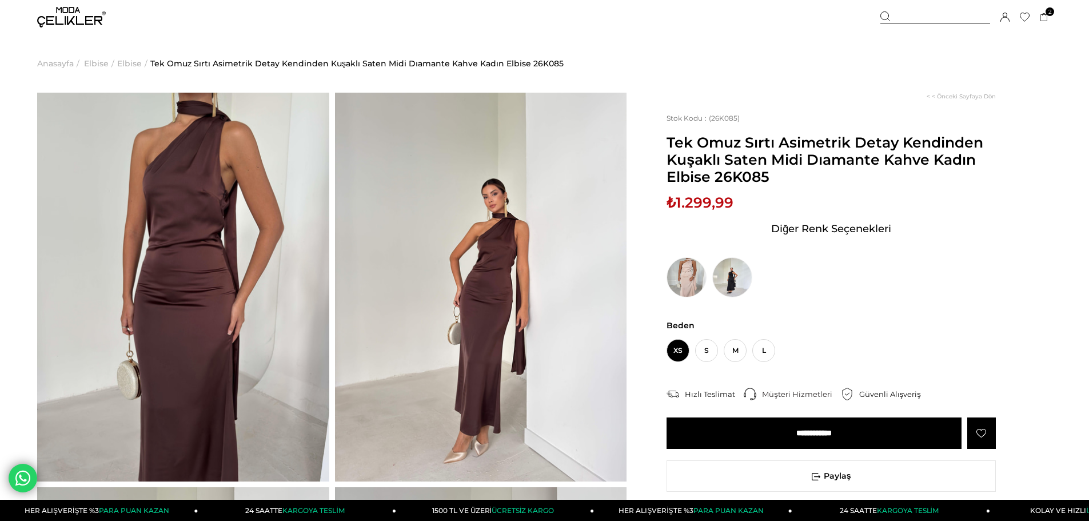
click at [86, 27] on img at bounding box center [71, 17] width 69 height 21
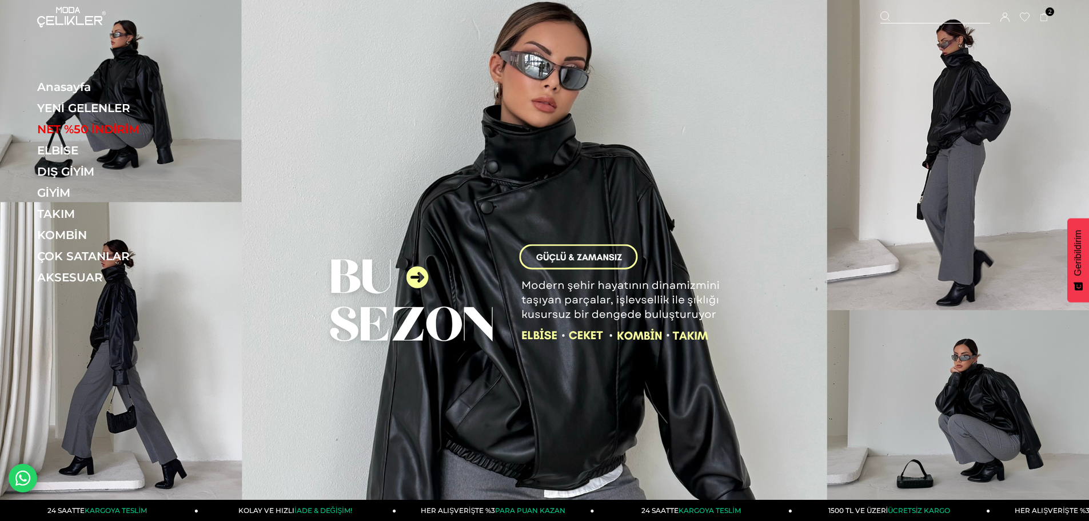
click at [533, 330] on img at bounding box center [544, 255] width 1089 height 510
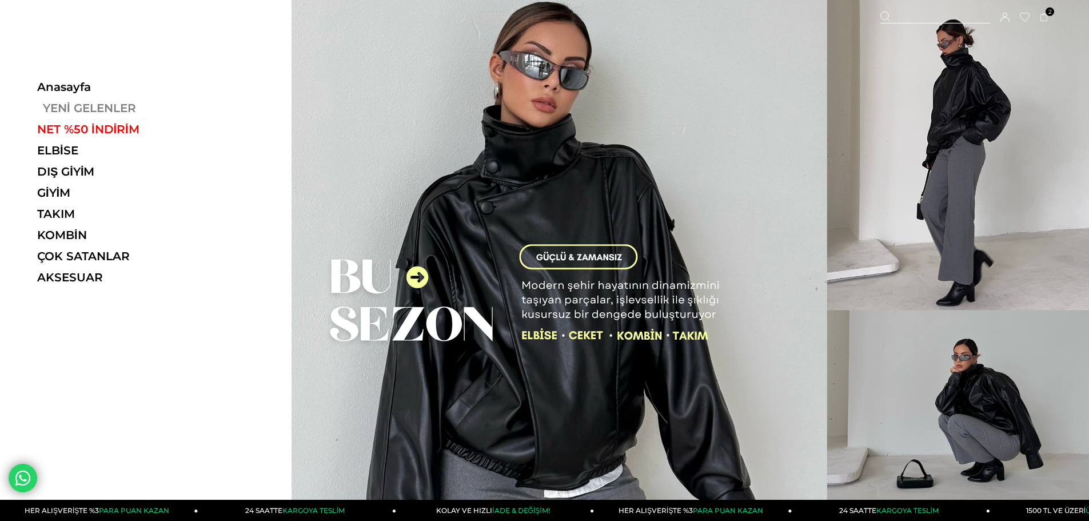
click at [75, 113] on link "YENİ GELENLER" at bounding box center [115, 108] width 157 height 14
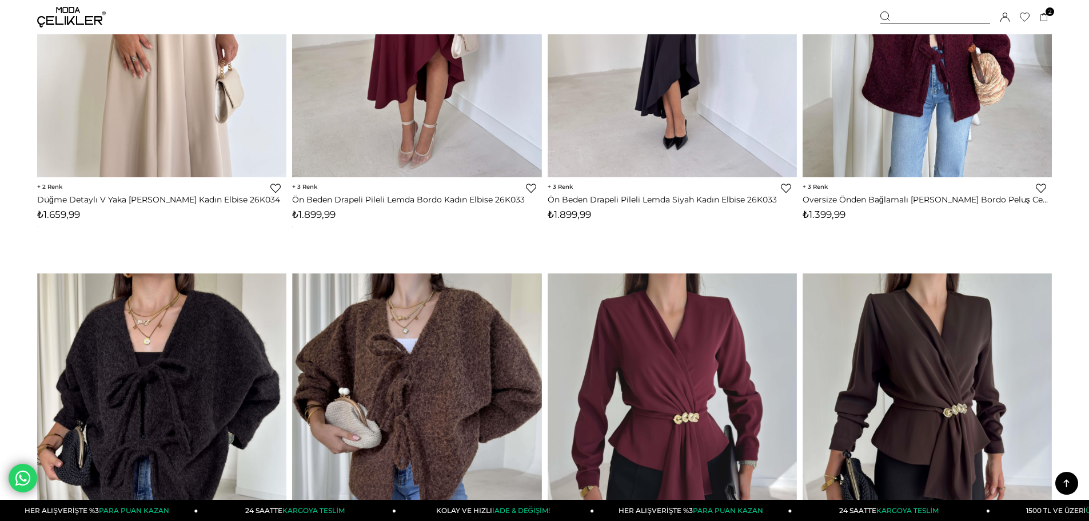
scroll to position [4915, 0]
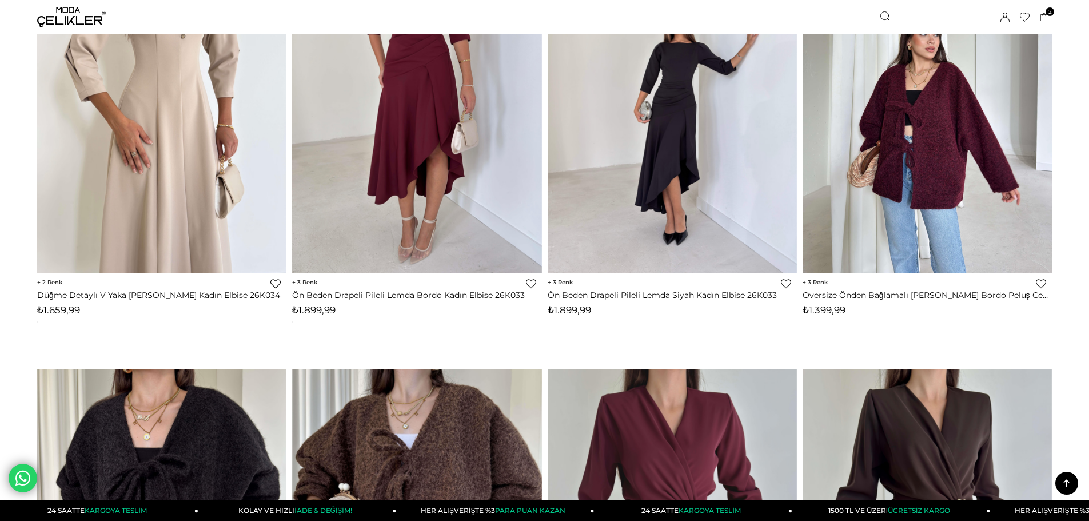
click at [994, 177] on img at bounding box center [927, 107] width 249 height 332
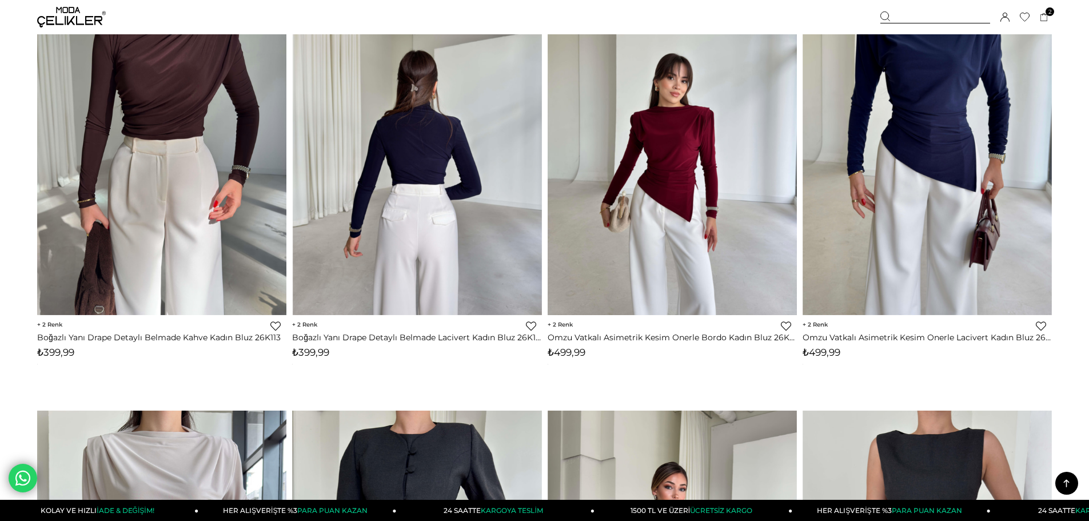
scroll to position [1372, 0]
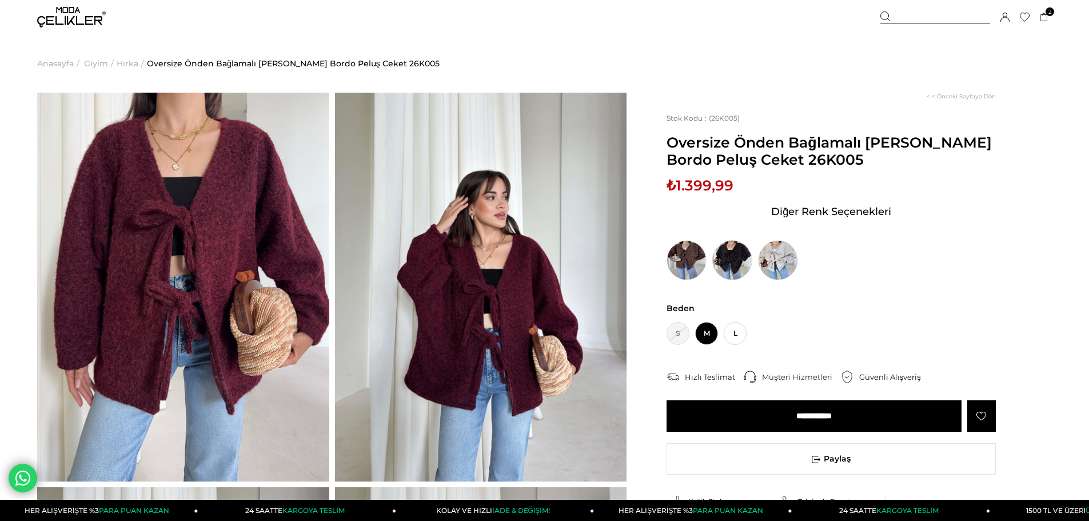
click at [733, 269] on img at bounding box center [732, 260] width 40 height 40
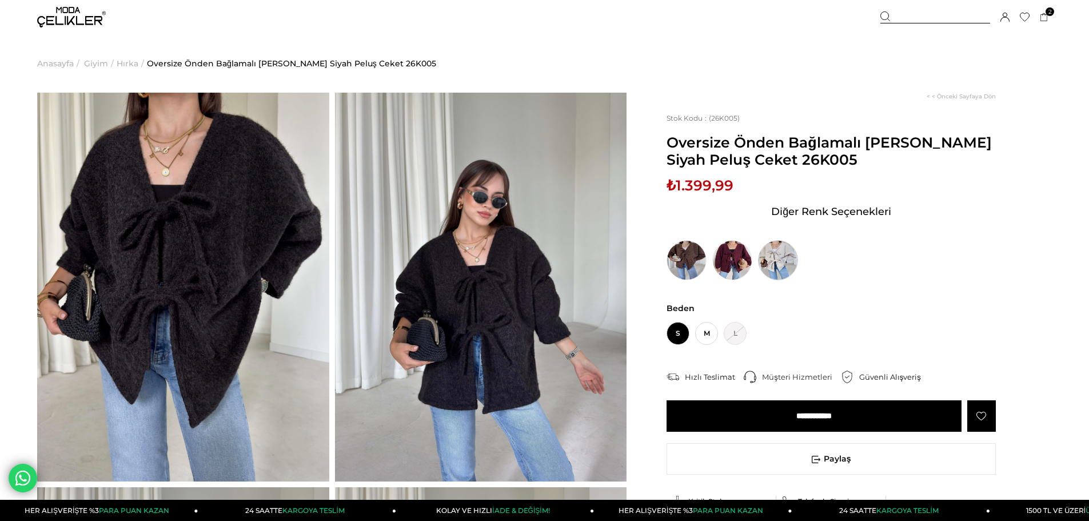
click at [789, 271] on img at bounding box center [778, 260] width 40 height 40
click at [780, 267] on img at bounding box center [778, 260] width 40 height 40
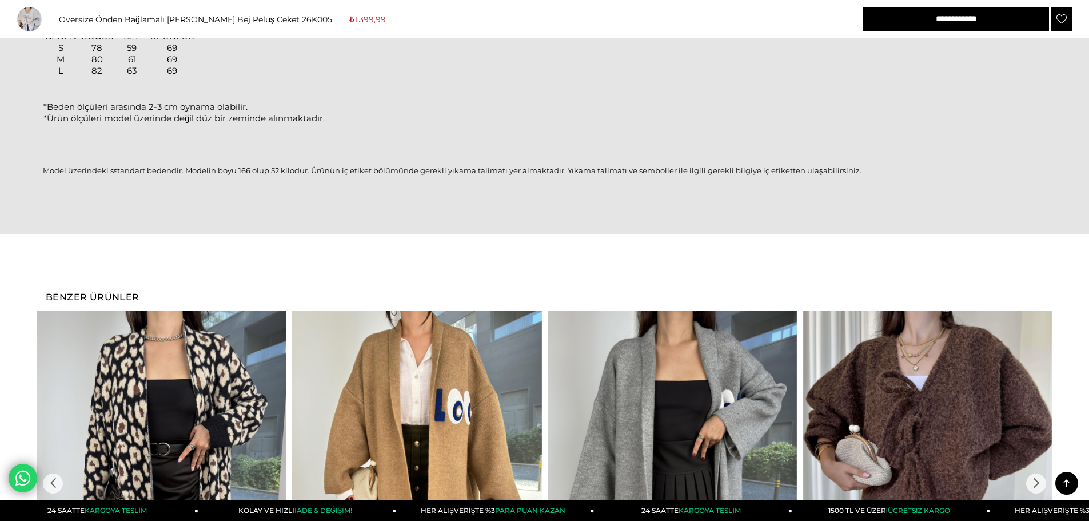
scroll to position [1657, 0]
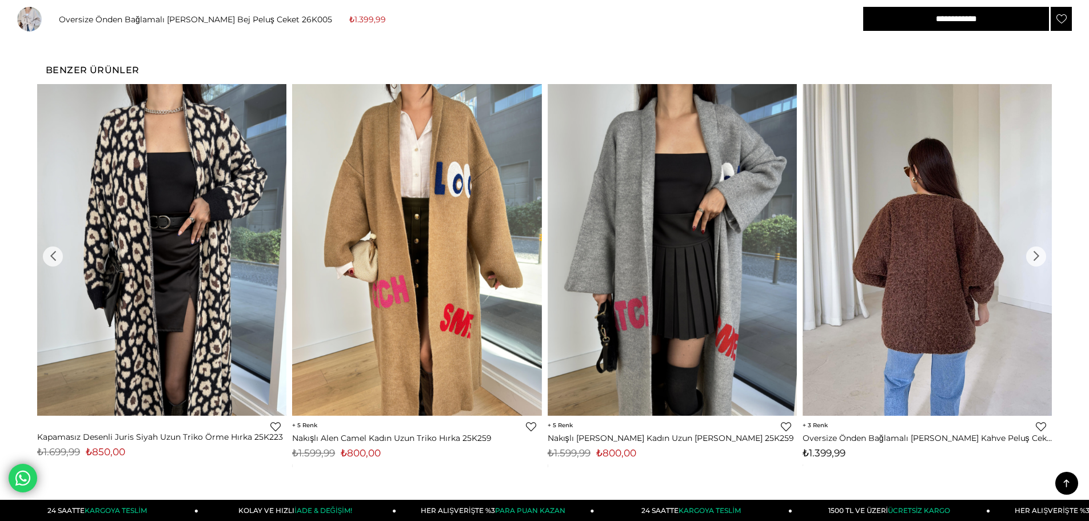
click at [1036, 249] on div "›" at bounding box center [1036, 256] width 20 height 20
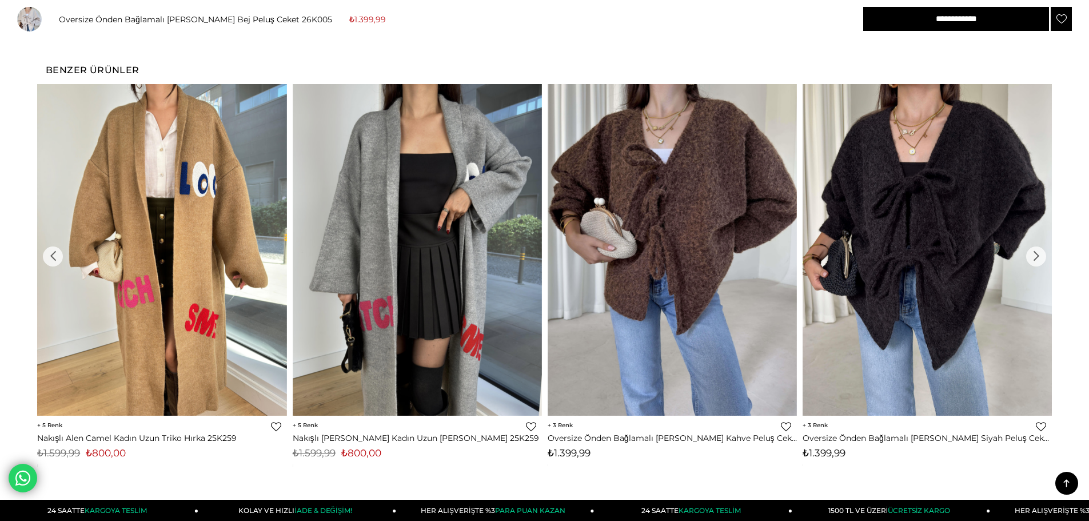
click at [1036, 249] on div "›" at bounding box center [1036, 256] width 20 height 20
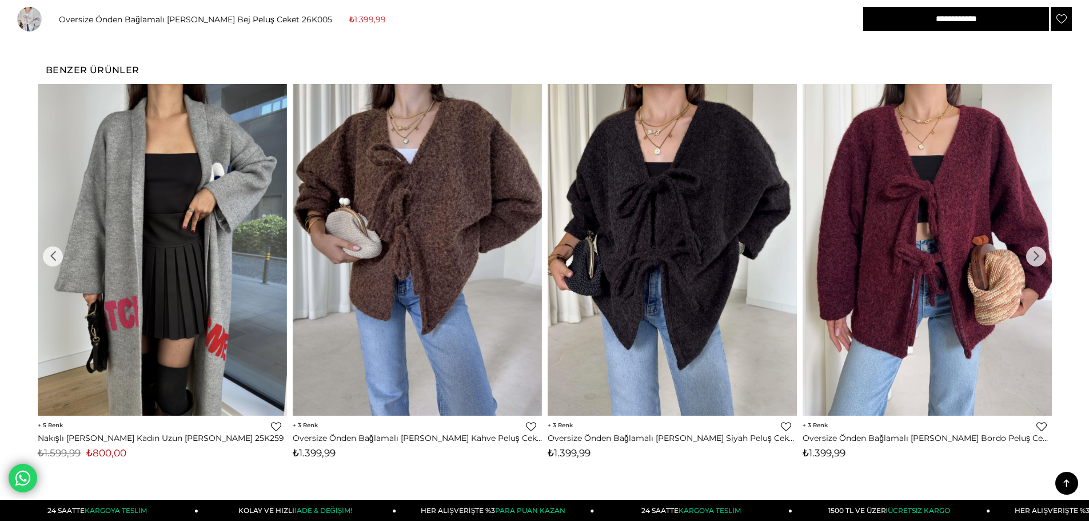
click at [1036, 249] on div "›" at bounding box center [1036, 256] width 20 height 20
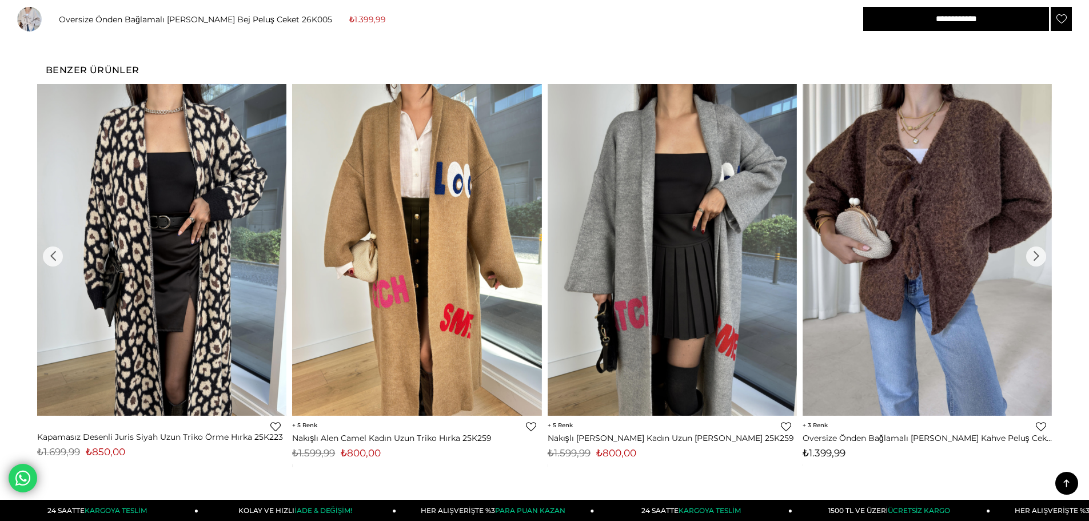
click at [1036, 250] on div "›" at bounding box center [1036, 256] width 20 height 20
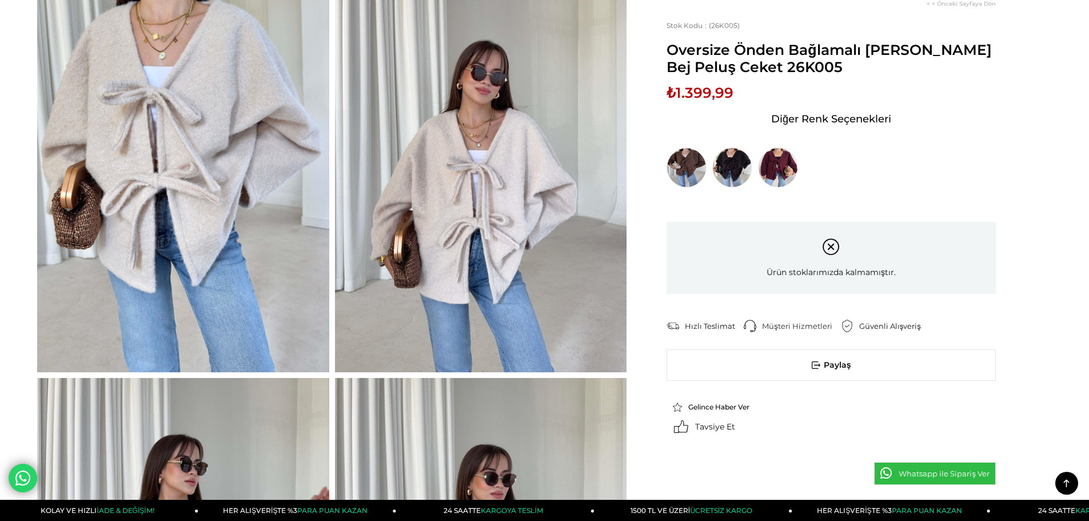
scroll to position [0, 0]
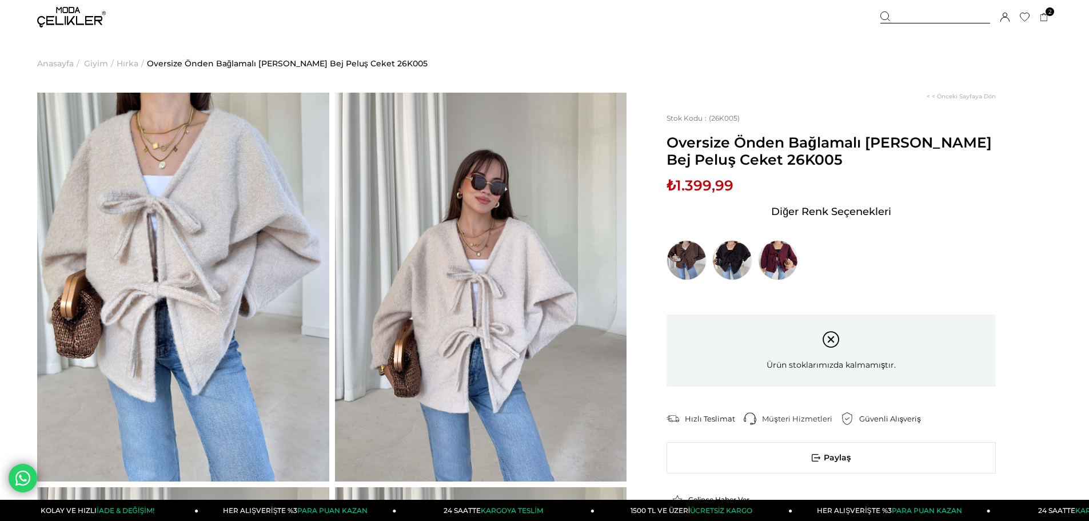
click at [62, 69] on span "Anasayfa" at bounding box center [55, 63] width 37 height 58
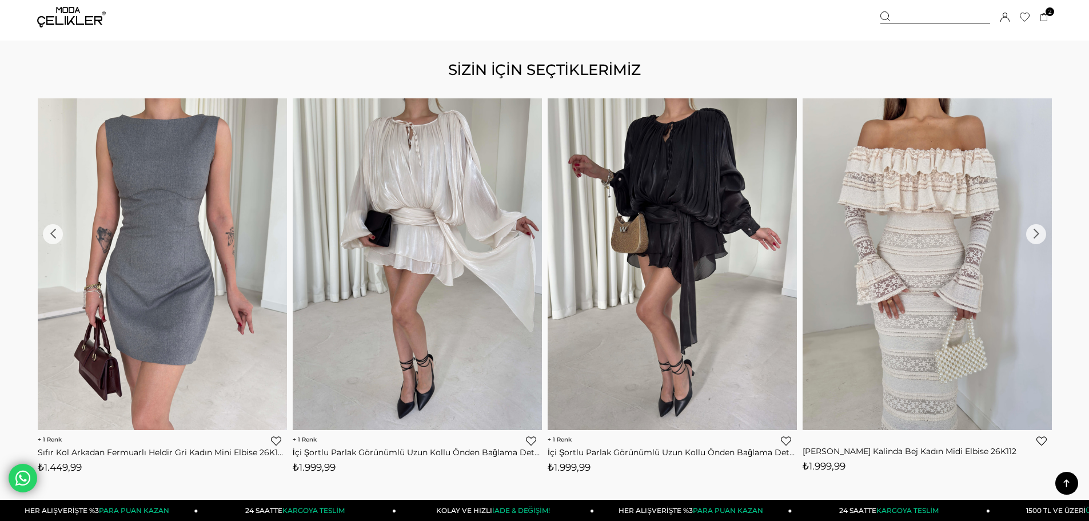
scroll to position [1429, 0]
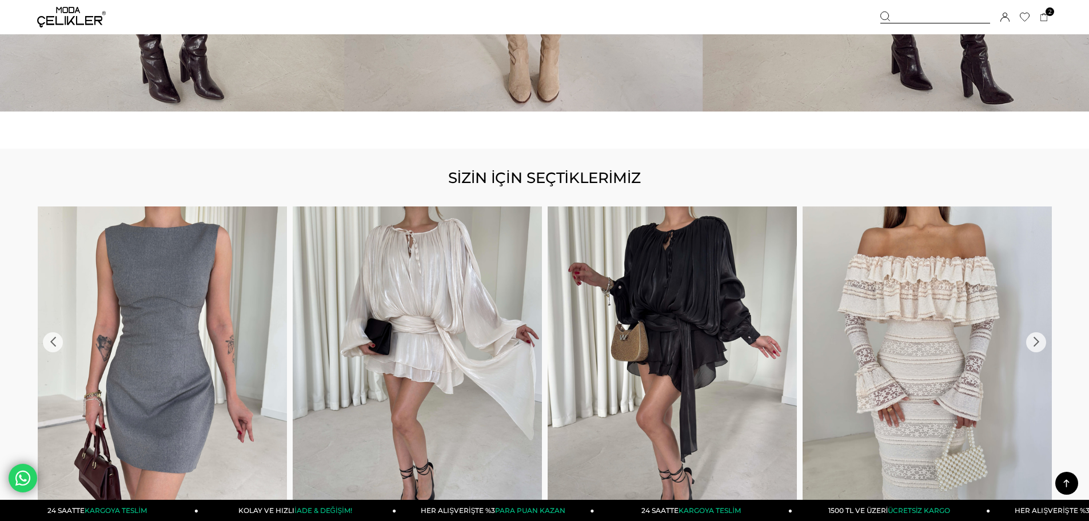
click at [50, 18] on img at bounding box center [71, 17] width 69 height 21
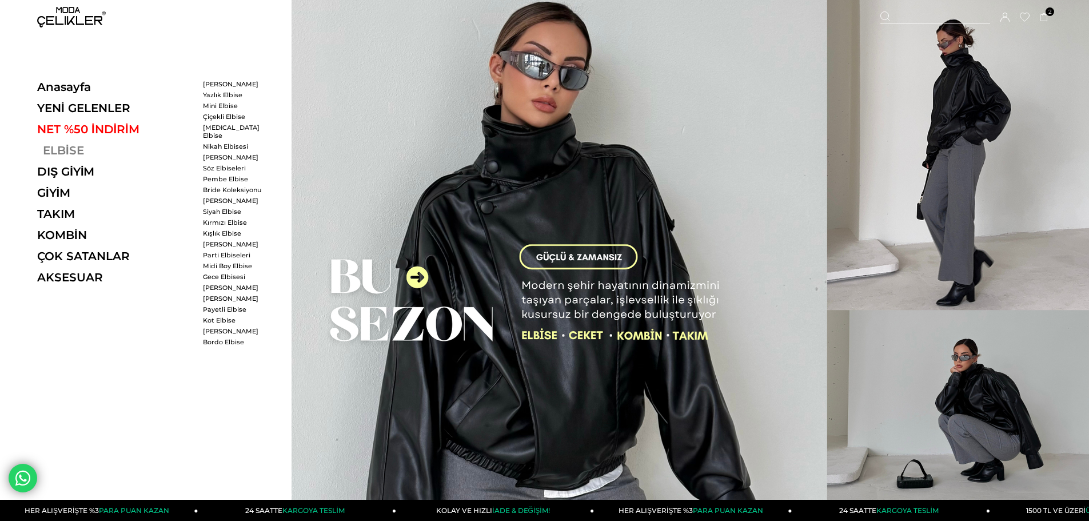
click at [61, 154] on link "ELBİSE" at bounding box center [115, 150] width 157 height 14
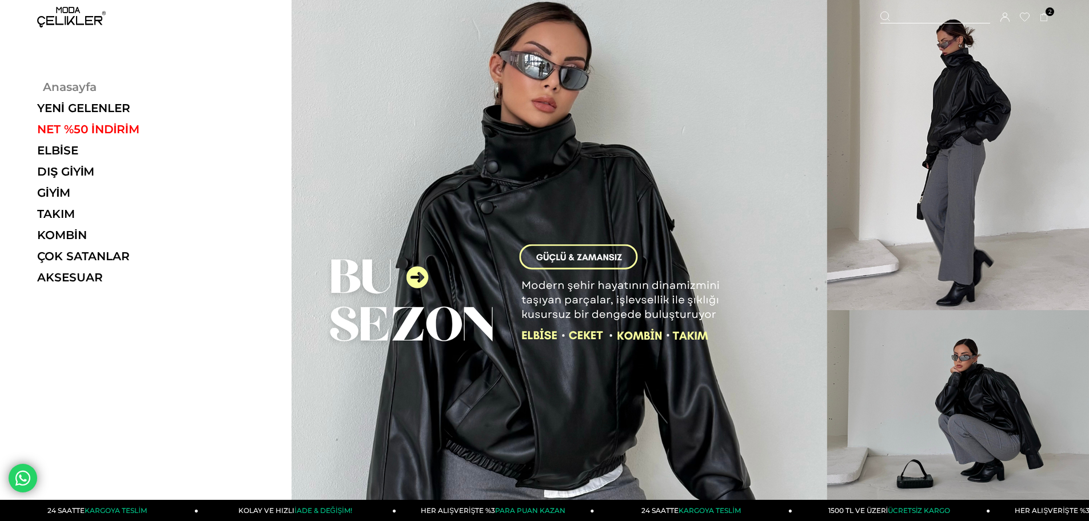
click at [61, 90] on link "Anasayfa" at bounding box center [115, 87] width 157 height 14
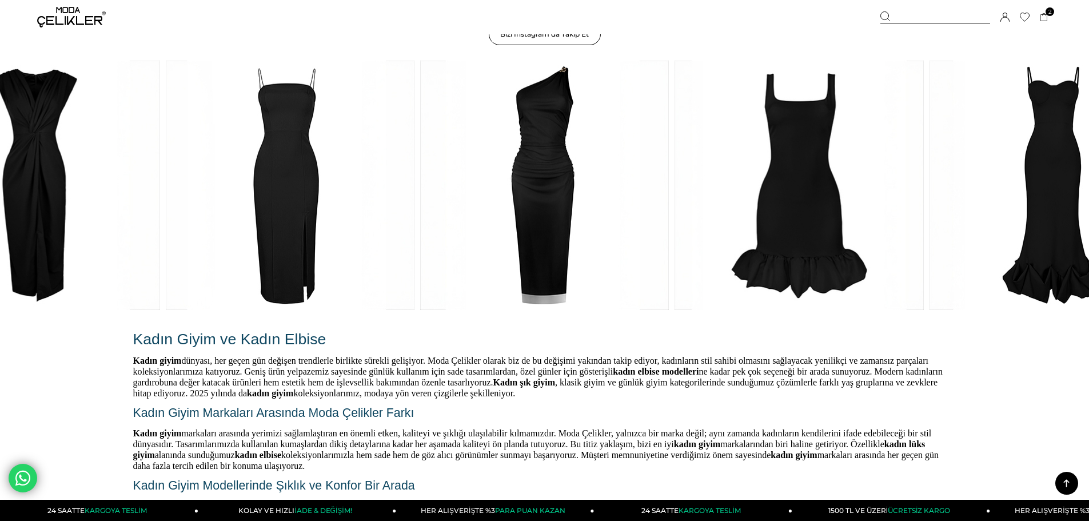
scroll to position [2000, 0]
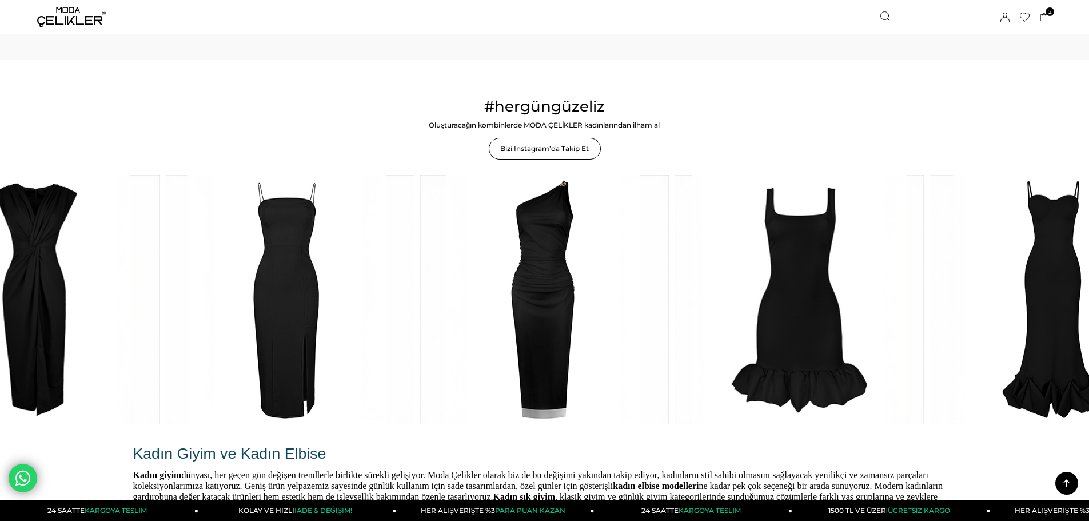
click at [71, 11] on img at bounding box center [71, 17] width 69 height 21
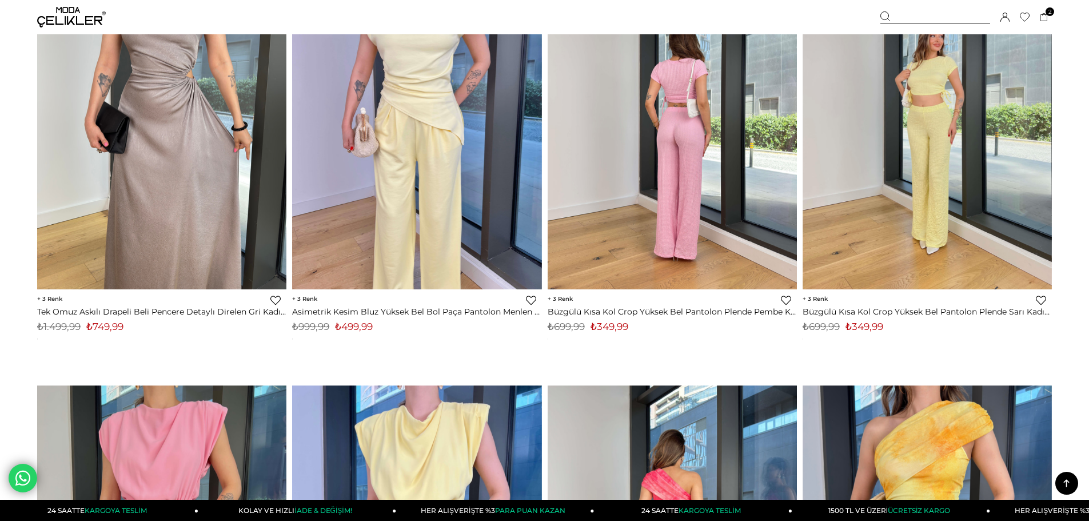
scroll to position [2629, 0]
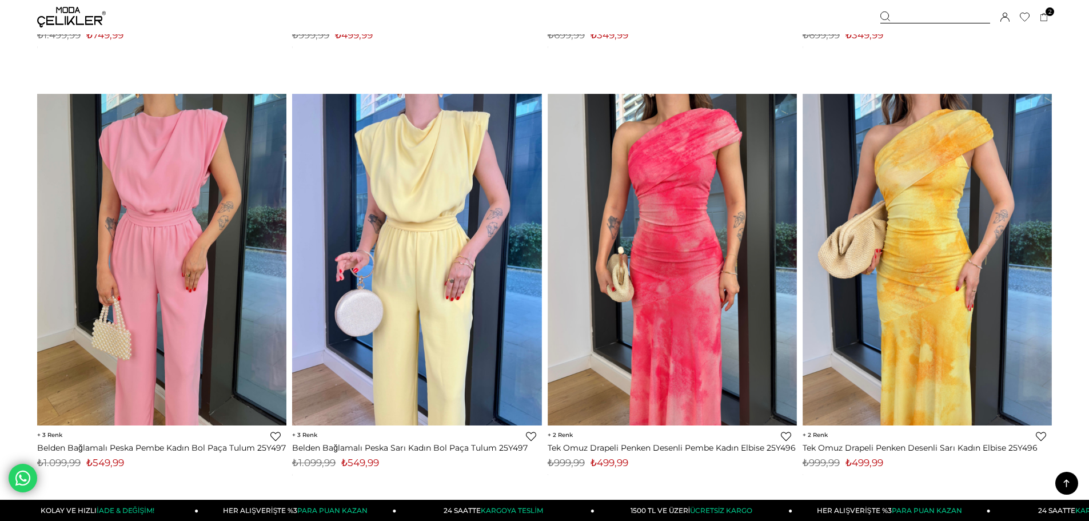
click at [76, 19] on img at bounding box center [71, 17] width 69 height 21
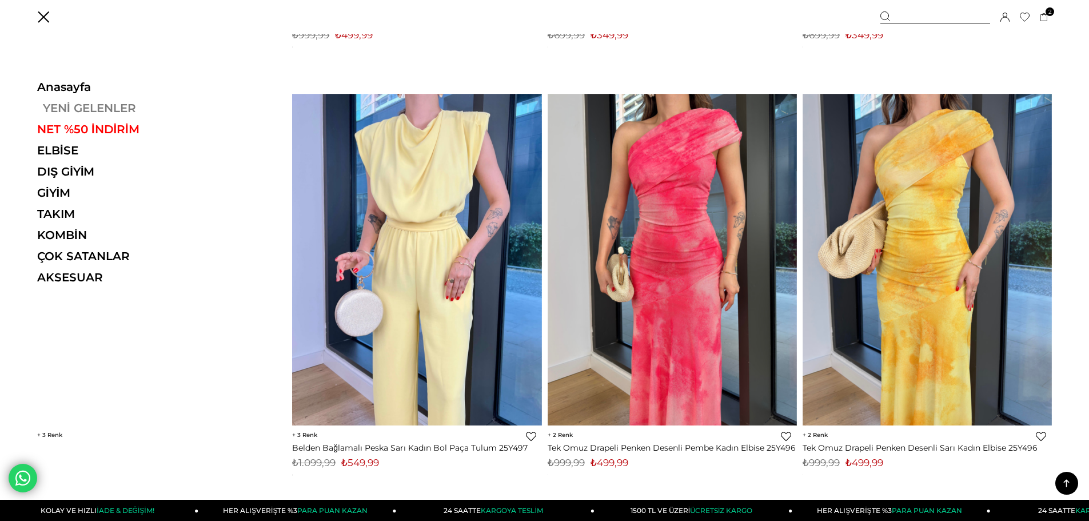
click at [74, 107] on link "YENİ GELENLER" at bounding box center [115, 108] width 157 height 14
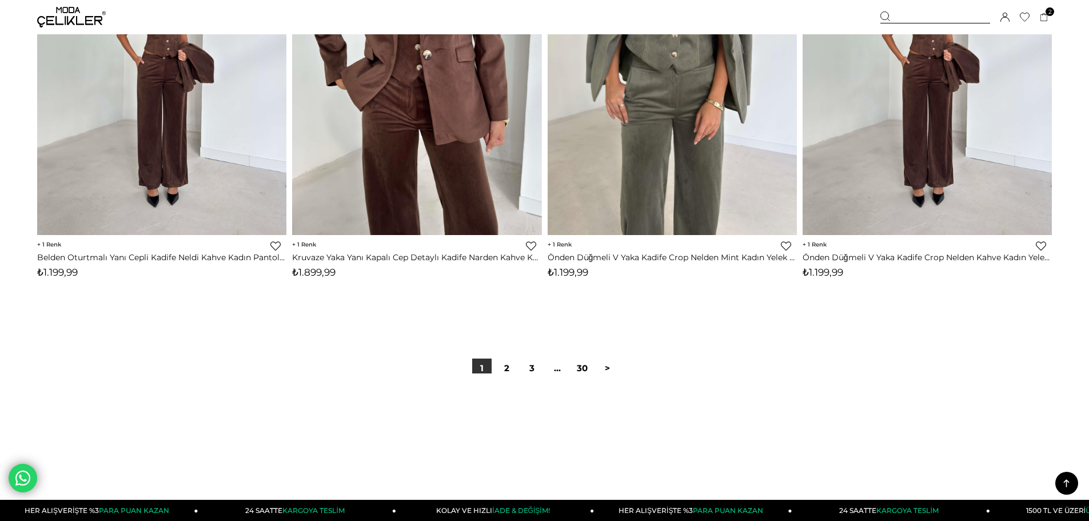
scroll to position [8573, 0]
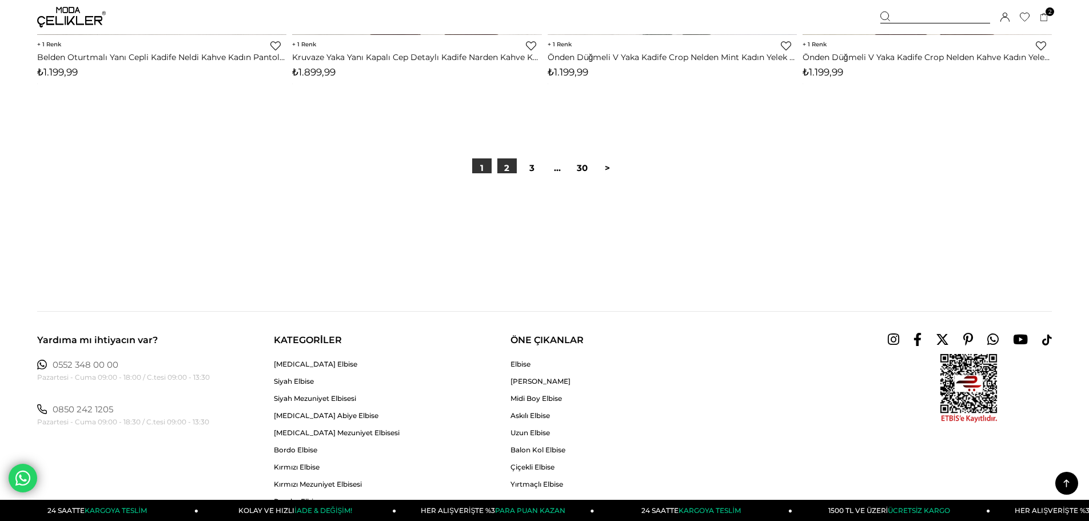
click at [501, 165] on link "2" at bounding box center [506, 167] width 19 height 19
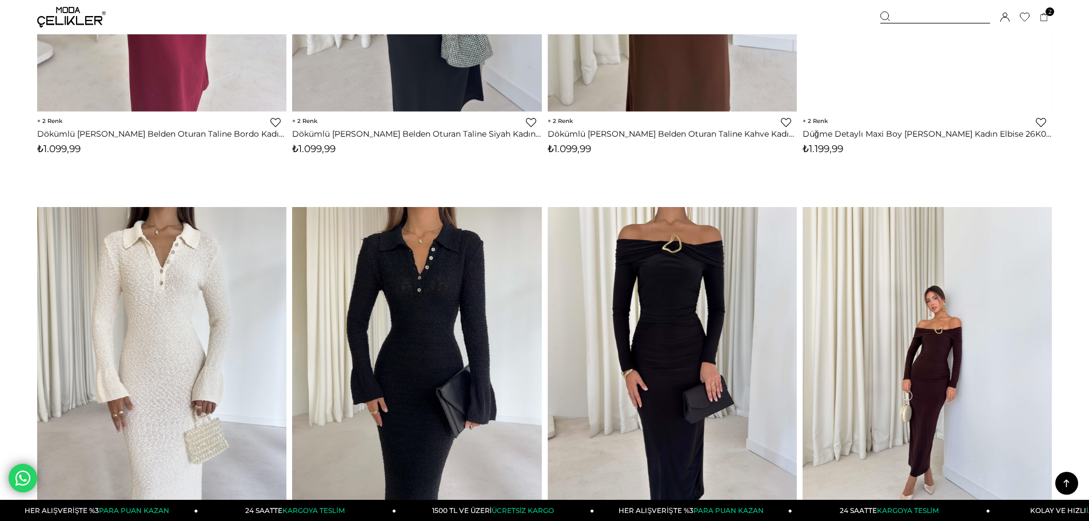
scroll to position [3486, 0]
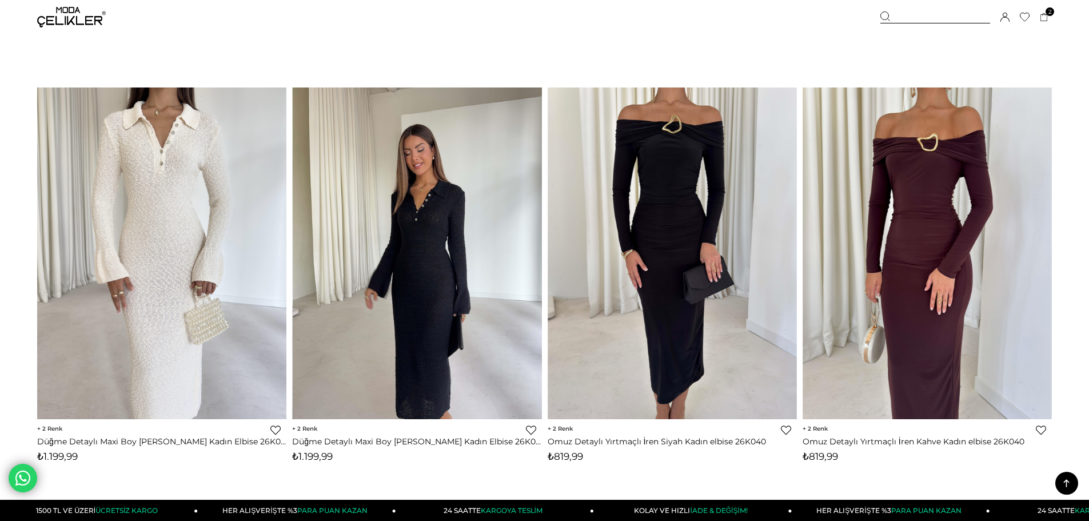
click at [399, 229] on img at bounding box center [417, 253] width 249 height 332
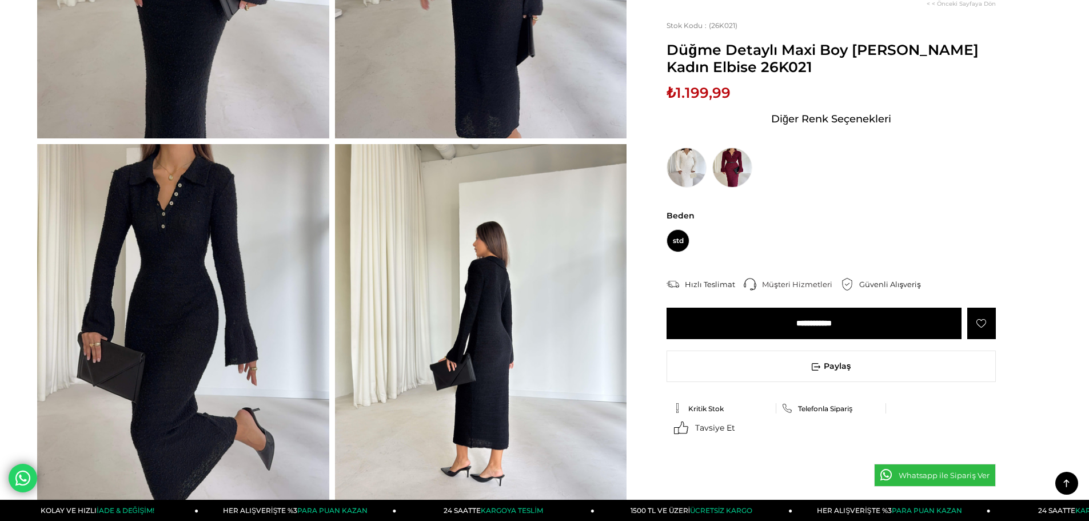
scroll to position [114, 0]
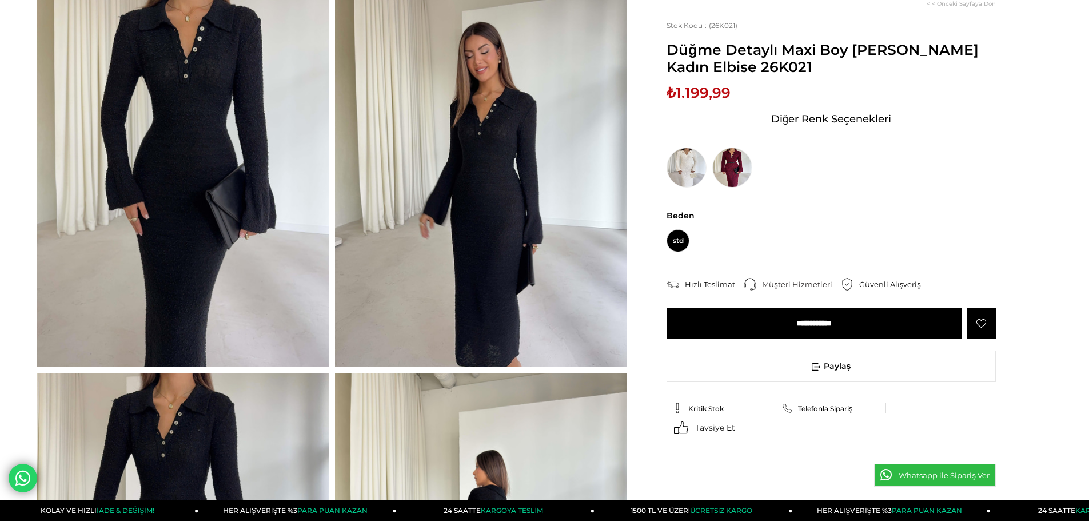
click at [198, 222] on img at bounding box center [183, 172] width 292 height 389
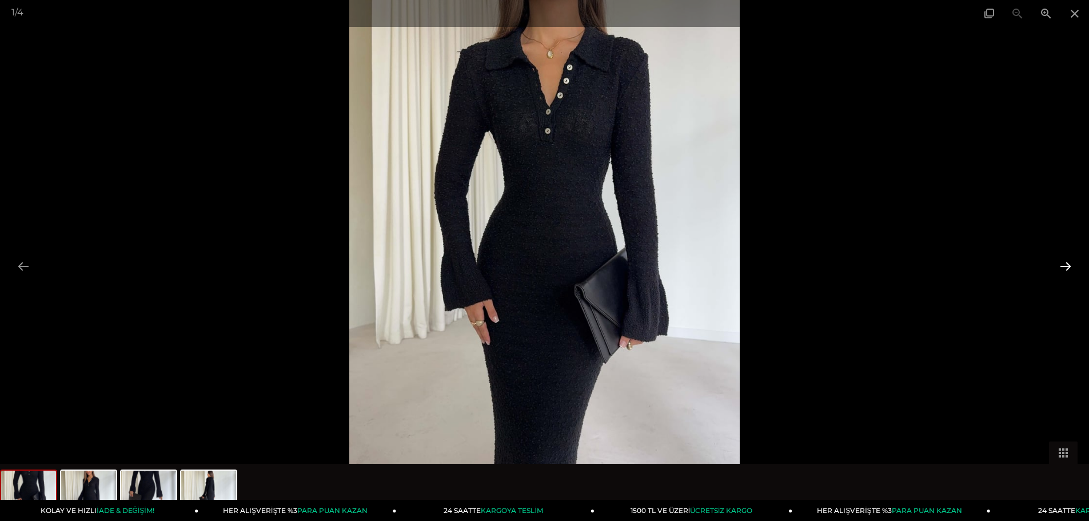
click at [1057, 258] on button at bounding box center [1065, 266] width 24 height 22
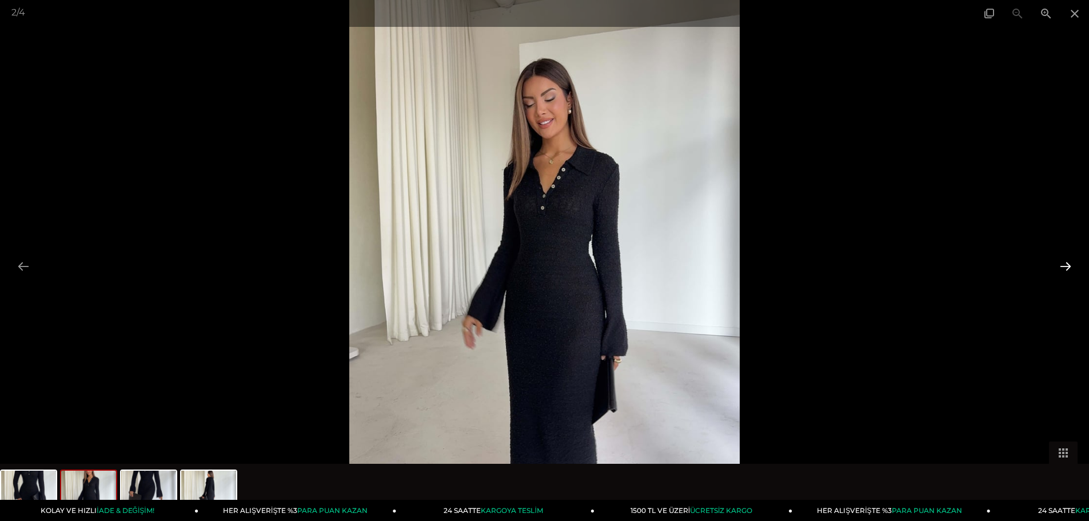
click at [1057, 257] on button at bounding box center [1065, 266] width 24 height 22
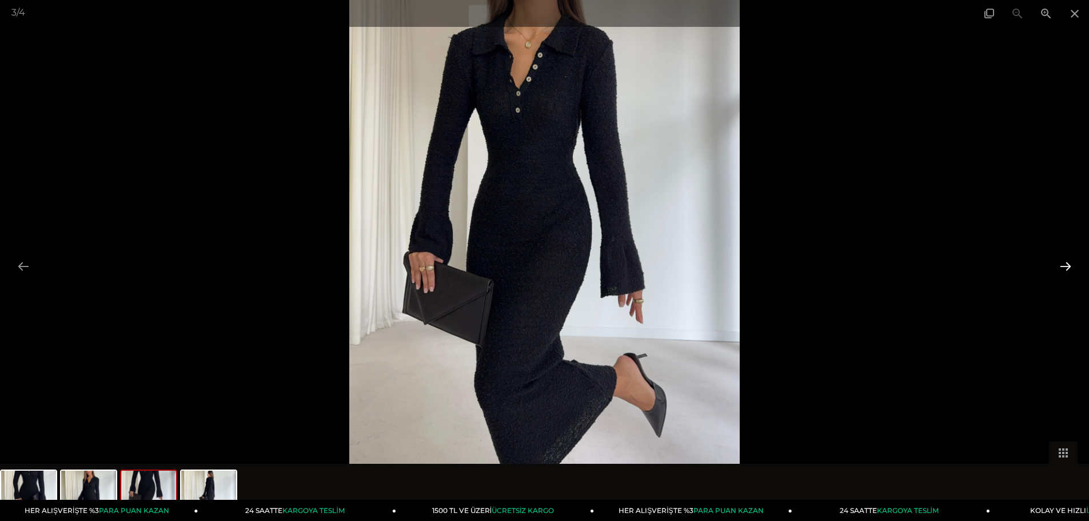
click at [1057, 257] on button at bounding box center [1065, 266] width 24 height 22
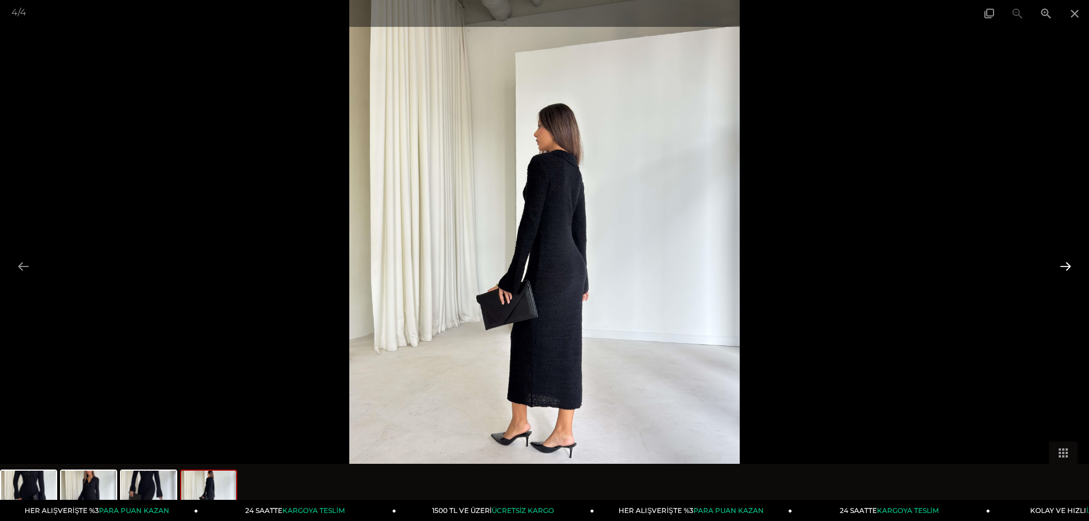
click at [1057, 257] on button at bounding box center [1065, 266] width 24 height 22
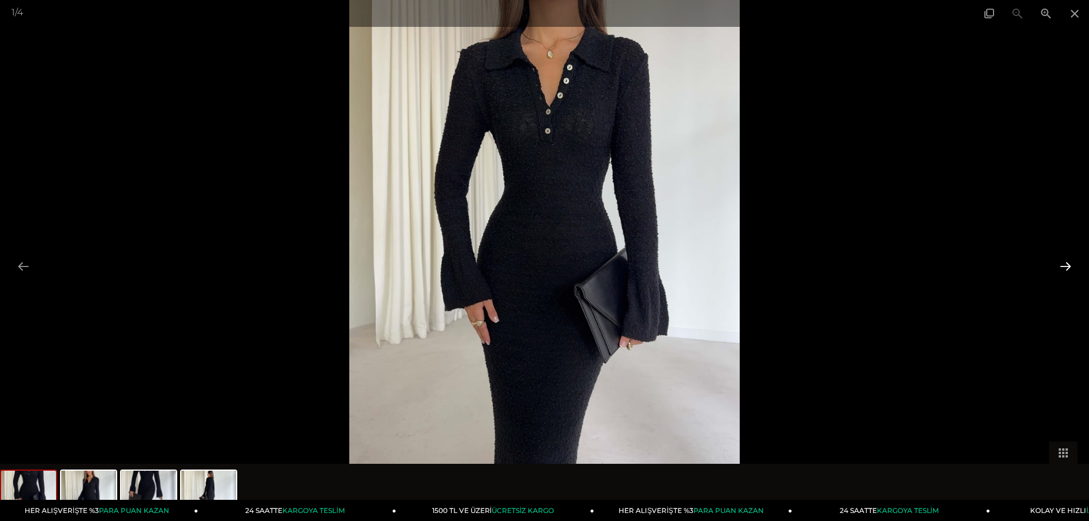
click at [1057, 257] on button at bounding box center [1065, 266] width 24 height 22
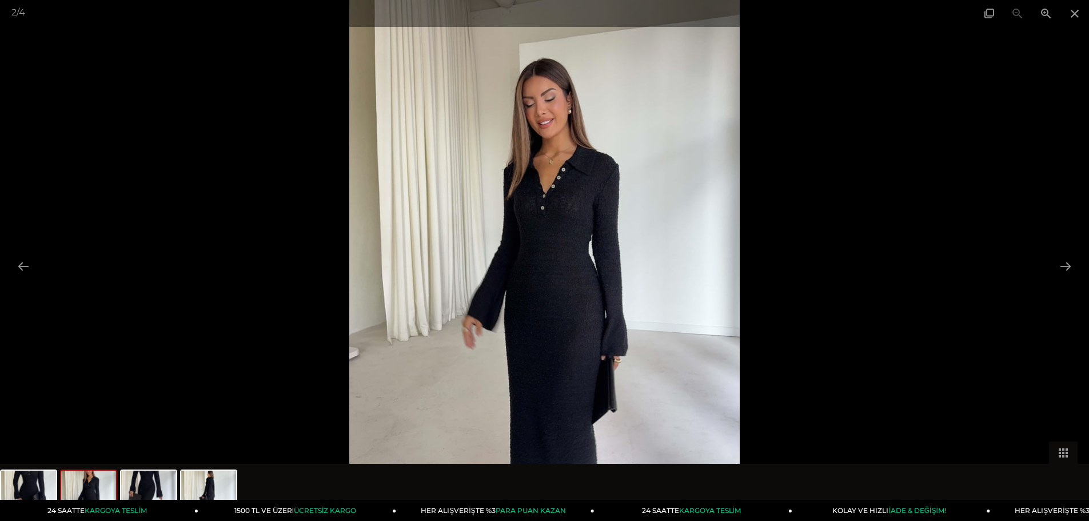
click at [860, 257] on div at bounding box center [544, 260] width 1089 height 521
click at [1067, 16] on span at bounding box center [1074, 13] width 29 height 27
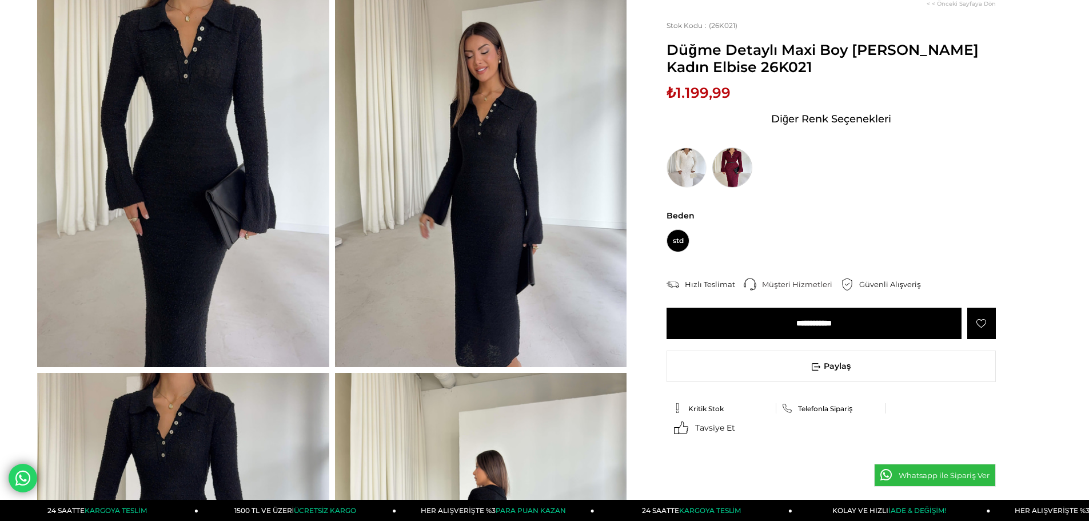
click at [734, 167] on img at bounding box center [732, 167] width 40 height 40
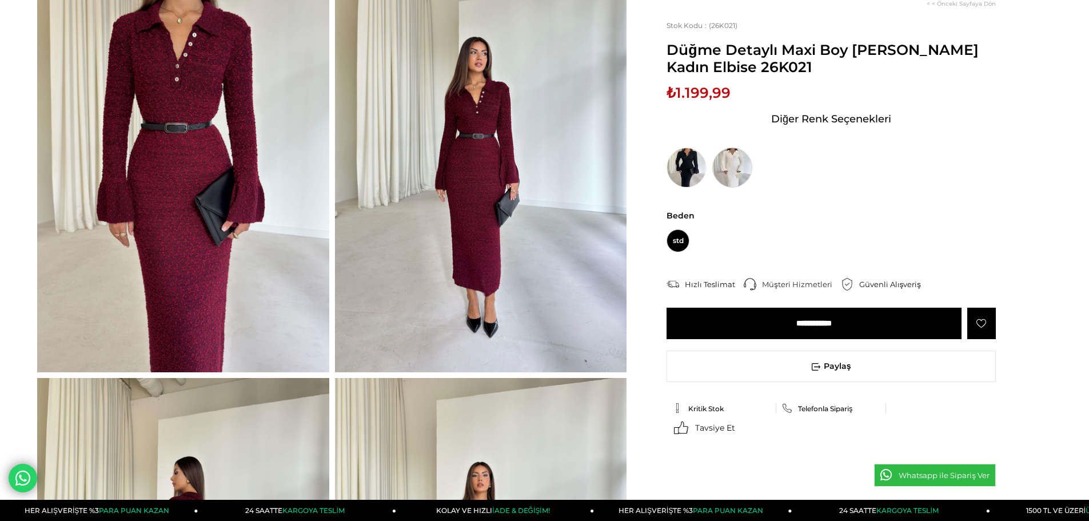
scroll to position [114, 0]
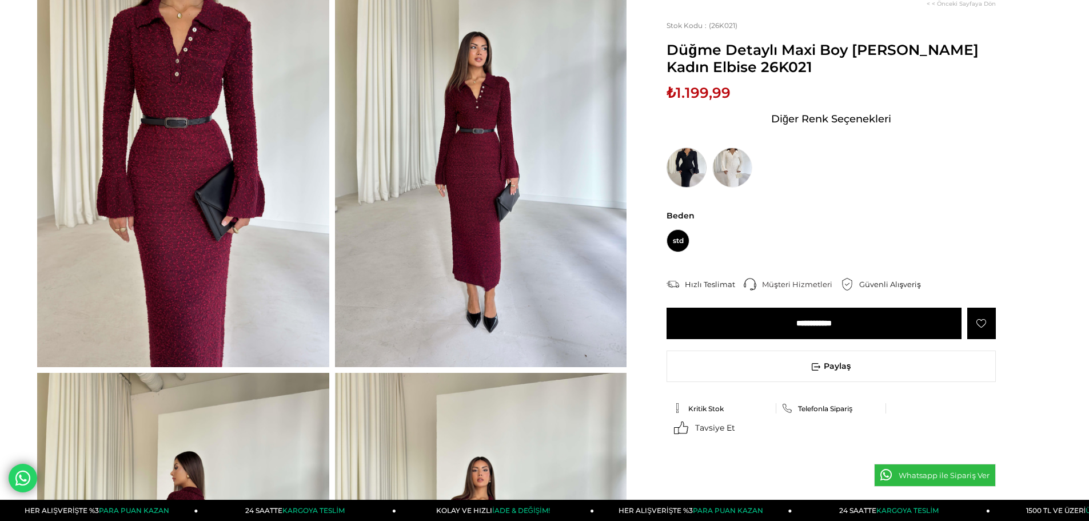
click at [699, 163] on img at bounding box center [686, 167] width 40 height 40
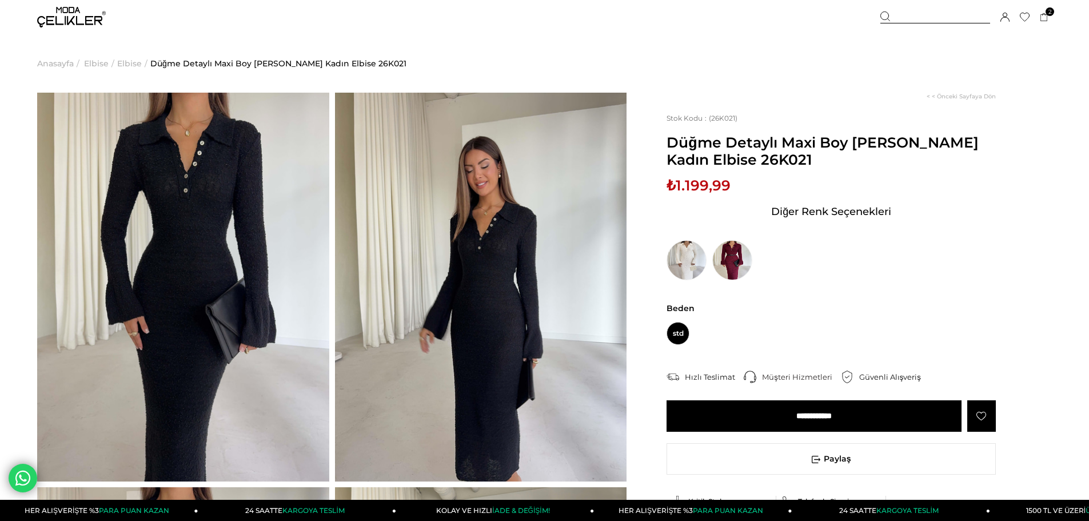
click at [868, 411] on input "**********" at bounding box center [813, 415] width 295 height 31
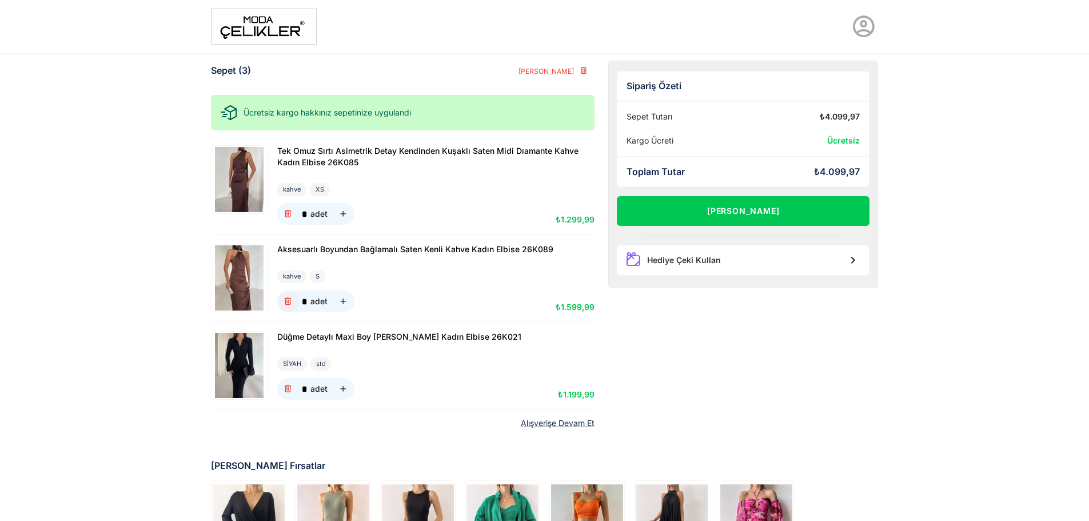
click at [289, 301] on icon "button" at bounding box center [288, 302] width 10 height 10
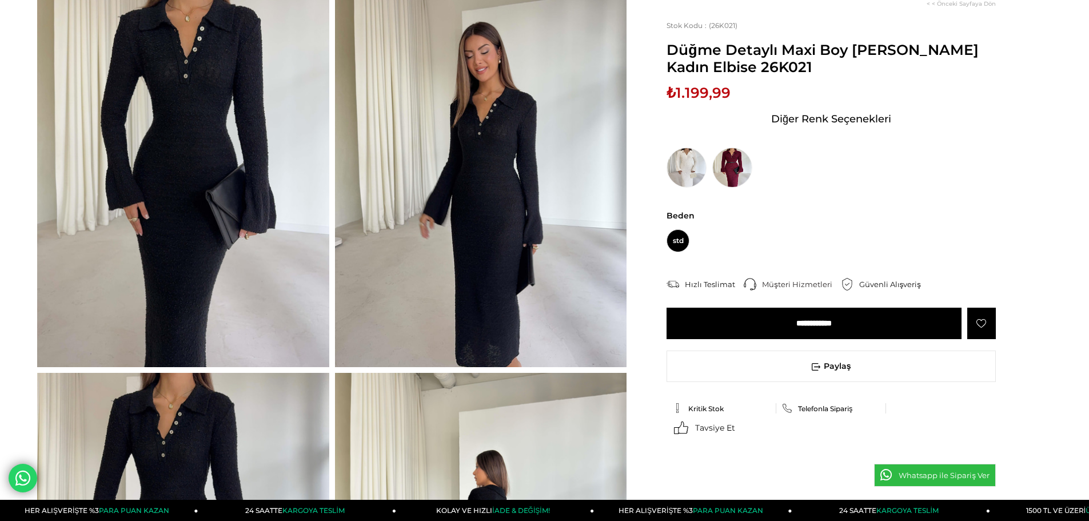
drag, startPoint x: 447, startPoint y: 261, endPoint x: 441, endPoint y: 265, distance: 7.5
click at [684, 165] on img at bounding box center [686, 167] width 40 height 40
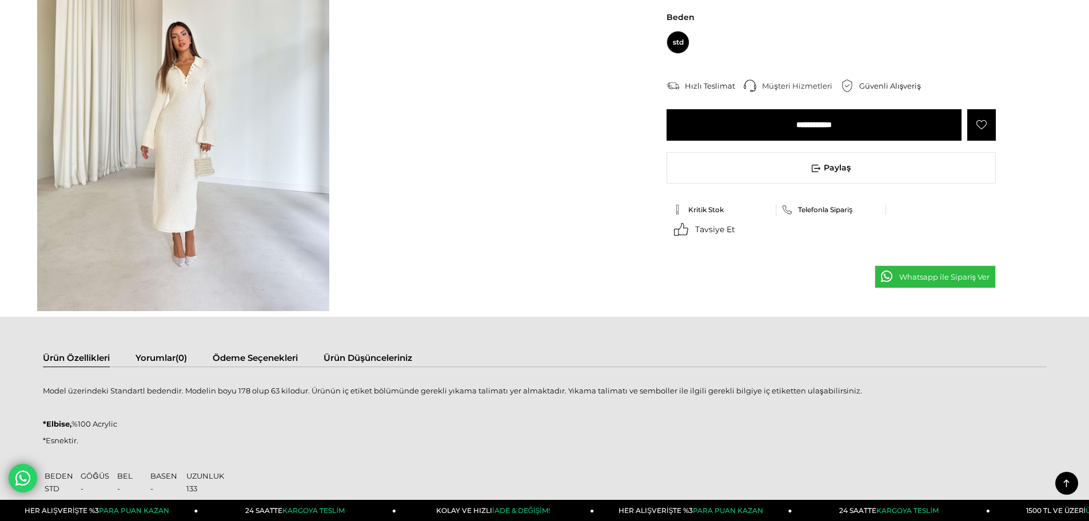
scroll to position [1143, 0]
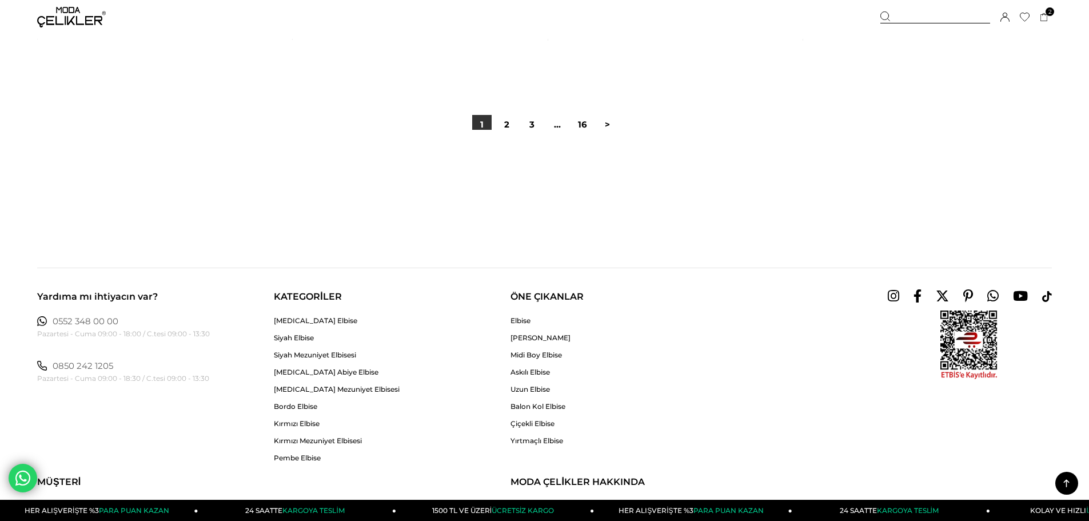
scroll to position [8630, 0]
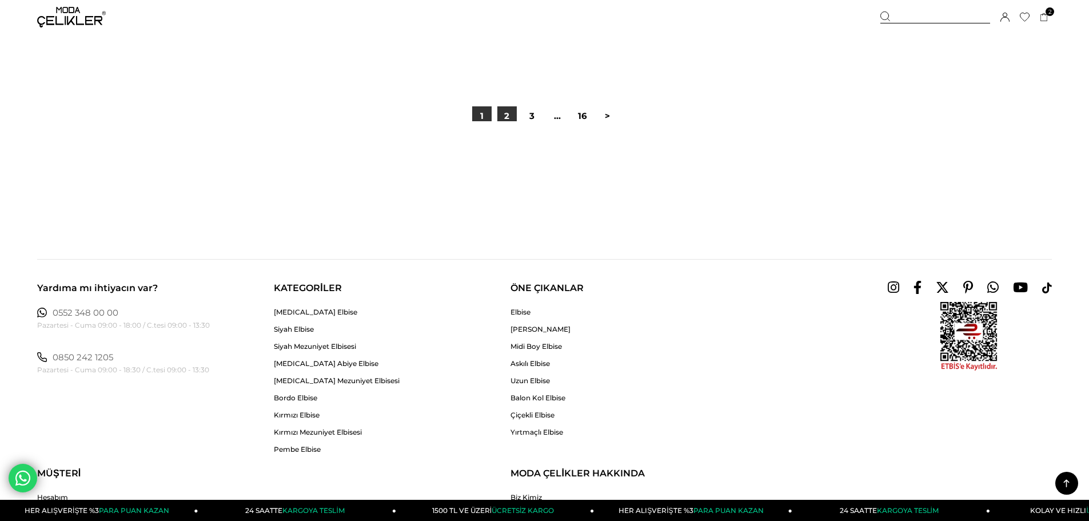
click at [507, 119] on link "2" at bounding box center [506, 115] width 19 height 19
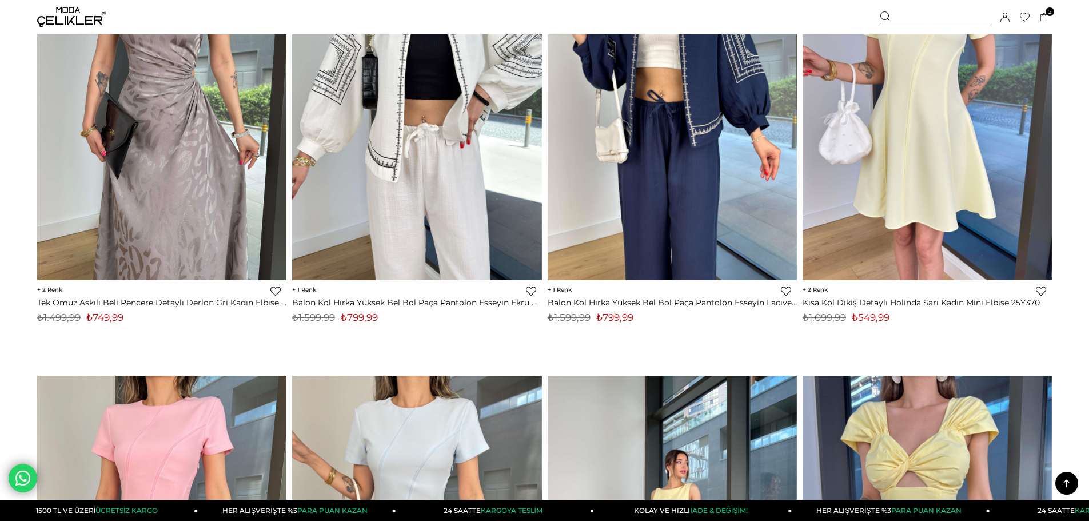
scroll to position [2343, 0]
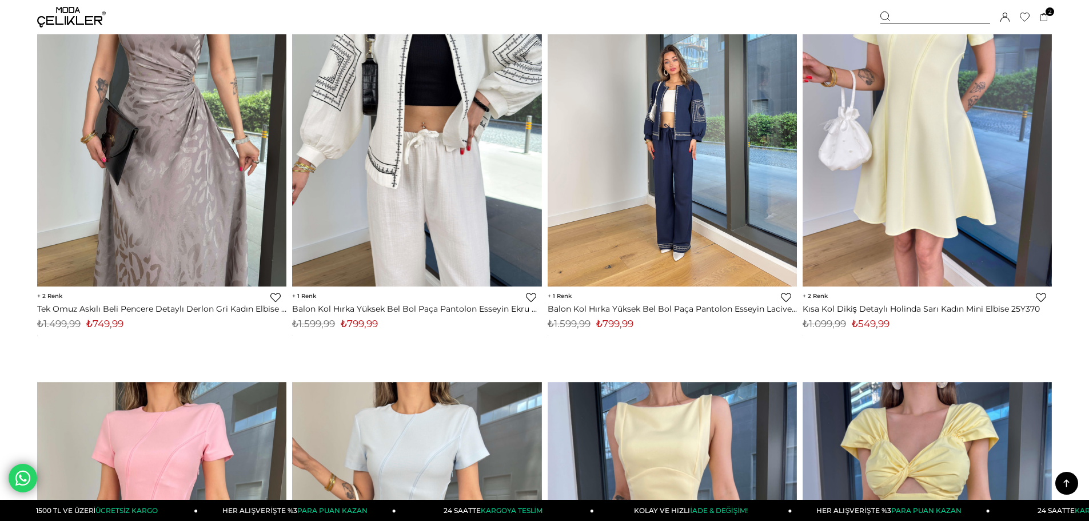
click at [639, 178] on div at bounding box center [672, 120] width 748 height 331
click at [671, 185] on img at bounding box center [672, 120] width 249 height 332
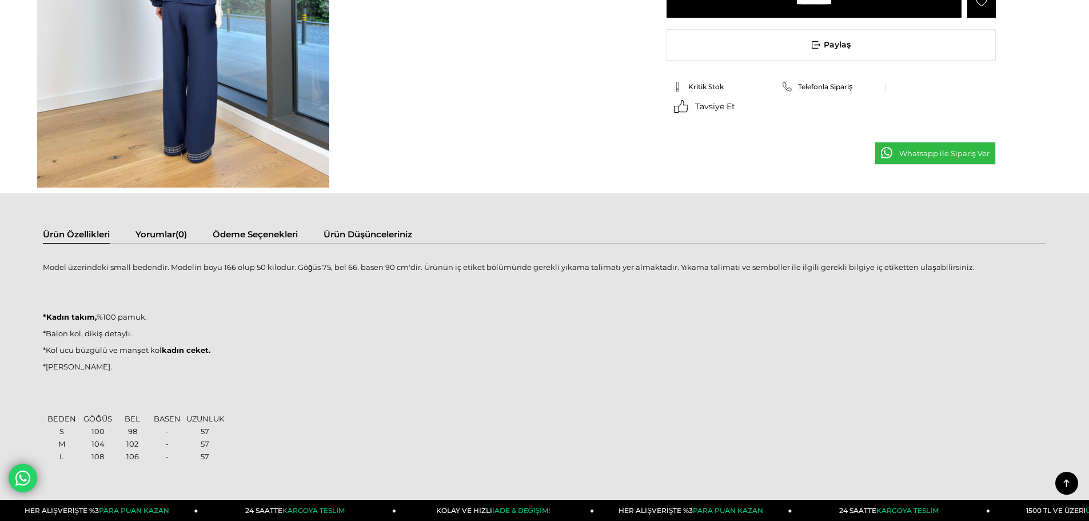
scroll to position [800, 0]
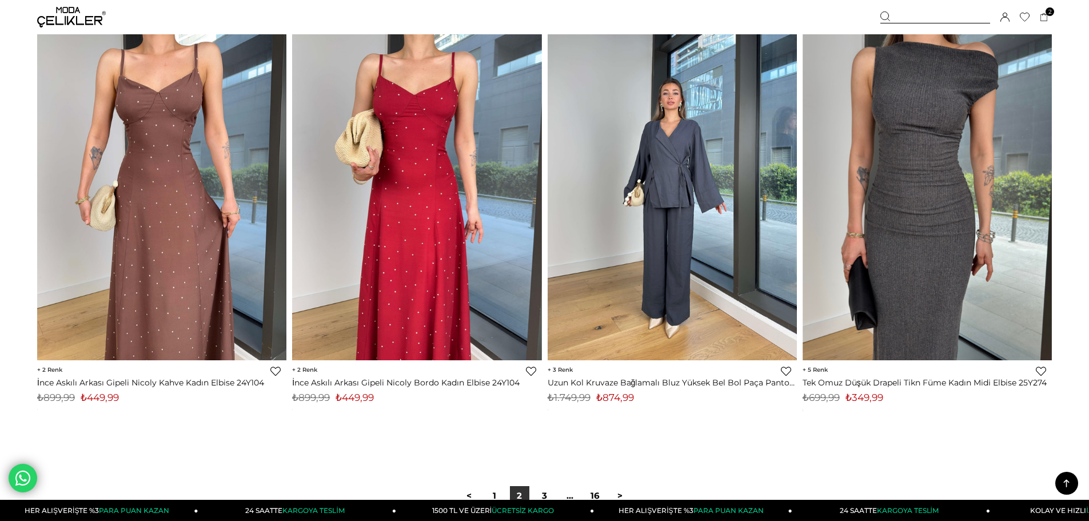
scroll to position [8242, 0]
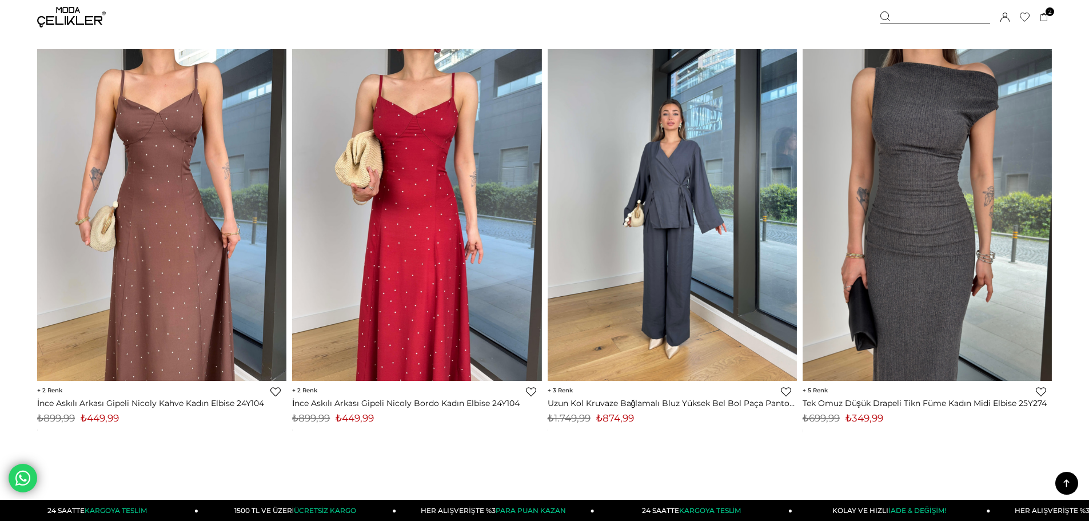
click at [660, 298] on img at bounding box center [672, 215] width 249 height 332
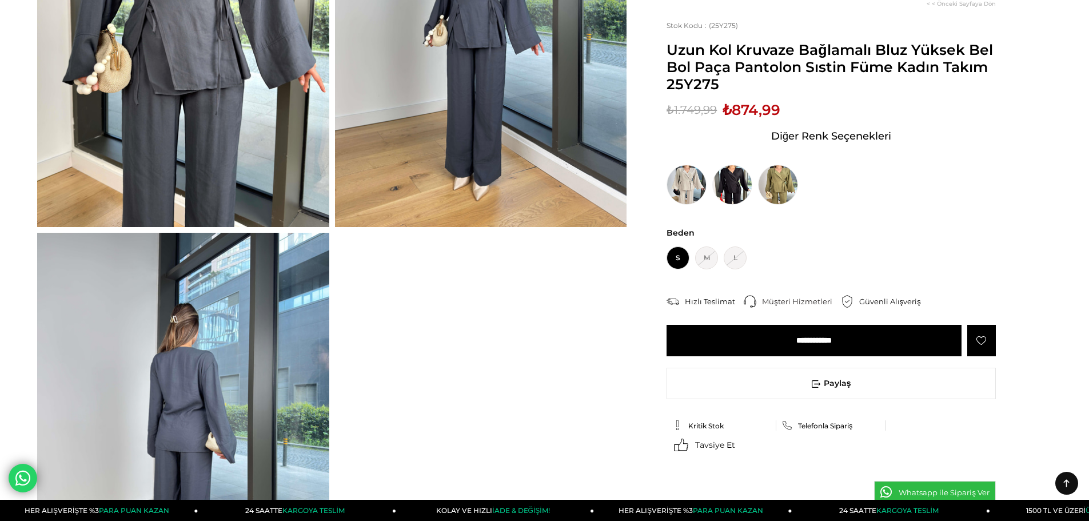
scroll to position [114, 0]
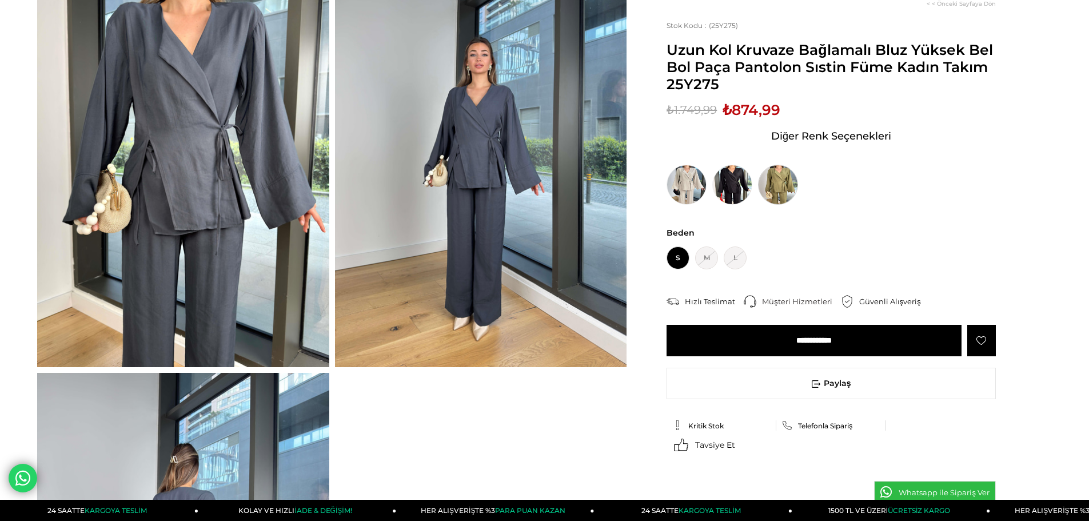
click at [764, 178] on img at bounding box center [778, 185] width 40 height 40
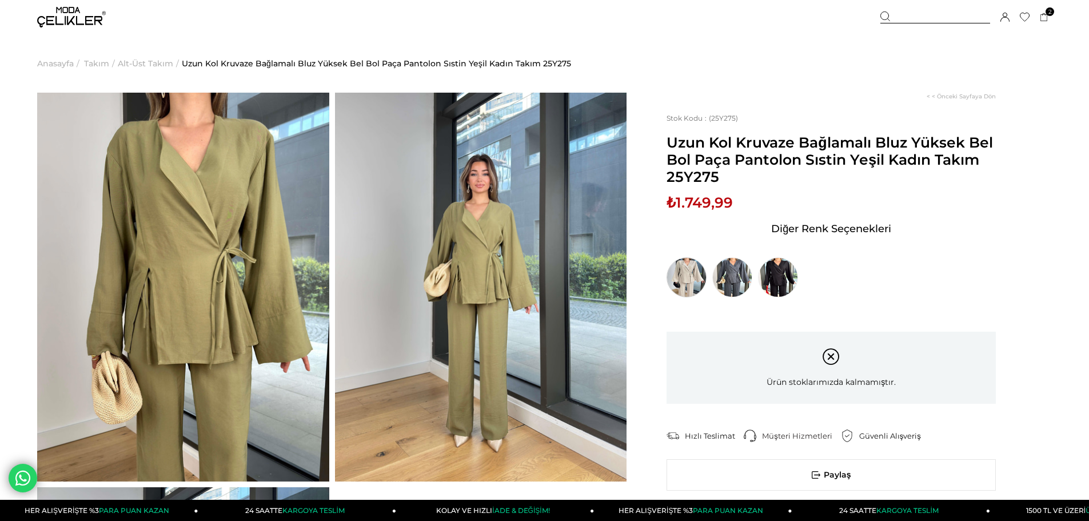
click at [684, 274] on img at bounding box center [686, 277] width 40 height 40
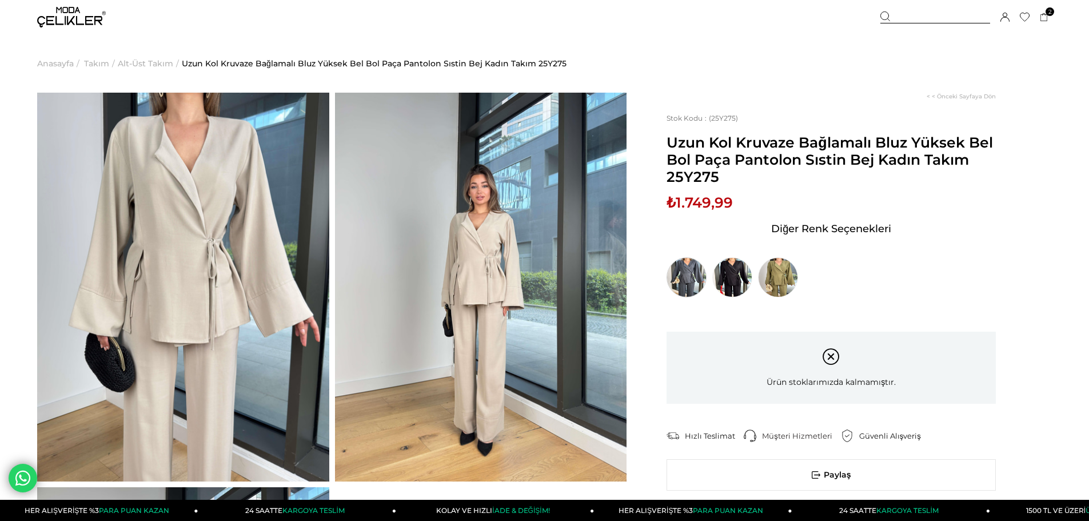
click at [684, 273] on img at bounding box center [686, 277] width 40 height 40
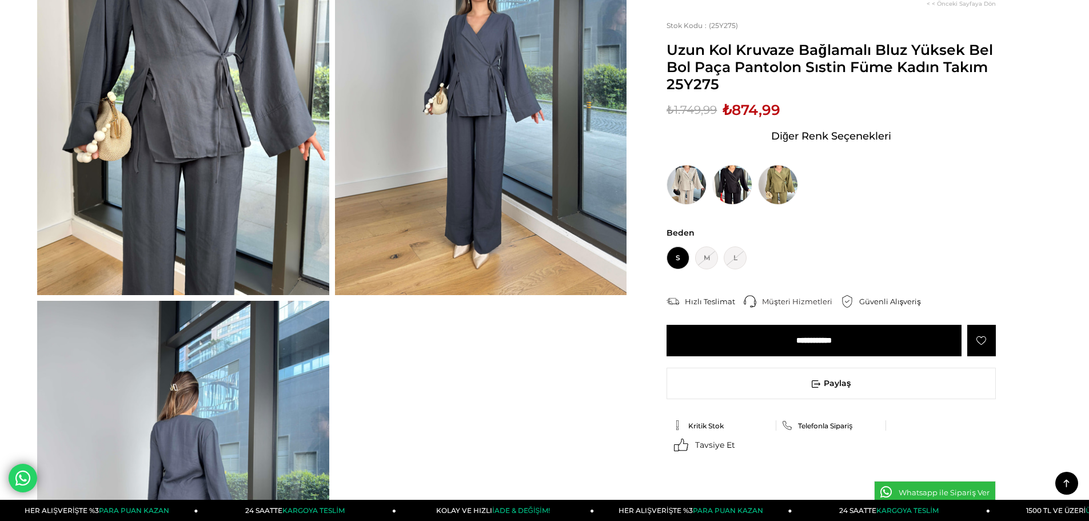
scroll to position [114, 0]
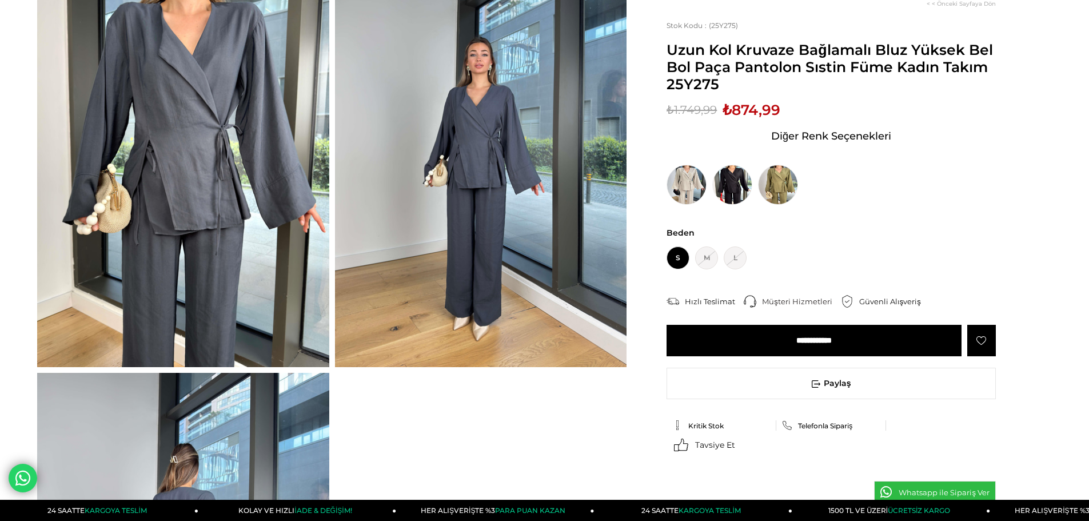
click at [749, 336] on input "**********" at bounding box center [813, 340] width 295 height 31
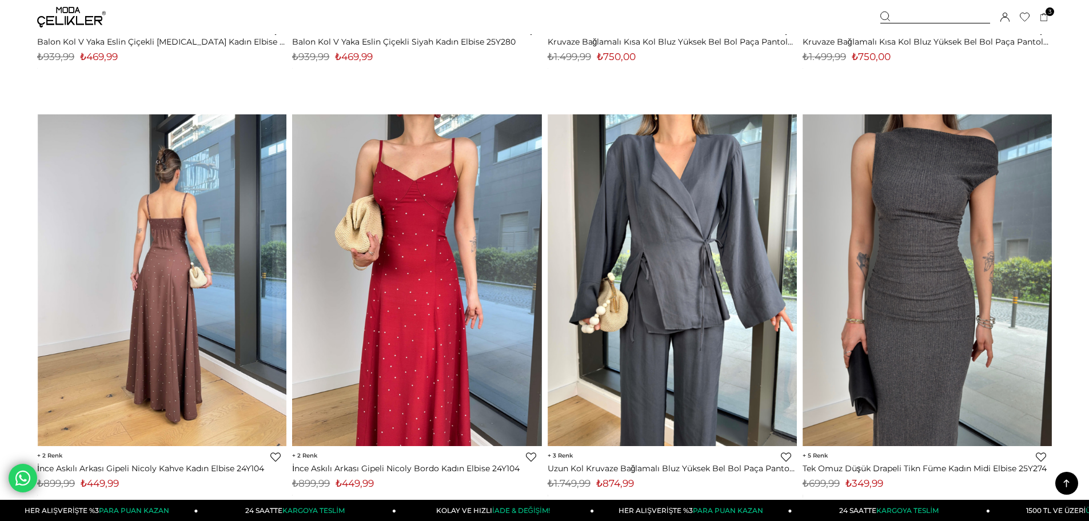
scroll to position [8520, 0]
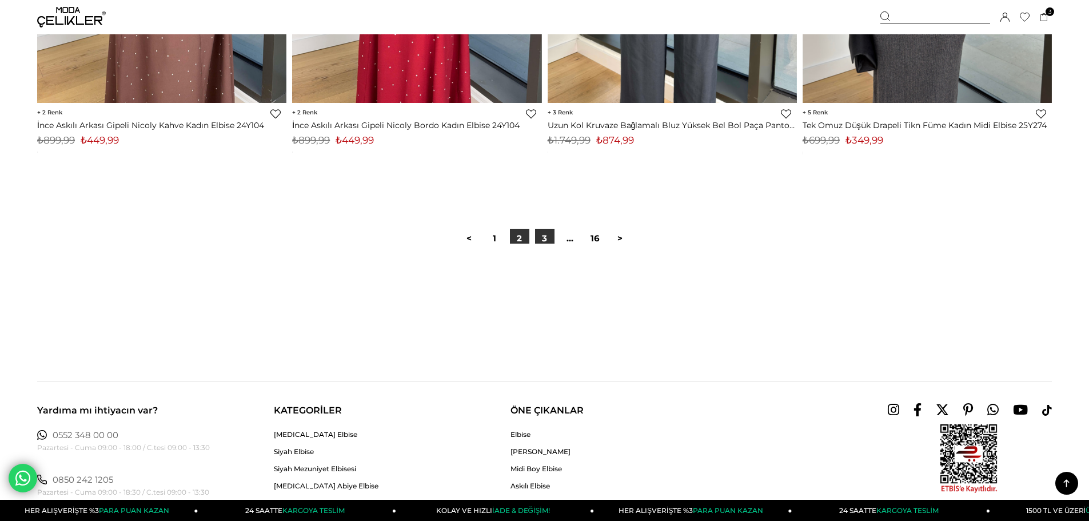
click at [552, 239] on link "3" at bounding box center [544, 238] width 19 height 19
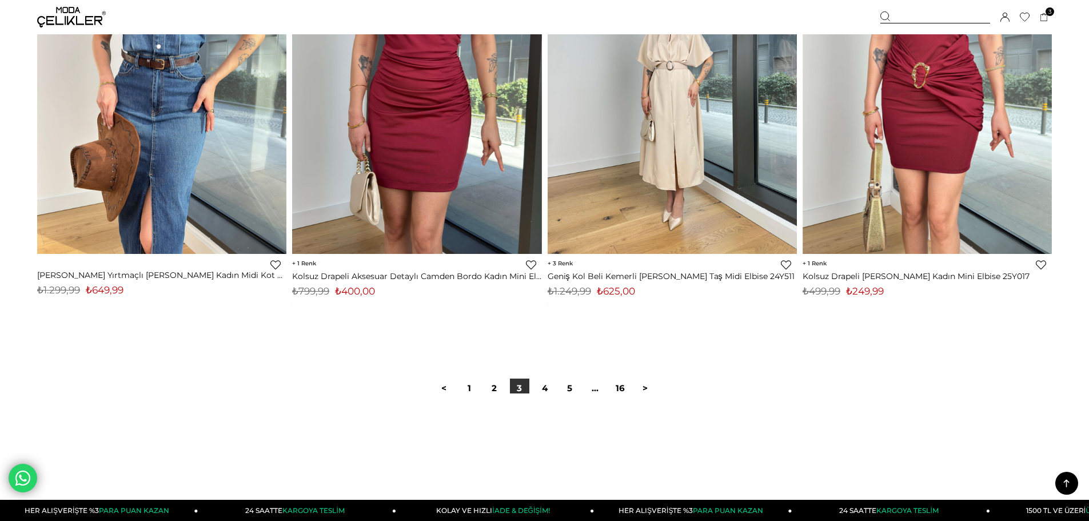
scroll to position [8516, 0]
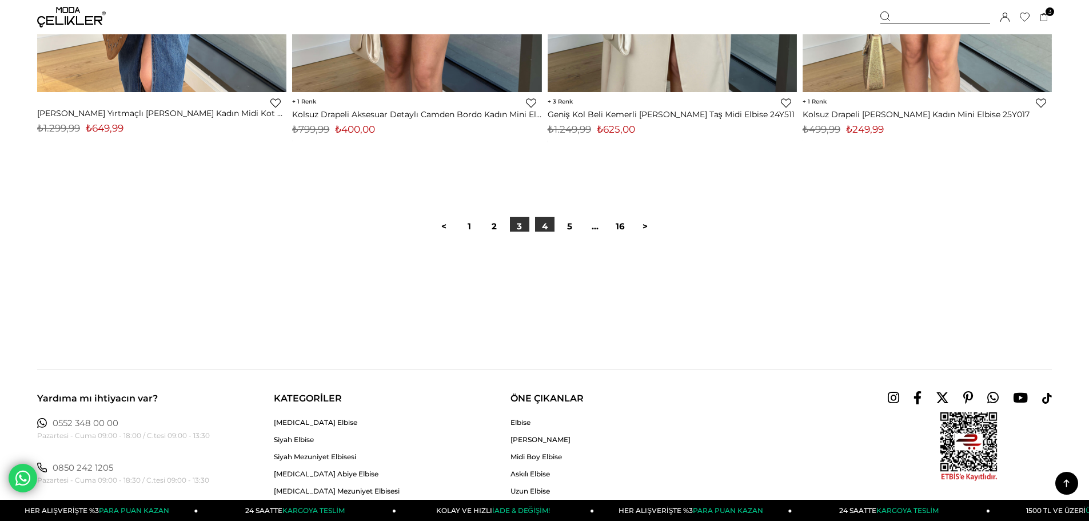
click at [540, 230] on link "4" at bounding box center [544, 226] width 19 height 19
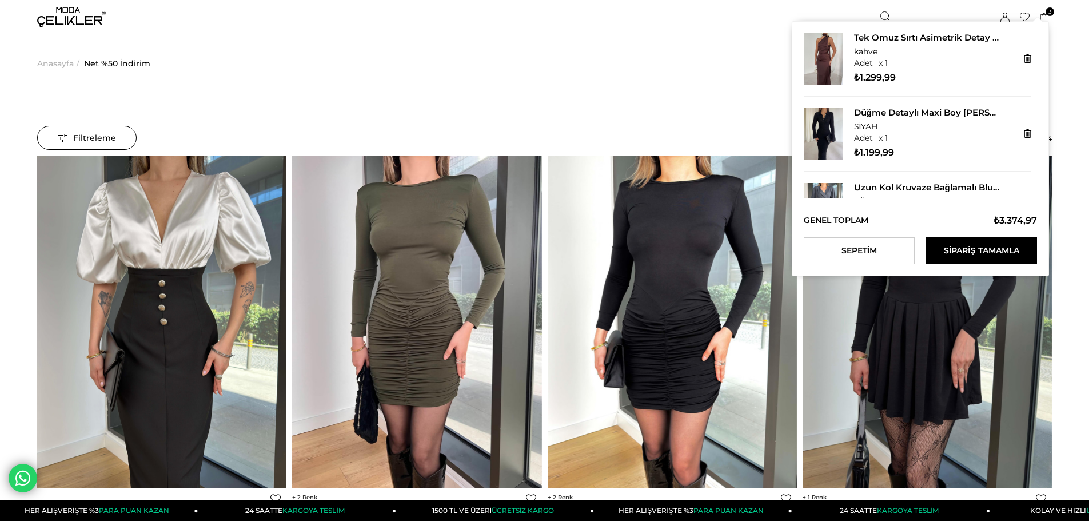
click at [1052, 14] on span "3" at bounding box center [1049, 11] width 9 height 9
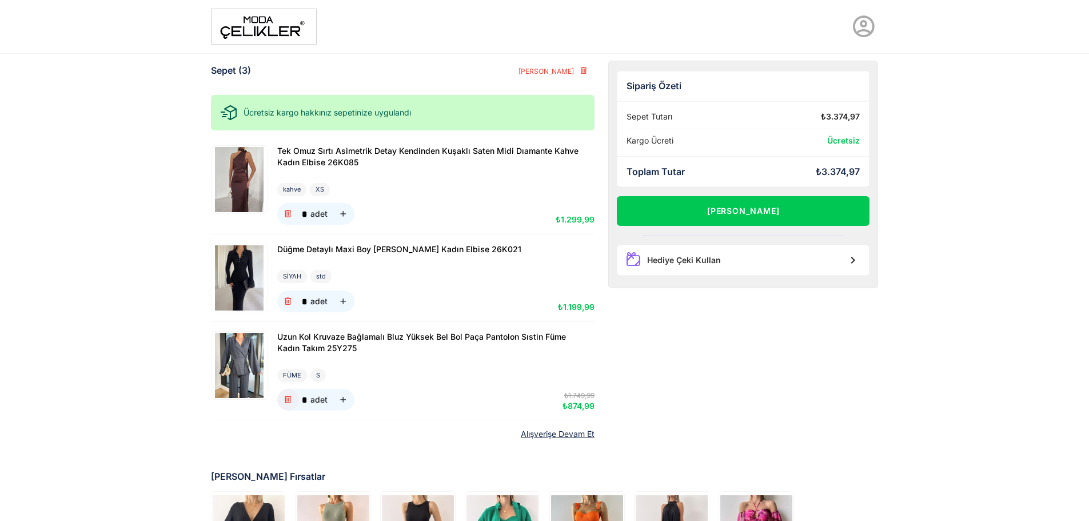
click at [283, 398] on icon "button" at bounding box center [288, 400] width 10 height 10
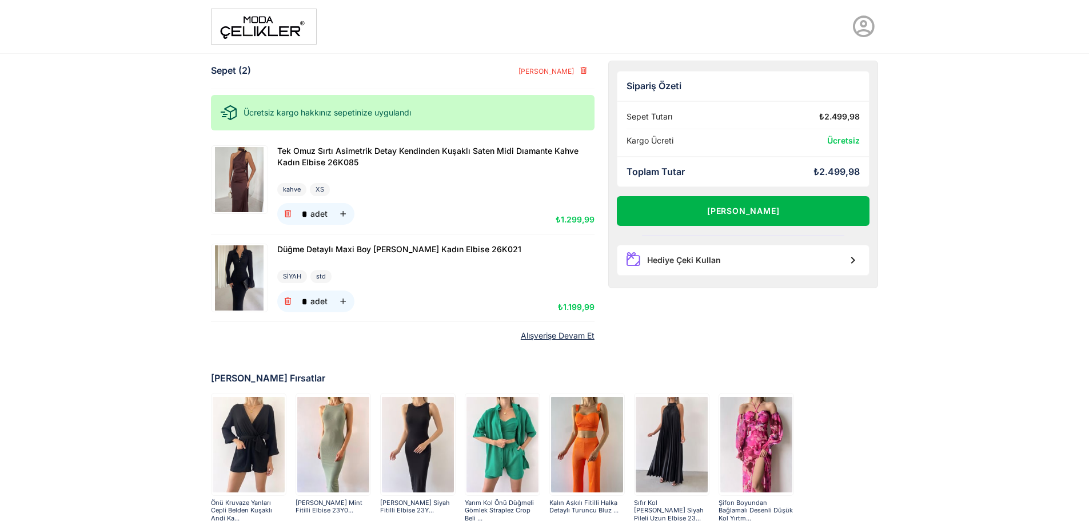
click at [775, 206] on button "Alışverişi Tamamla" at bounding box center [743, 211] width 253 height 30
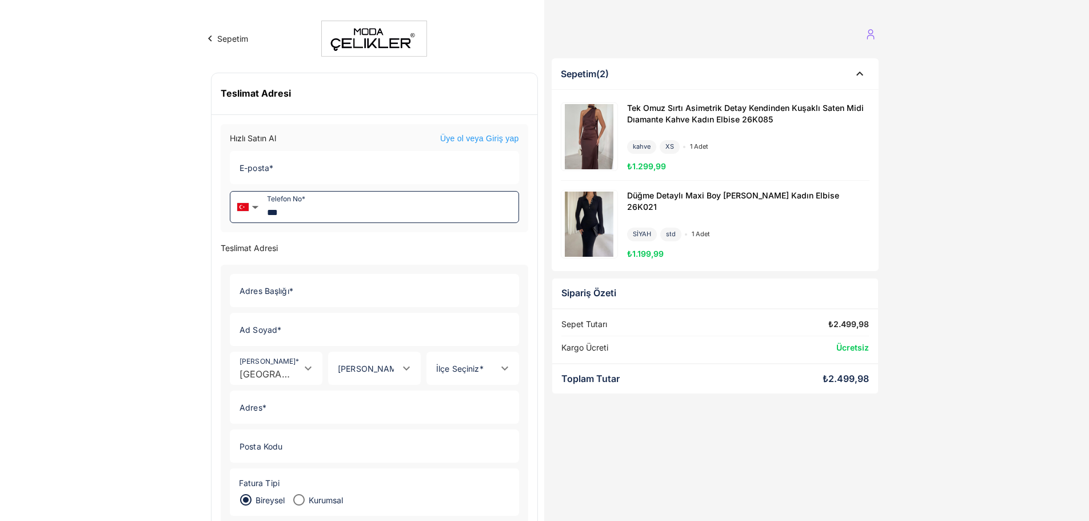
click at [329, 214] on input "***" at bounding box center [390, 206] width 255 height 31
type input "**********"
click at [322, 171] on input "E-posta *" at bounding box center [370, 167] width 281 height 32
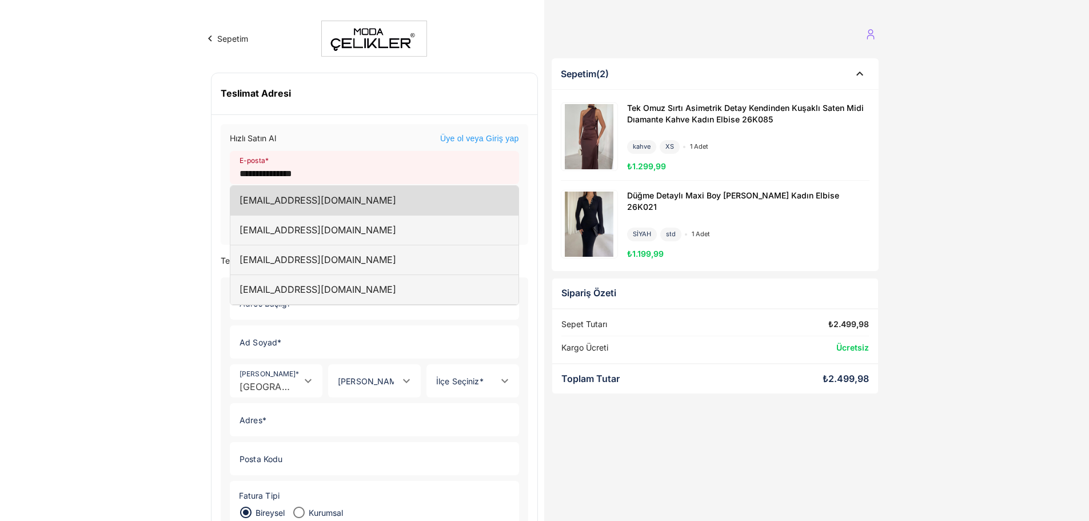
click at [357, 199] on div "elifgungor346@gmail.com" at bounding box center [374, 201] width 288 height 30
type input "**********"
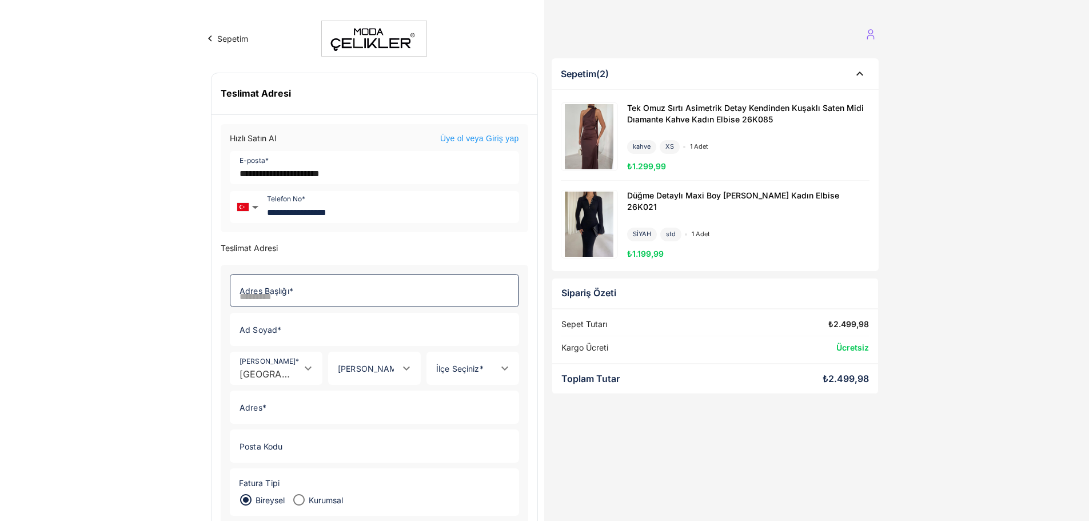
click at [325, 278] on input "Adres Başlığı *" at bounding box center [370, 290] width 281 height 32
type input "**"
click at [297, 332] on input "Ad Soyad *" at bounding box center [370, 329] width 281 height 32
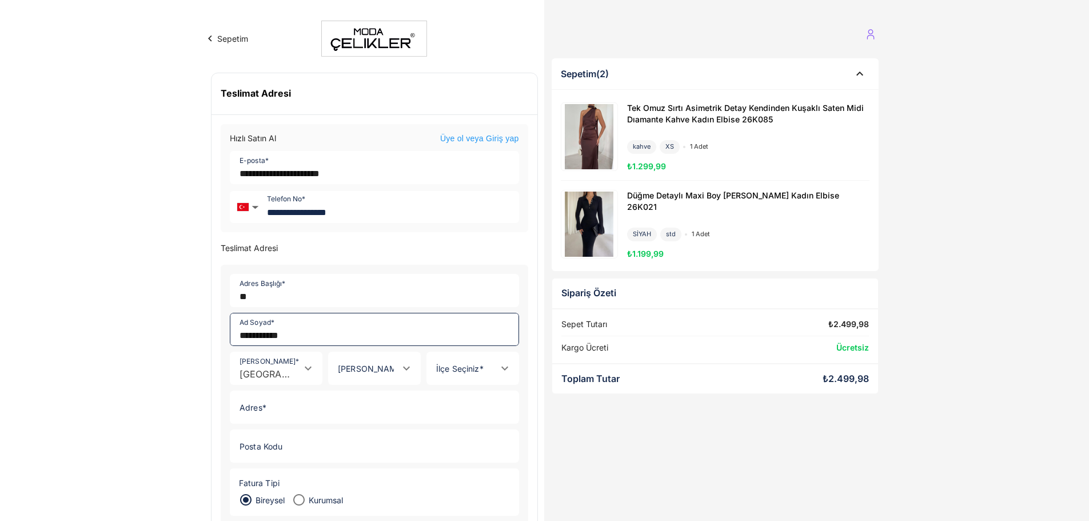
type input "**********"
type input "*******"
click at [302, 373] on icon "Open" at bounding box center [308, 368] width 14 height 14
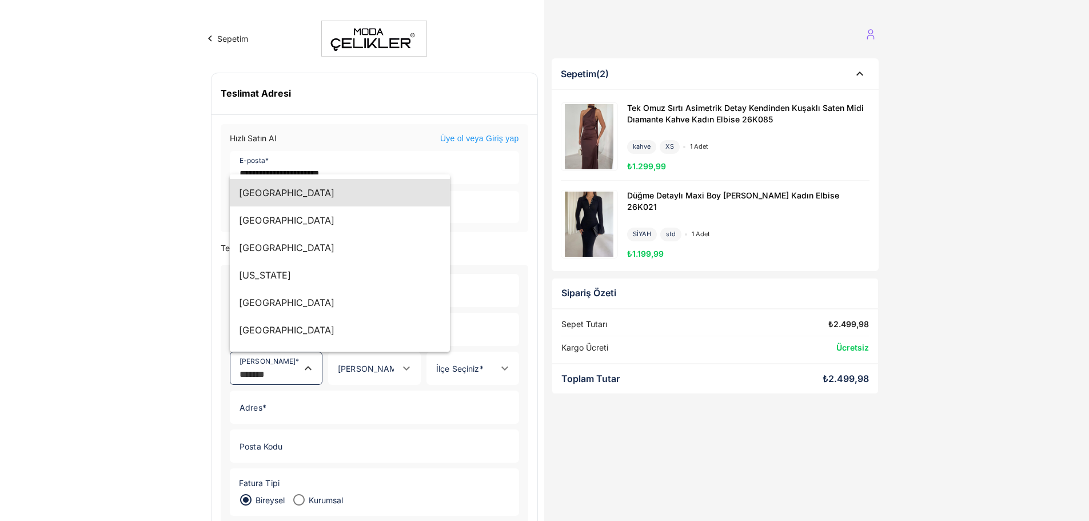
click at [321, 370] on div "Ülke Seçin * Ülke Seçin * Türkiye *******" at bounding box center [276, 367] width 93 height 33
click at [334, 373] on input "İl Seçiniz *" at bounding box center [363, 374] width 69 height 11
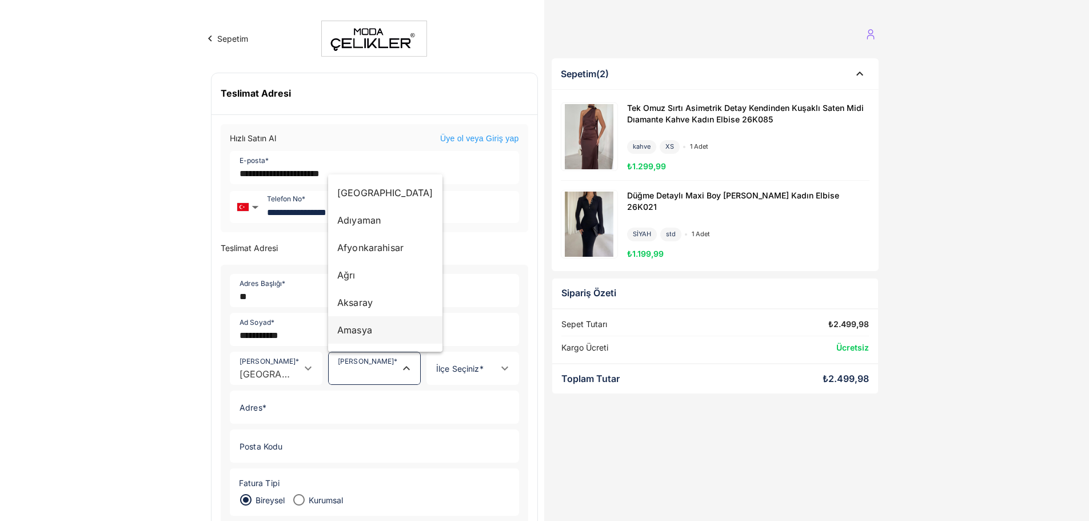
scroll to position [57, 0]
click at [371, 306] on div "Ankara" at bounding box center [385, 300] width 96 height 14
type input "******"
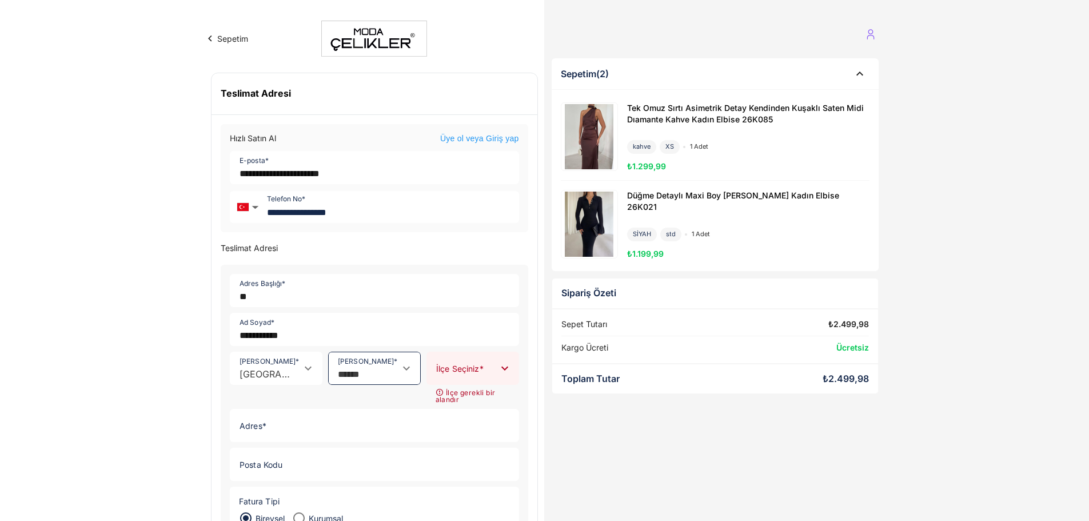
click at [469, 360] on div at bounding box center [461, 368] width 69 height 32
click at [475, 415] on div "Yenimahalle" at bounding box center [472, 402] width 93 height 27
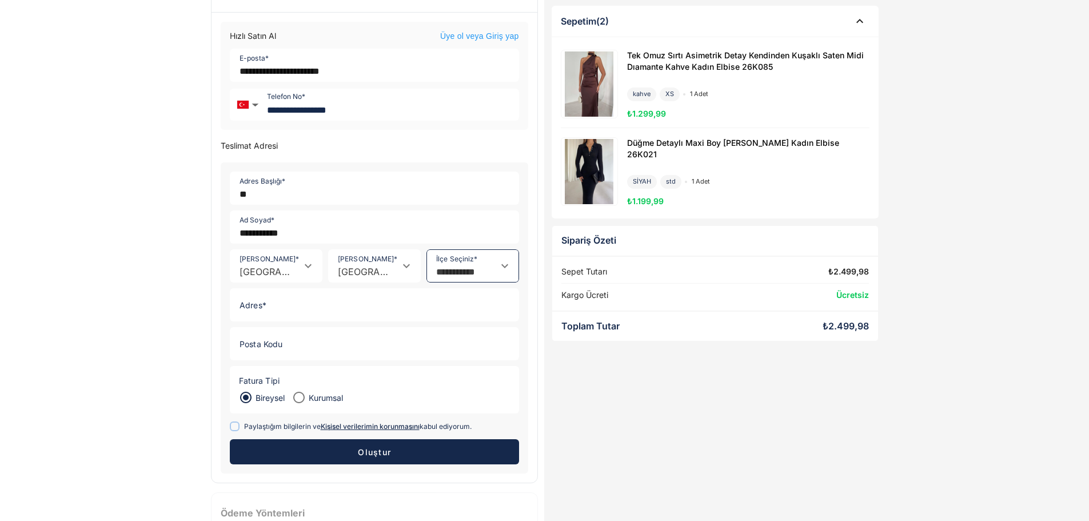
scroll to position [114, 0]
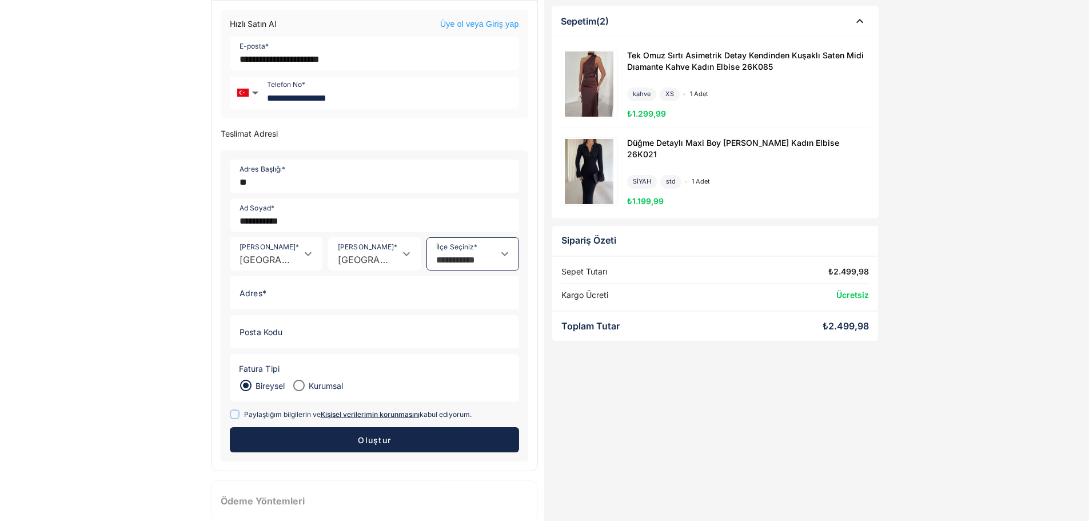
type input "**********"
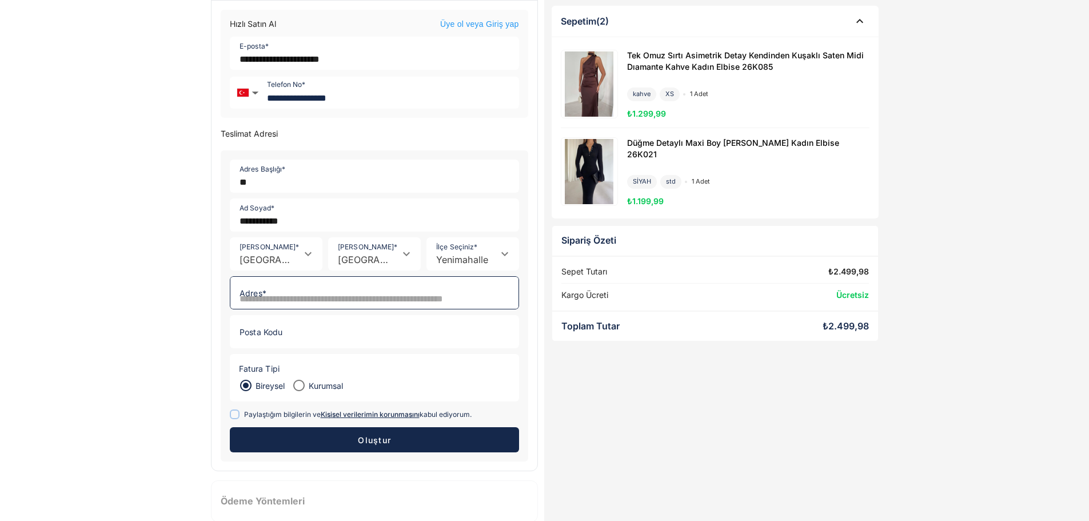
click at [291, 294] on input "Adres *" at bounding box center [370, 293] width 281 height 32
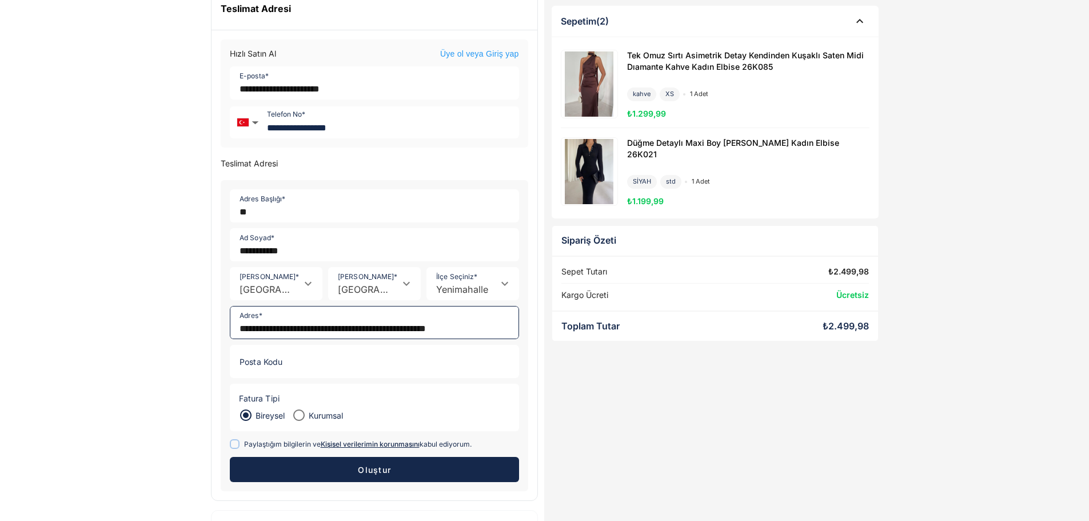
scroll to position [57, 0]
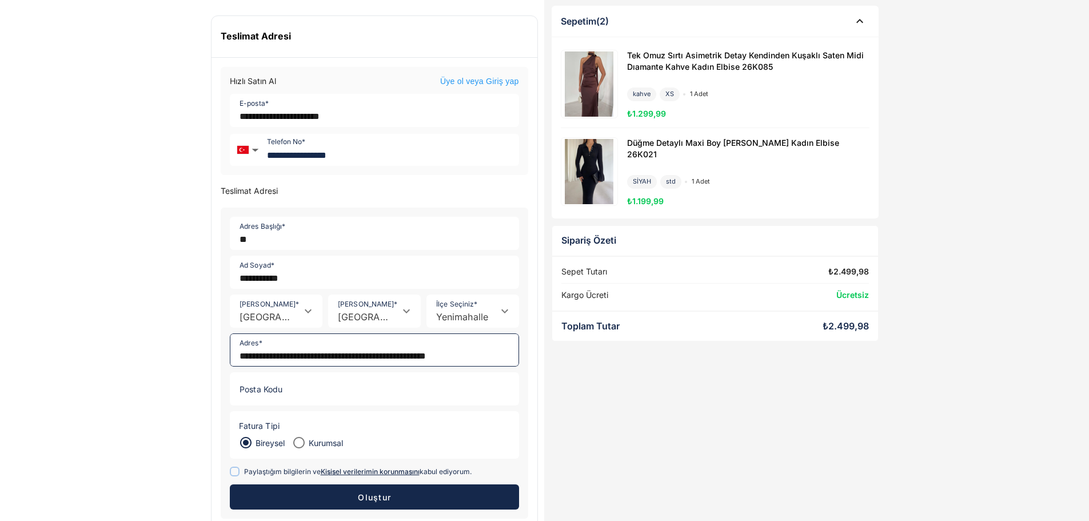
type input "**********"
click at [362, 388] on input "Posta Kodu" at bounding box center [370, 389] width 281 height 32
paste input "*****"
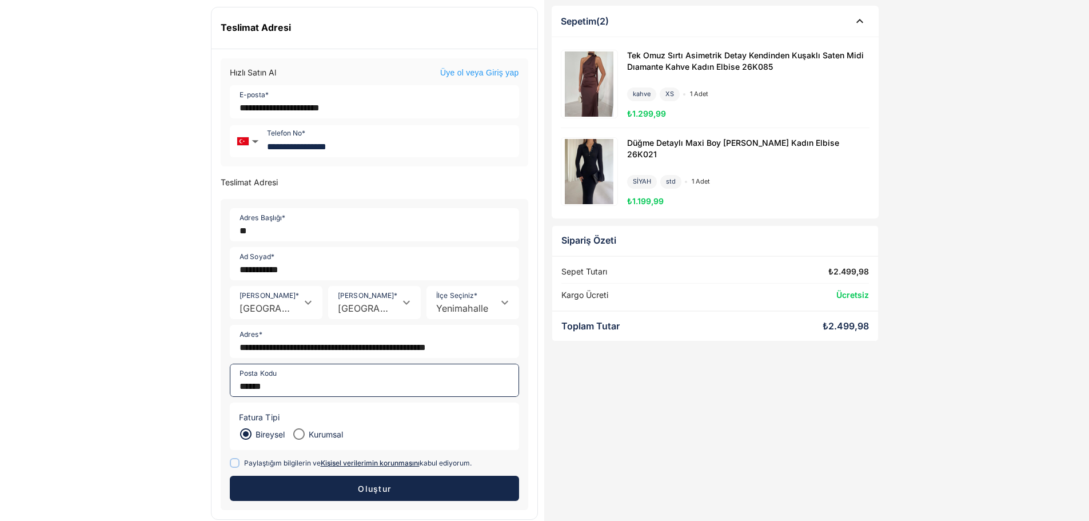
scroll to position [114, 0]
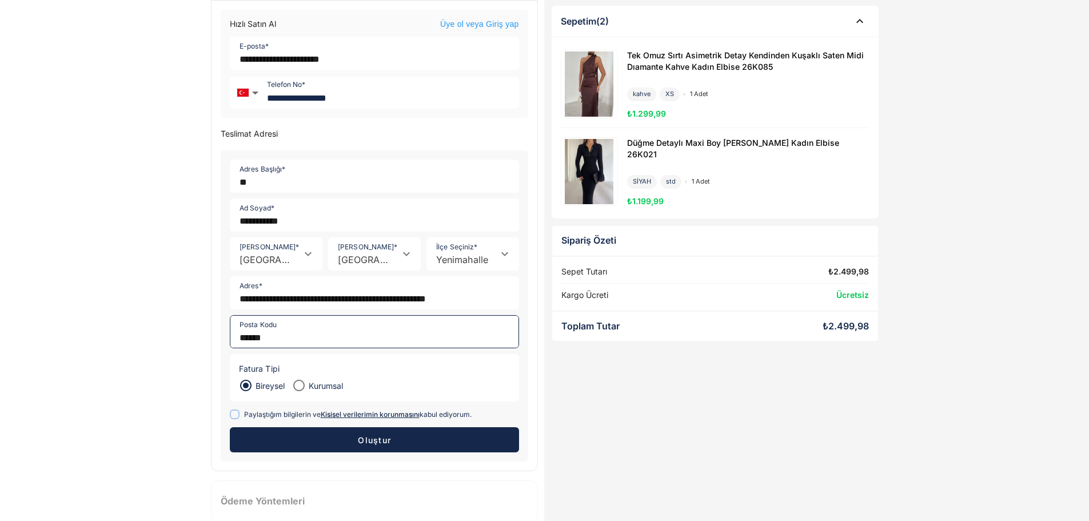
click at [234, 417] on icon at bounding box center [234, 414] width 6 height 6
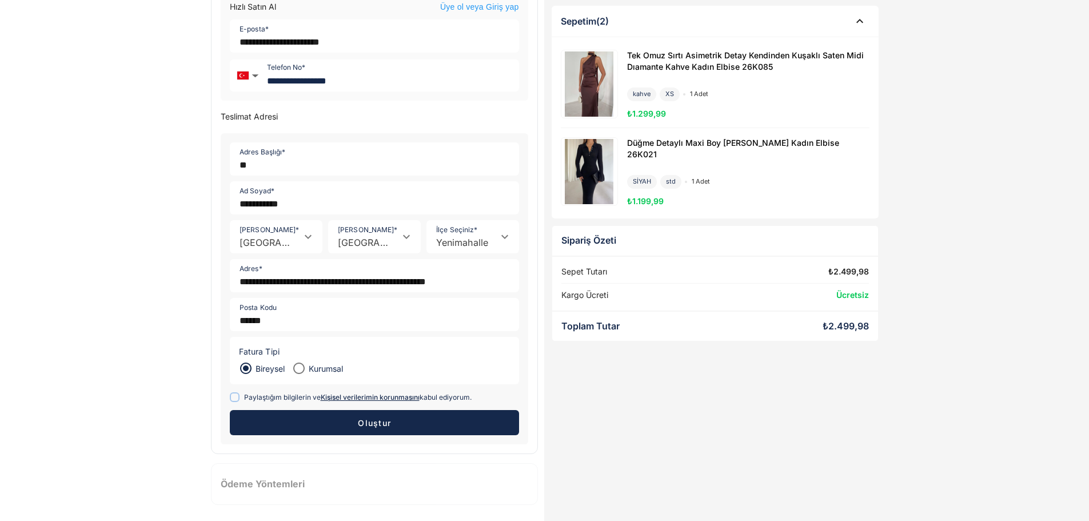
scroll to position [134, 0]
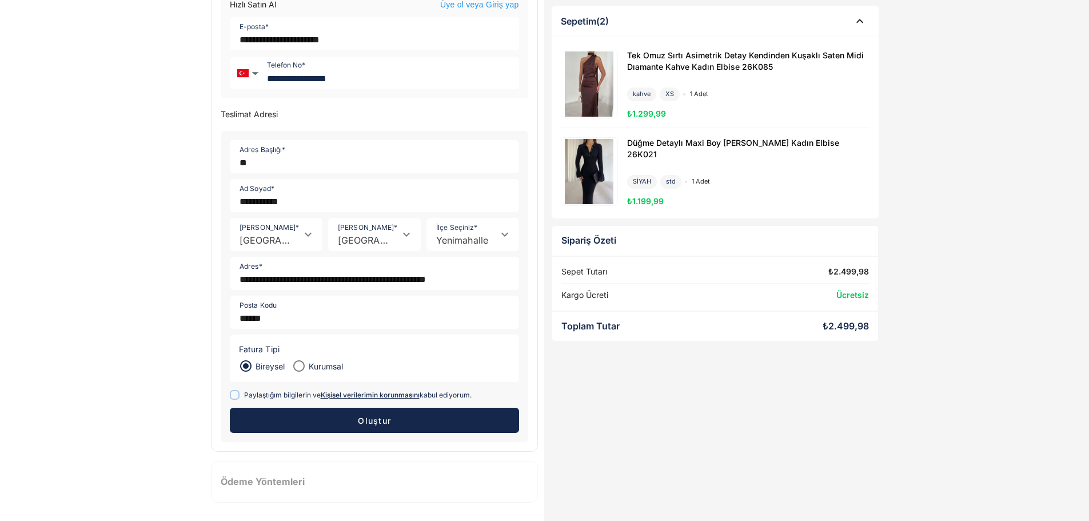
click at [398, 414] on button "Oluştur" at bounding box center [374, 420] width 289 height 25
click at [295, 317] on input "*****" at bounding box center [370, 312] width 281 height 32
click at [250, 316] on input "*****" at bounding box center [370, 312] width 281 height 32
drag, startPoint x: 250, startPoint y: 316, endPoint x: 202, endPoint y: 315, distance: 47.5
click at [202, 315] on div "**********" at bounding box center [545, 193] width 686 height 654
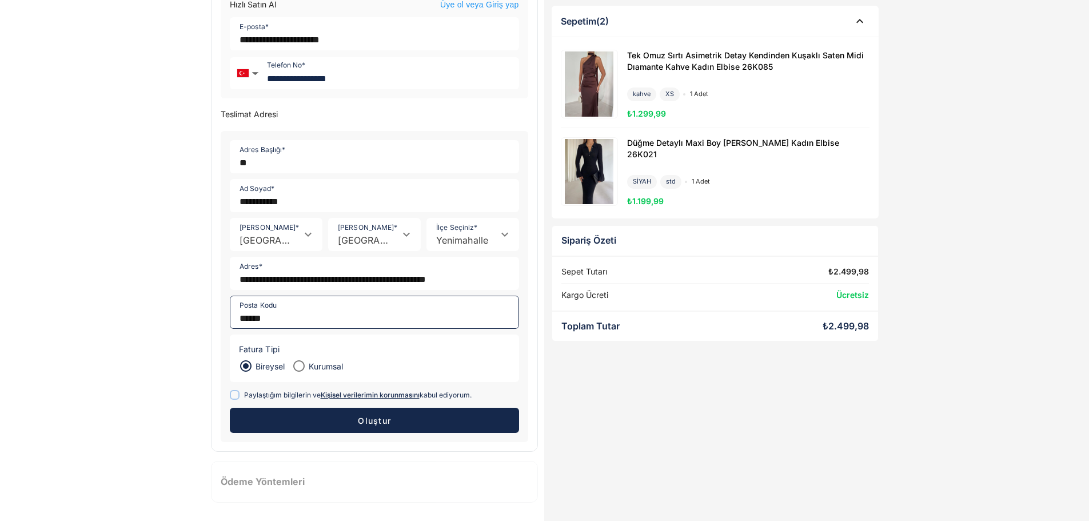
click at [242, 309] on input "*****" at bounding box center [370, 312] width 281 height 32
drag, startPoint x: 248, startPoint y: 317, endPoint x: 225, endPoint y: 319, distance: 23.5
click at [225, 319] on form "**********" at bounding box center [374, 286] width 307 height 311
type input "*****"
click at [378, 427] on button "Oluştur" at bounding box center [374, 420] width 289 height 25
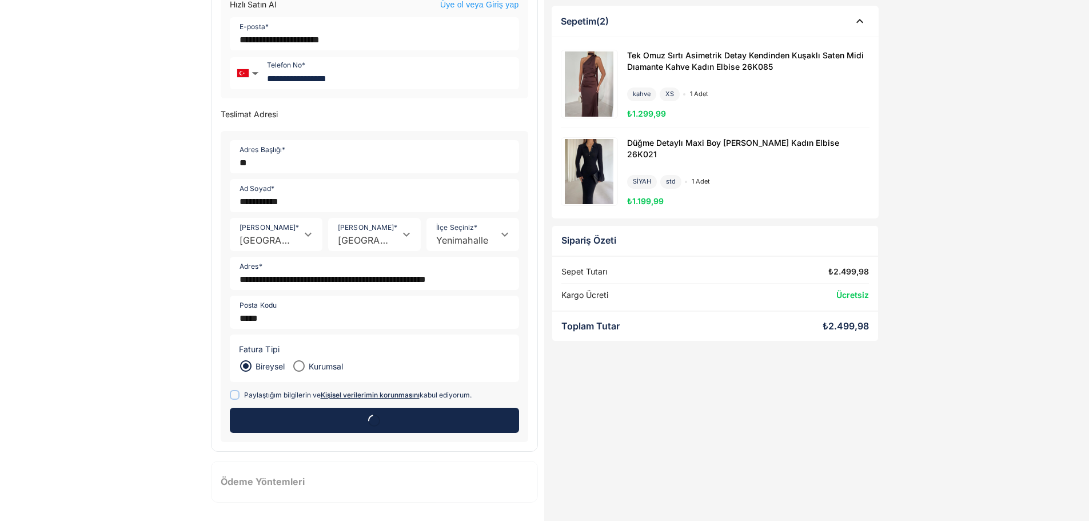
scroll to position [0, 0]
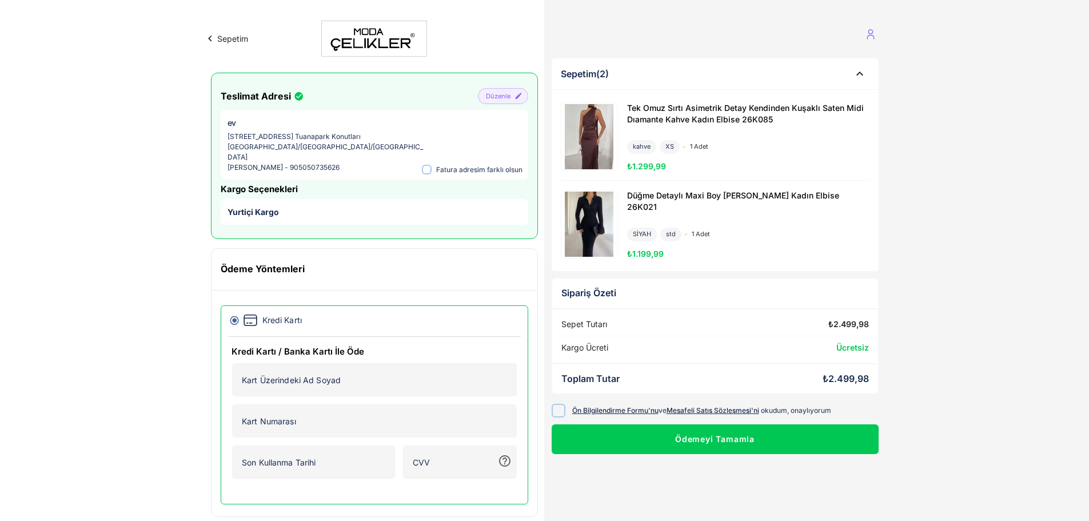
click at [556, 406] on icon at bounding box center [558, 410] width 9 height 9
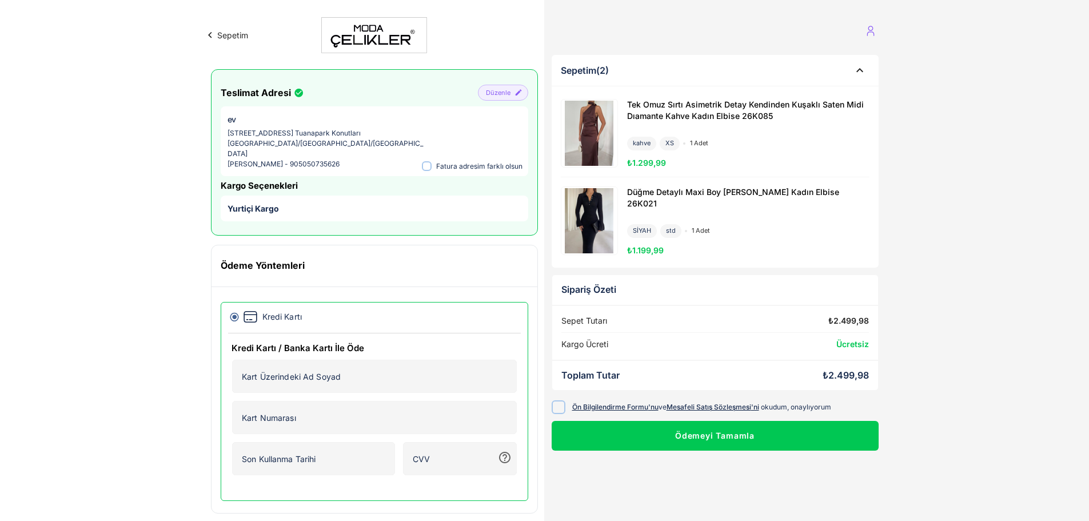
scroll to position [4, 0]
click at [212, 349] on div "Kredi Kartı Kredi Kartı / Banka Kartı İle Öde Kart Üzerindeki Ad Soyad Kart Üze…" at bounding box center [374, 399] width 326 height 227
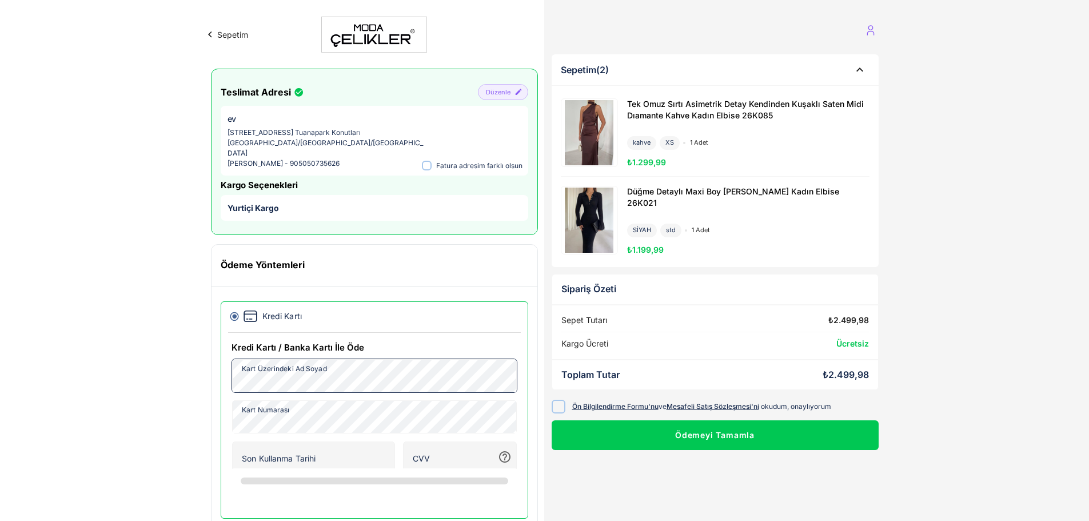
click at [169, 376] on div "Sepetim Teslimat Adresi Düzenle ev Cumhuriyet mahallesi 2422.cad 17/5 Tuanapark…" at bounding box center [544, 272] width 1089 height 553
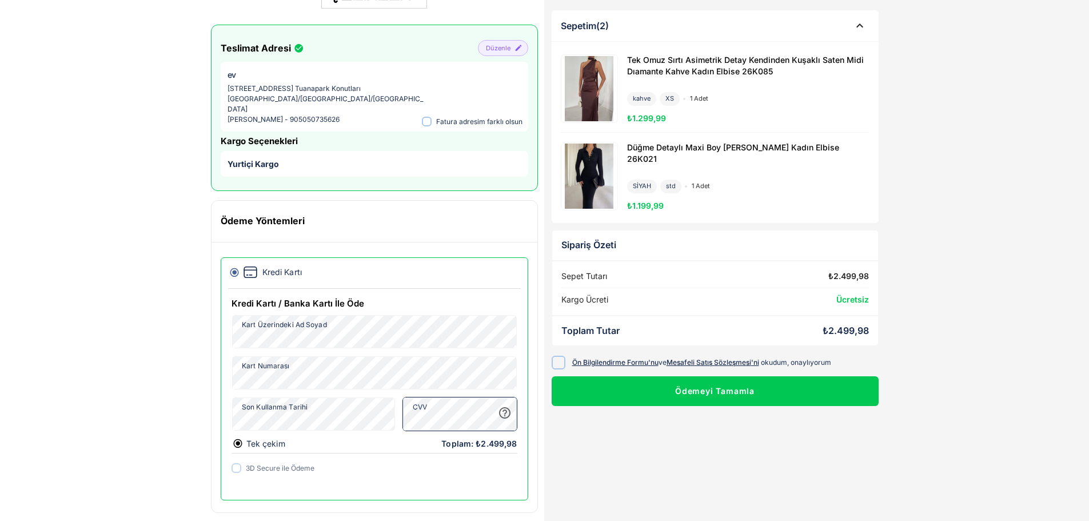
scroll to position [0, 0]
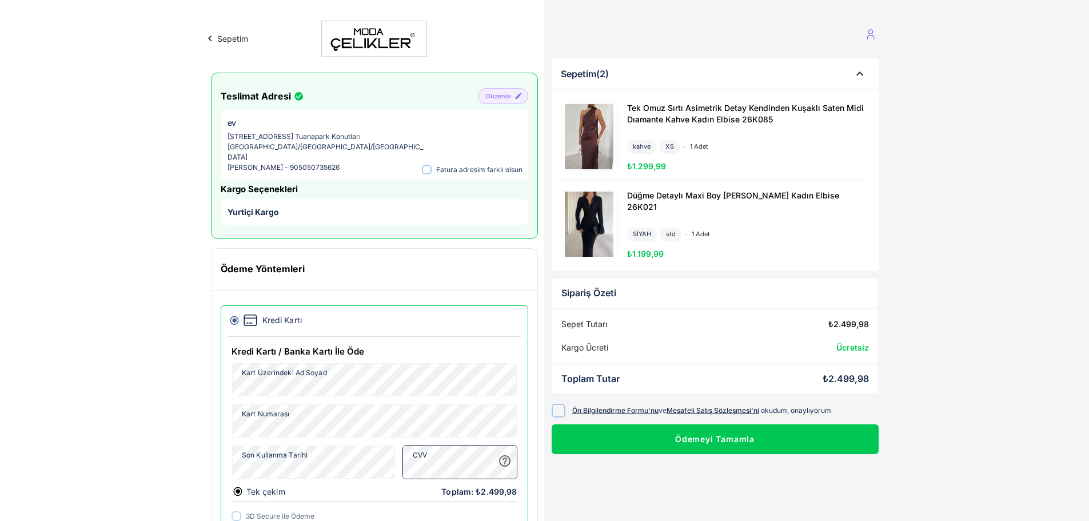
click at [728, 189] on div "Düğme Detaylı Maxi Boy Lisa Siyah Kadın Elbise 26K021 SİYAH std 1 adet ₺1.199,99" at bounding box center [715, 224] width 309 height 87
click at [833, 213] on div "Düğme Detaylı Maxi Boy Lisa Siyah Kadın Elbise 26K021 SİYAH std 1 adet ₺1.199,99" at bounding box center [743, 224] width 251 height 69
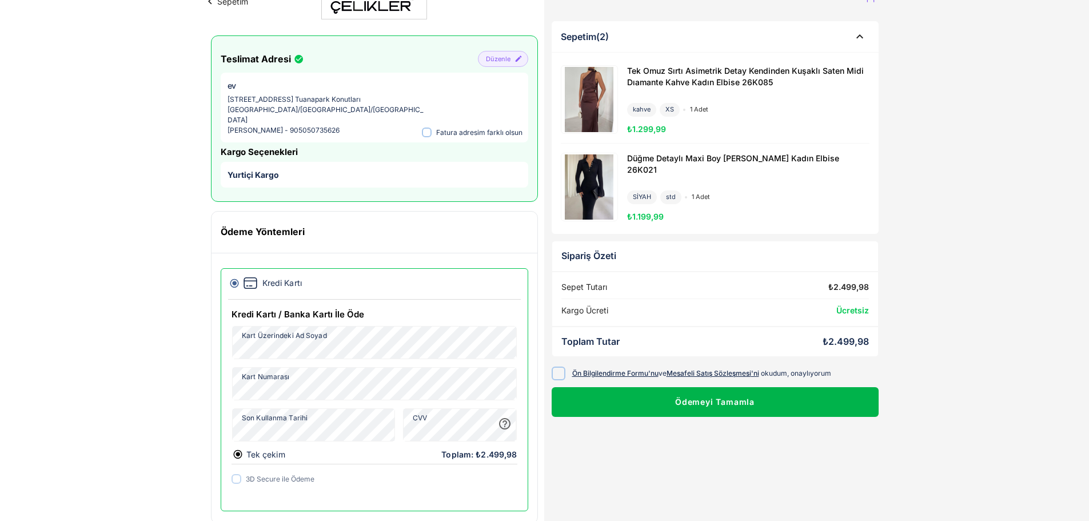
scroll to position [48, 0]
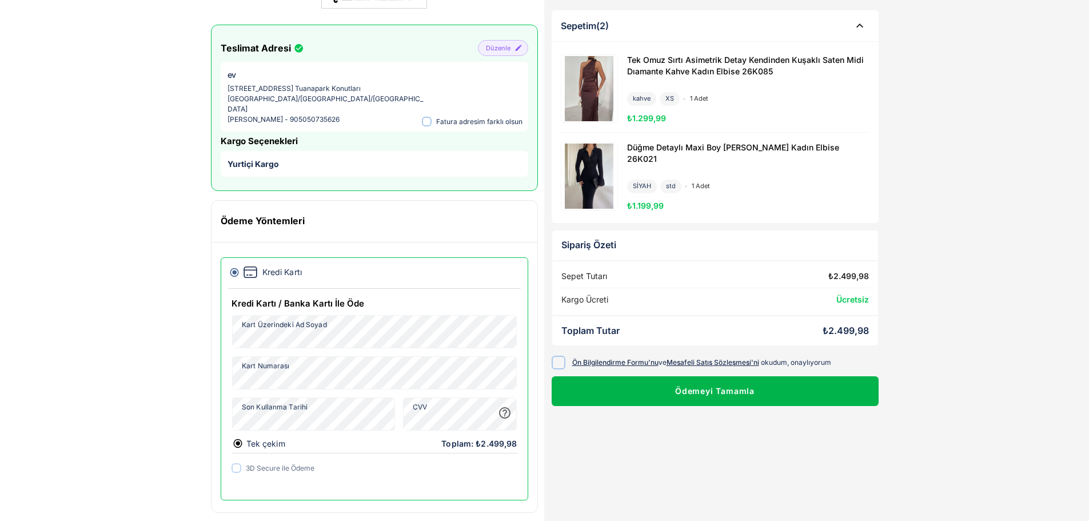
click at [690, 390] on button "Ödemeyi Tamamla" at bounding box center [715, 391] width 327 height 30
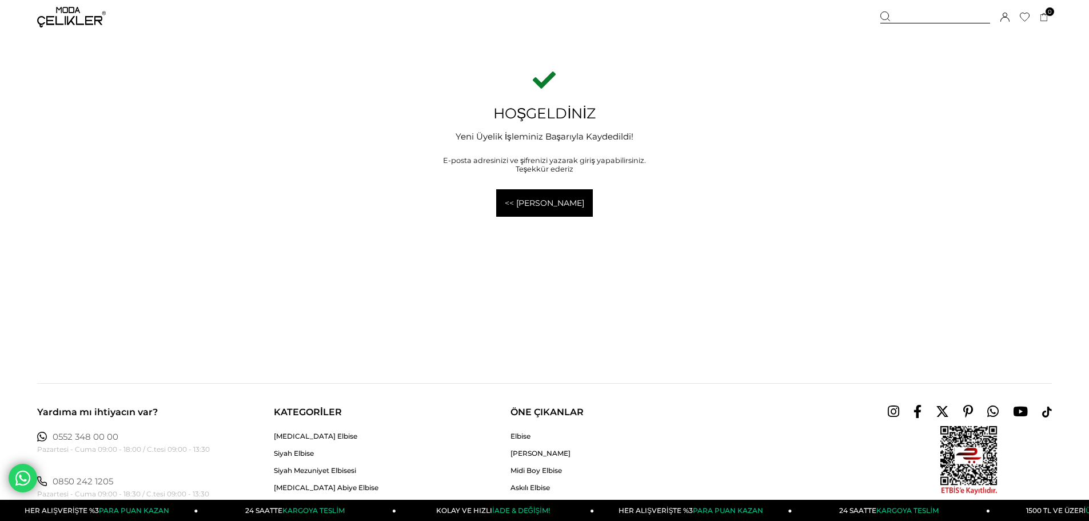
click at [580, 202] on link "<< [PERSON_NAME]" at bounding box center [544, 202] width 97 height 27
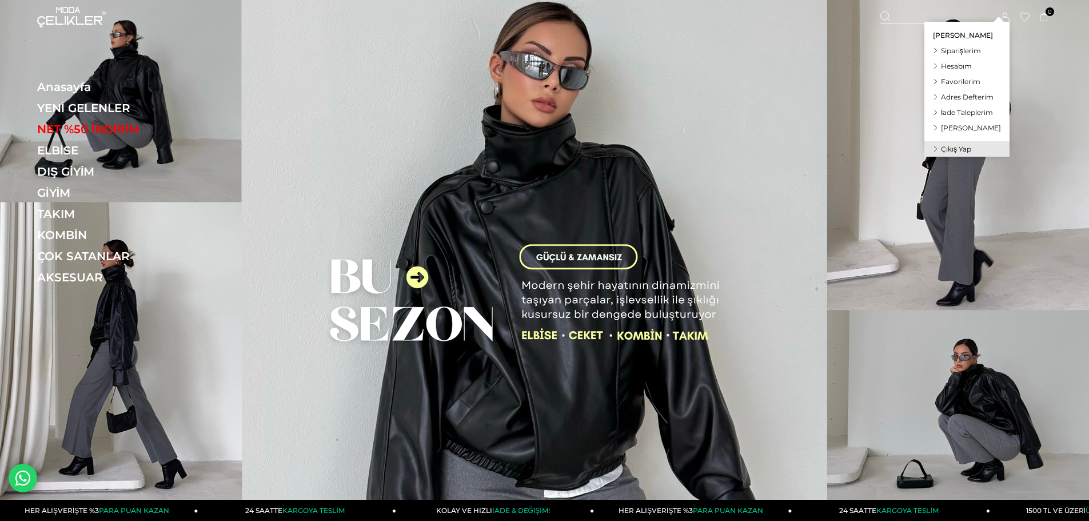
click at [958, 47] on span "Siparişlerim" at bounding box center [961, 50] width 40 height 9
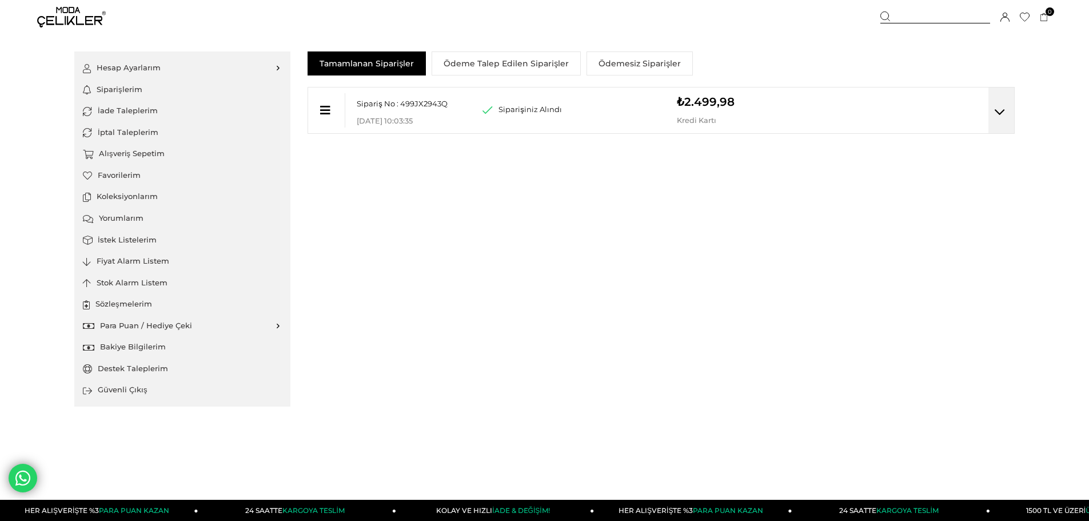
click at [976, 114] on div "Sipariş No : 499JX2943Q Mağaza Teslim Kodu : [DATE] 10:03:35 Siparişiniz Alındı…" at bounding box center [660, 110] width 707 height 47
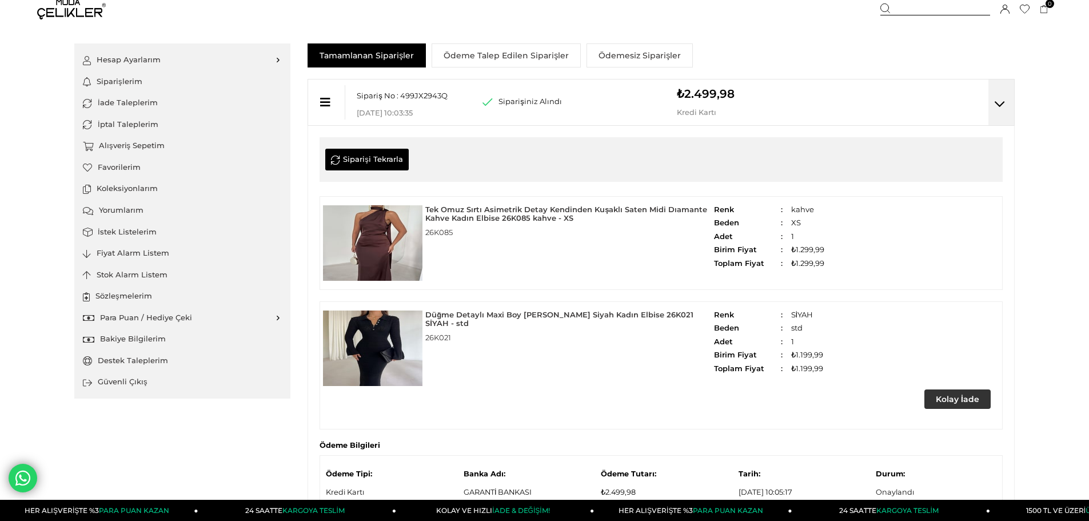
click at [1001, 112] on div "Sipariş No : 499JX2943Q Mağaza Teslim Kodu : [DATE] 10:03:35 Siparişiniz Alındı…" at bounding box center [660, 102] width 707 height 47
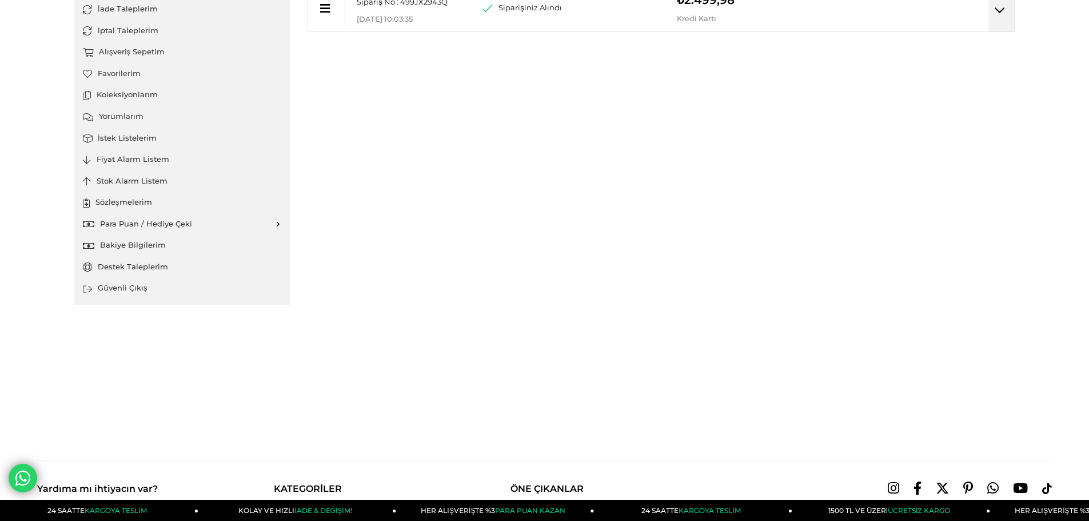
click at [998, 35] on div "Sipariş No : 499JX2943Q Mağaza Teslim Kodu : [DATE] 10:03:35 Siparişiniz Alındı…" at bounding box center [660, 14] width 707 height 58
click at [998, 27] on div at bounding box center [1001, 9] width 26 height 46
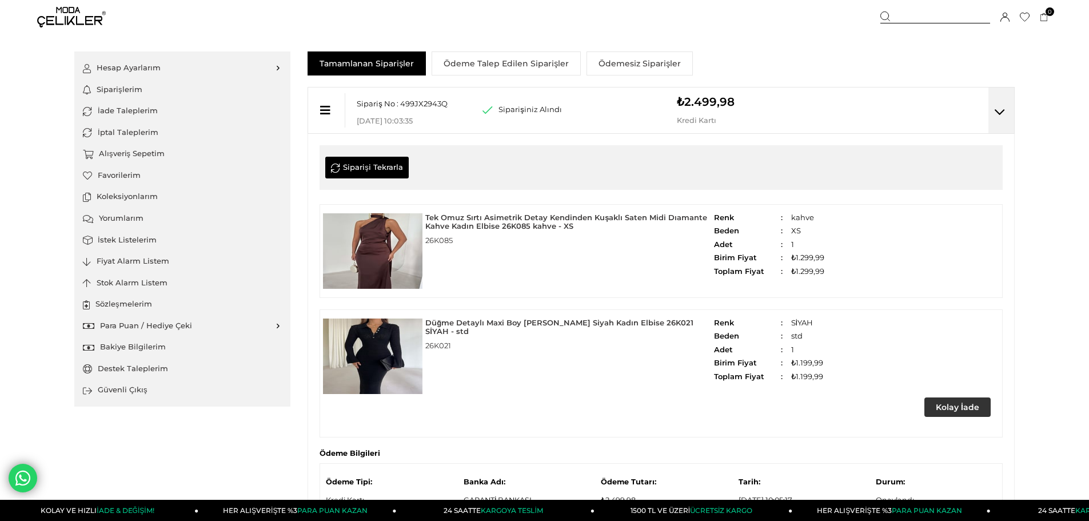
click at [320, 110] on icon at bounding box center [325, 110] width 10 height 11
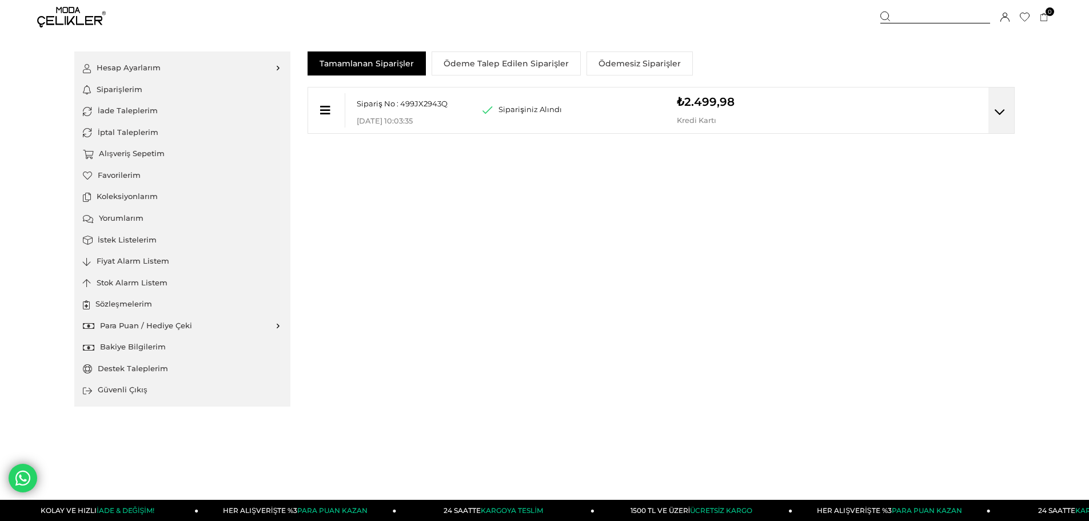
click at [321, 110] on icon at bounding box center [325, 110] width 10 height 11
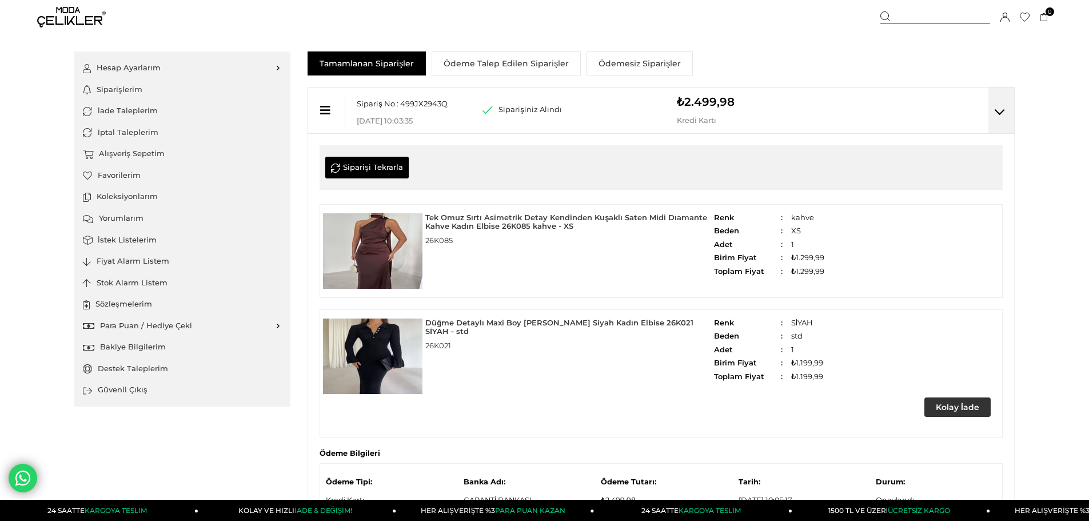
click at [132, 337] on link "Bakiye Bilgilerim" at bounding box center [182, 347] width 199 height 22
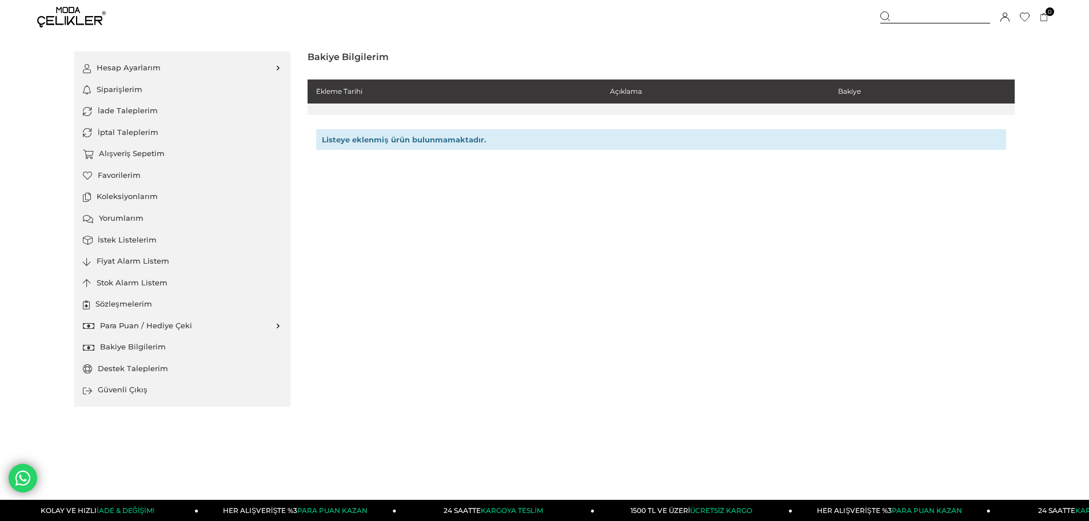
click at [142, 315] on link "Para Puan / Hediye Çeki" at bounding box center [182, 326] width 199 height 22
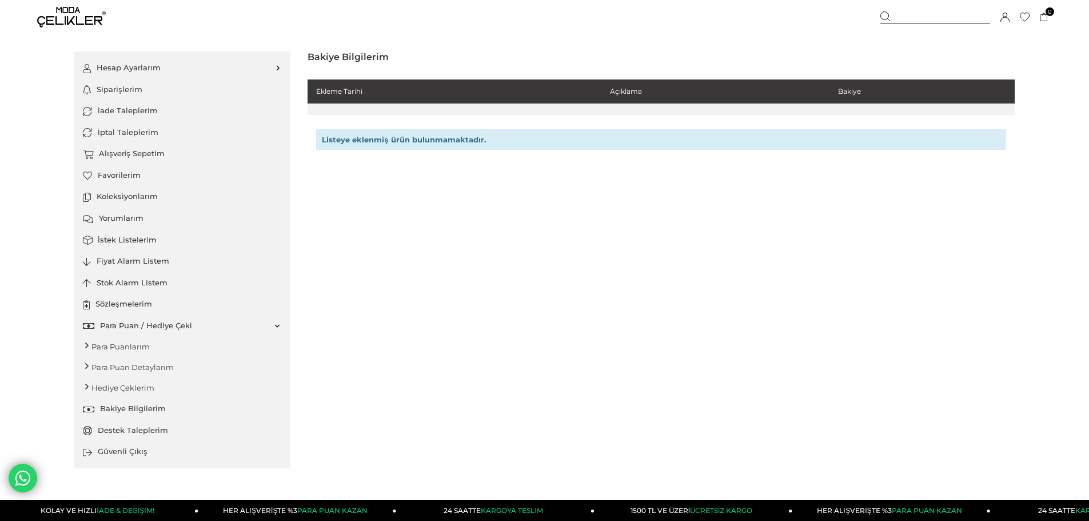
click at [145, 327] on link "Para Puan / Hediye Çeki" at bounding box center [182, 326] width 199 height 22
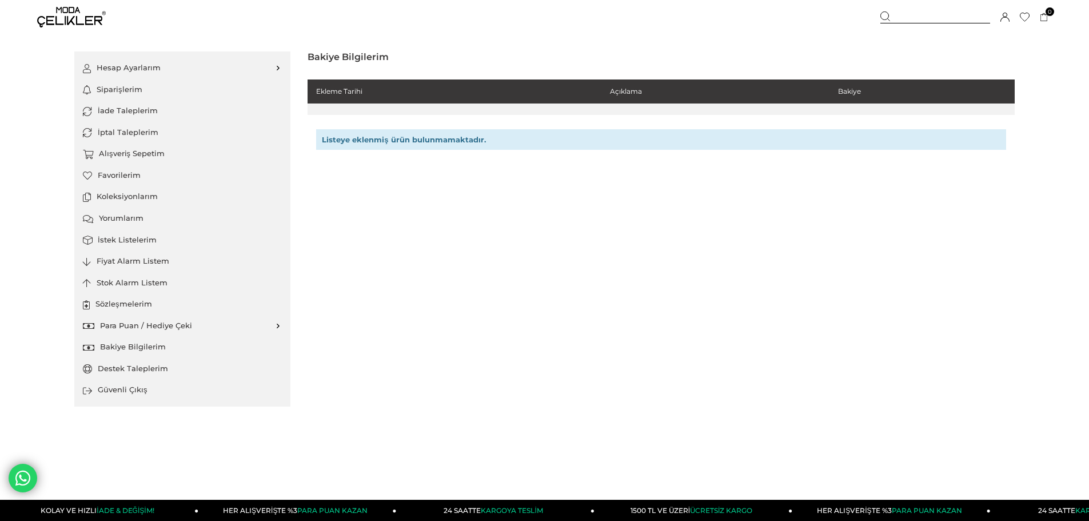
click at [145, 327] on link "Para Puan / Hediye Çeki" at bounding box center [182, 326] width 199 height 22
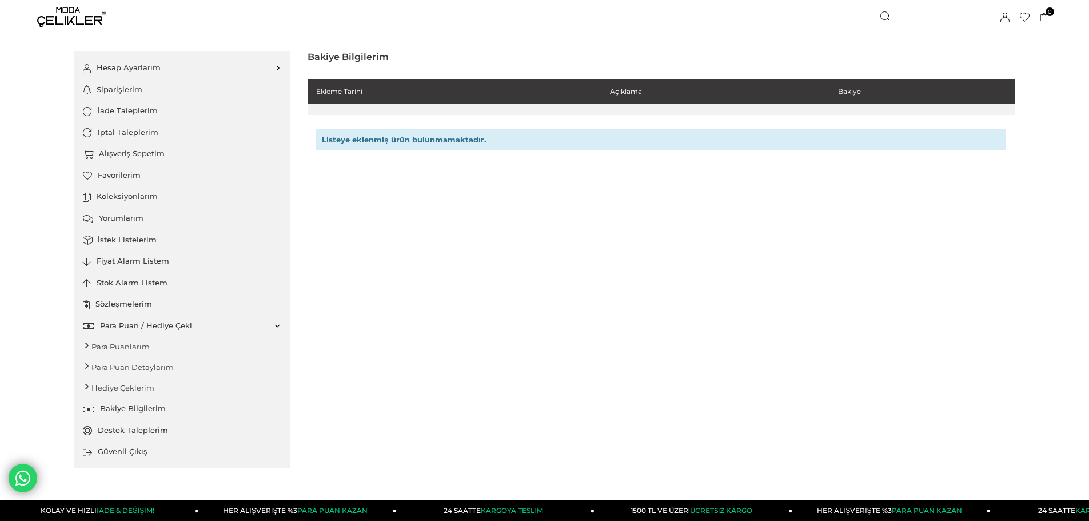
click at [128, 343] on link "Para Puanlarım" at bounding box center [182, 346] width 199 height 21
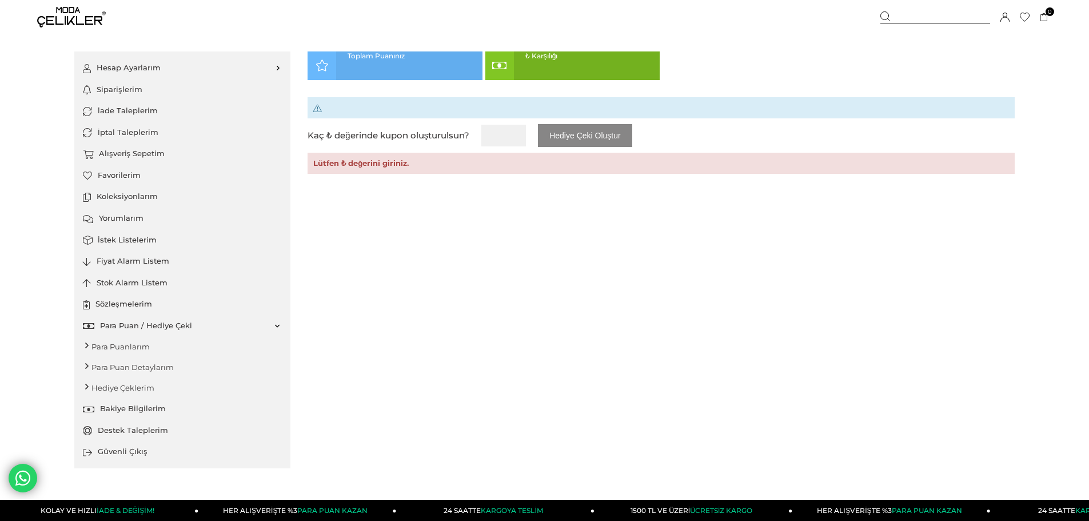
type input "*"
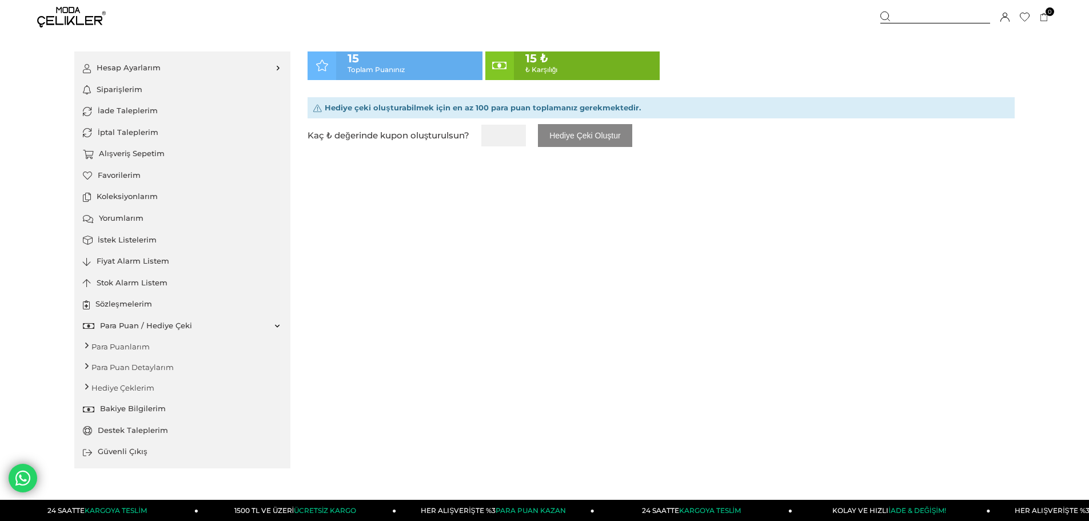
click at [133, 240] on link "İstek Listelerim" at bounding box center [182, 240] width 199 height 22
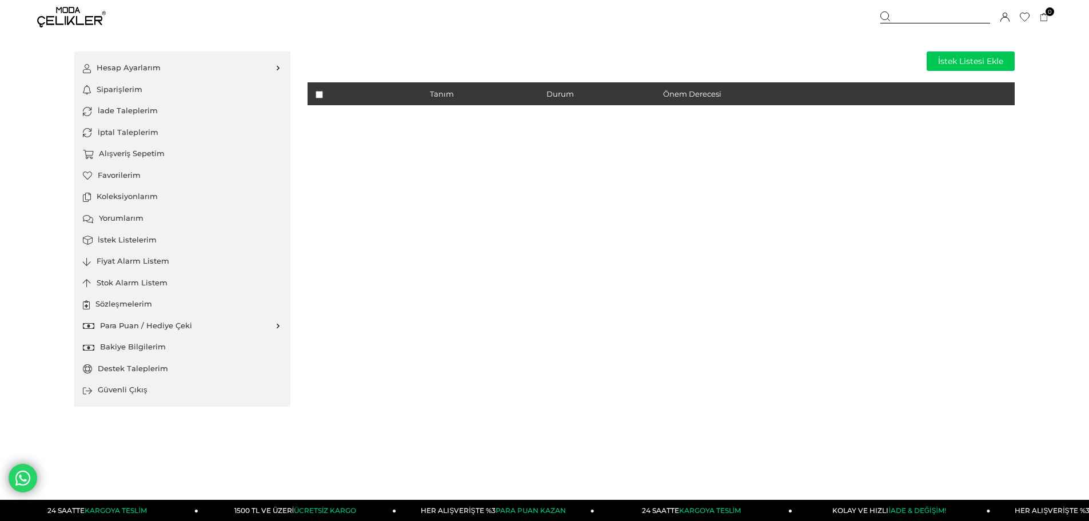
click at [125, 83] on link "Siparişlerim" at bounding box center [182, 90] width 199 height 22
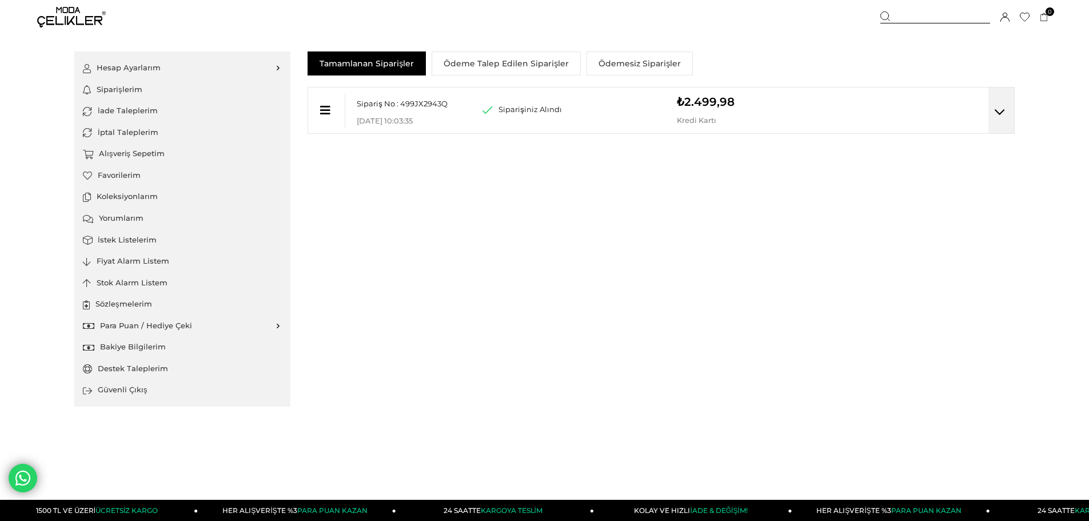
click at [350, 109] on div "Sipariş No : 499JX2943Q Mağaza Teslim Kodu : [DATE] 10:03:35" at bounding box center [413, 106] width 137 height 38
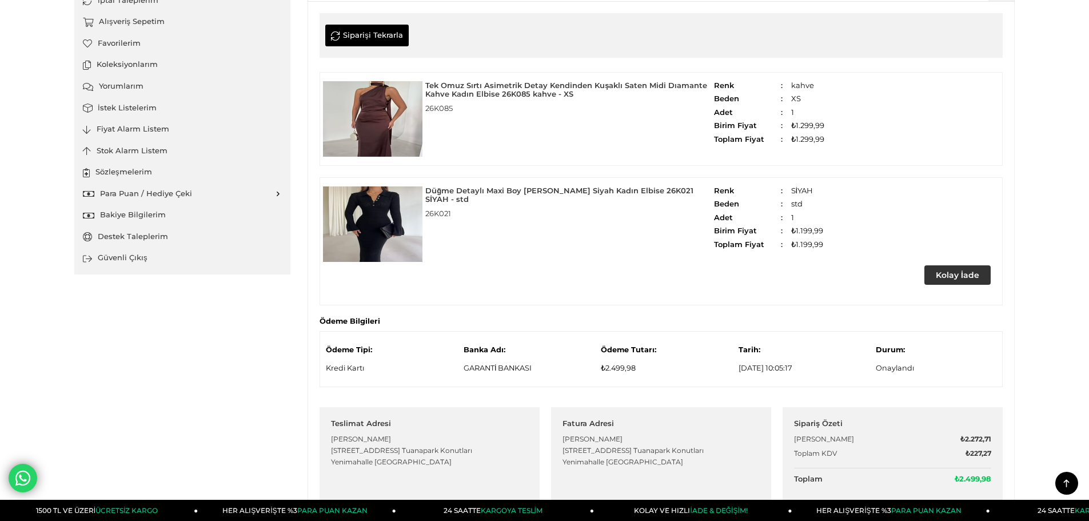
scroll to position [134, 0]
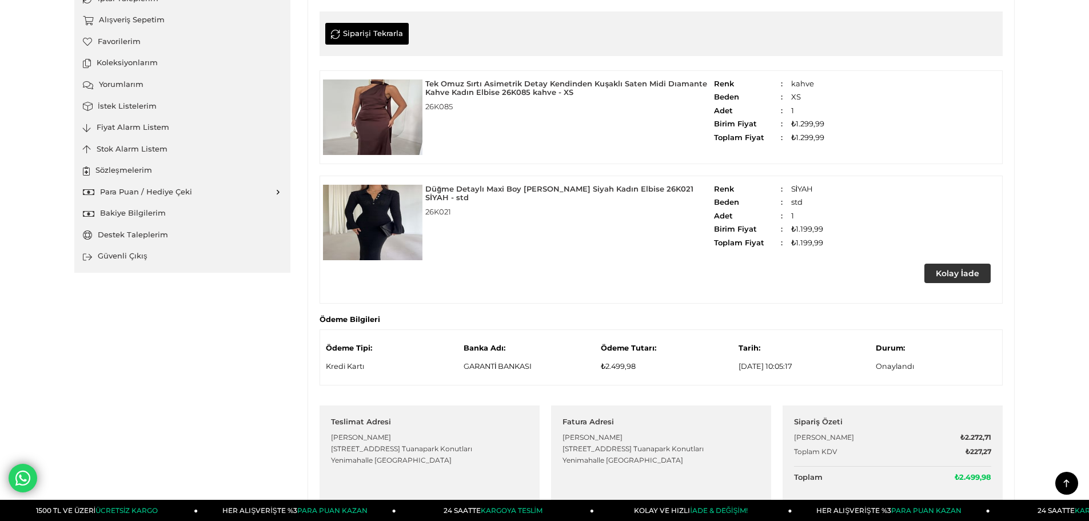
click at [379, 179] on div at bounding box center [371, 222] width 102 height 93
click at [383, 197] on img at bounding box center [372, 222] width 99 height 75
click at [378, 230] on img at bounding box center [372, 222] width 99 height 75
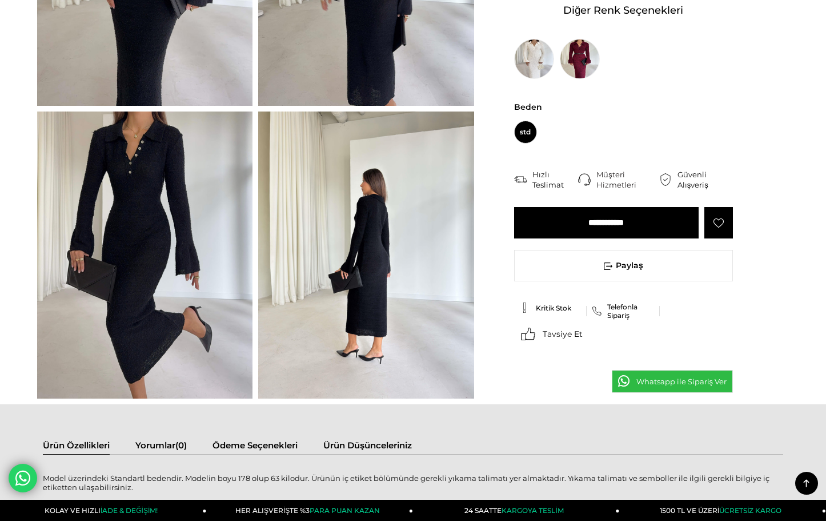
scroll to position [286, 0]
